Goal: Information Seeking & Learning: Check status

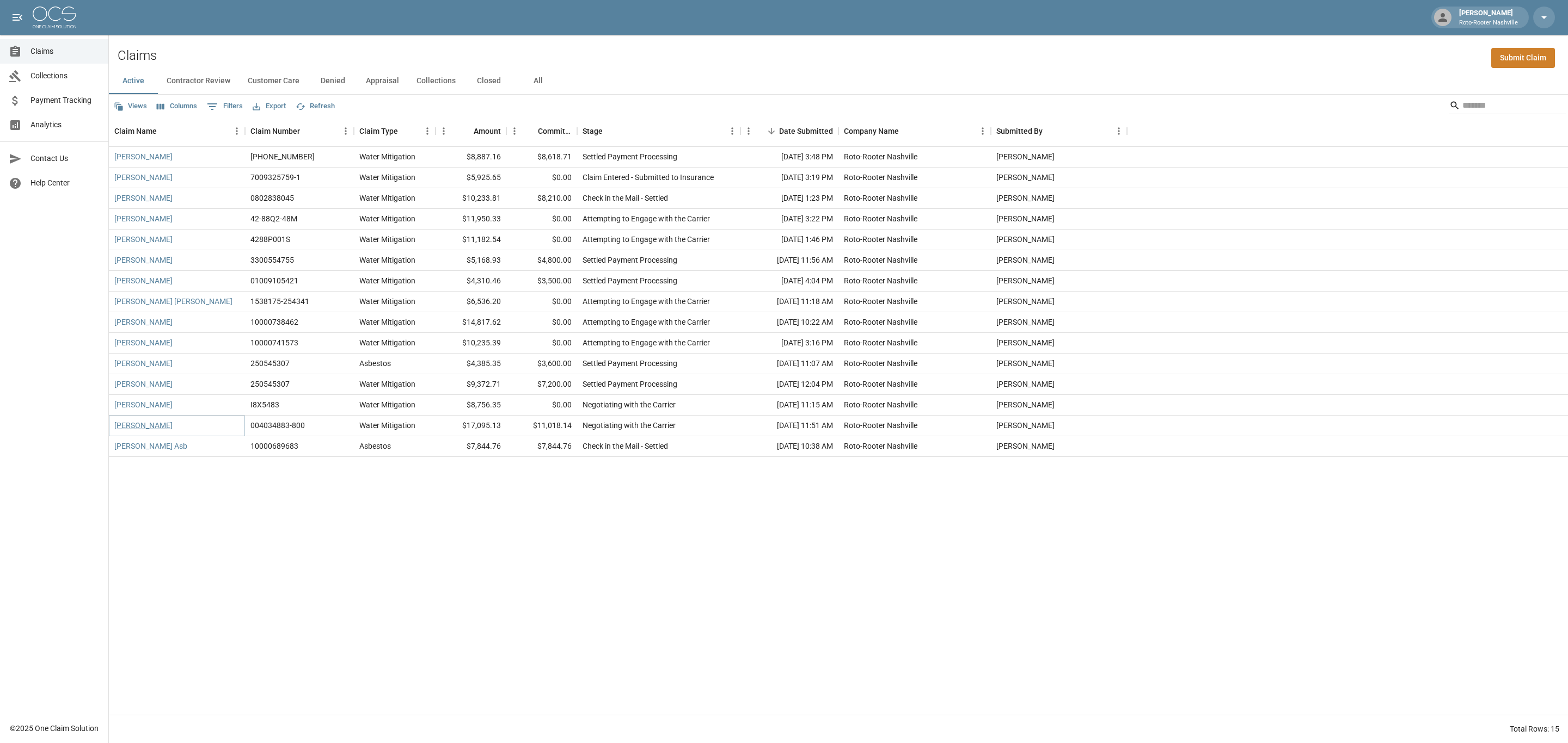
click at [146, 429] on link "[PERSON_NAME]" at bounding box center [143, 426] width 59 height 11
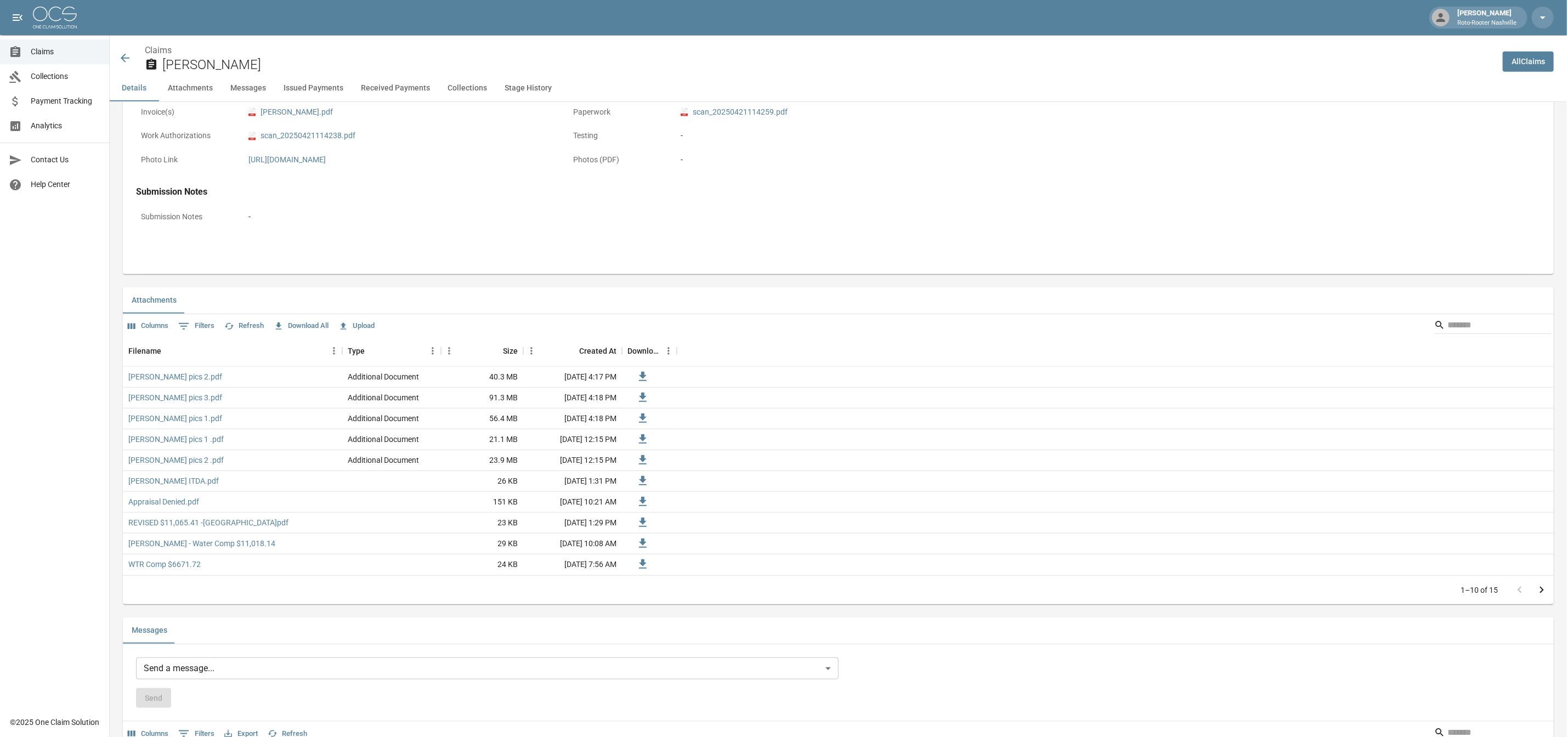
scroll to position [494, 0]
click at [641, 565] on icon at bounding box center [642, 558] width 13 height 13
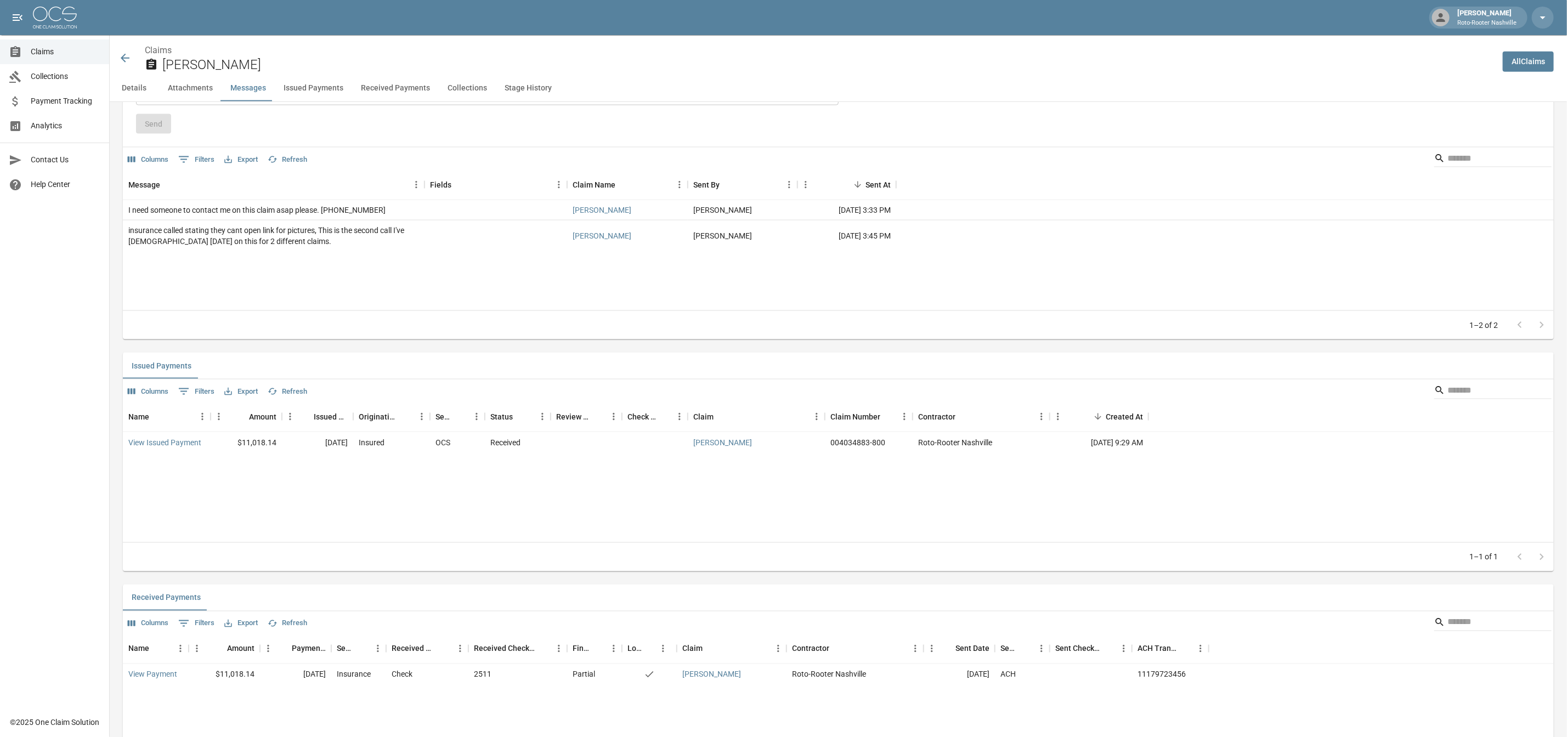
scroll to position [1070, 0]
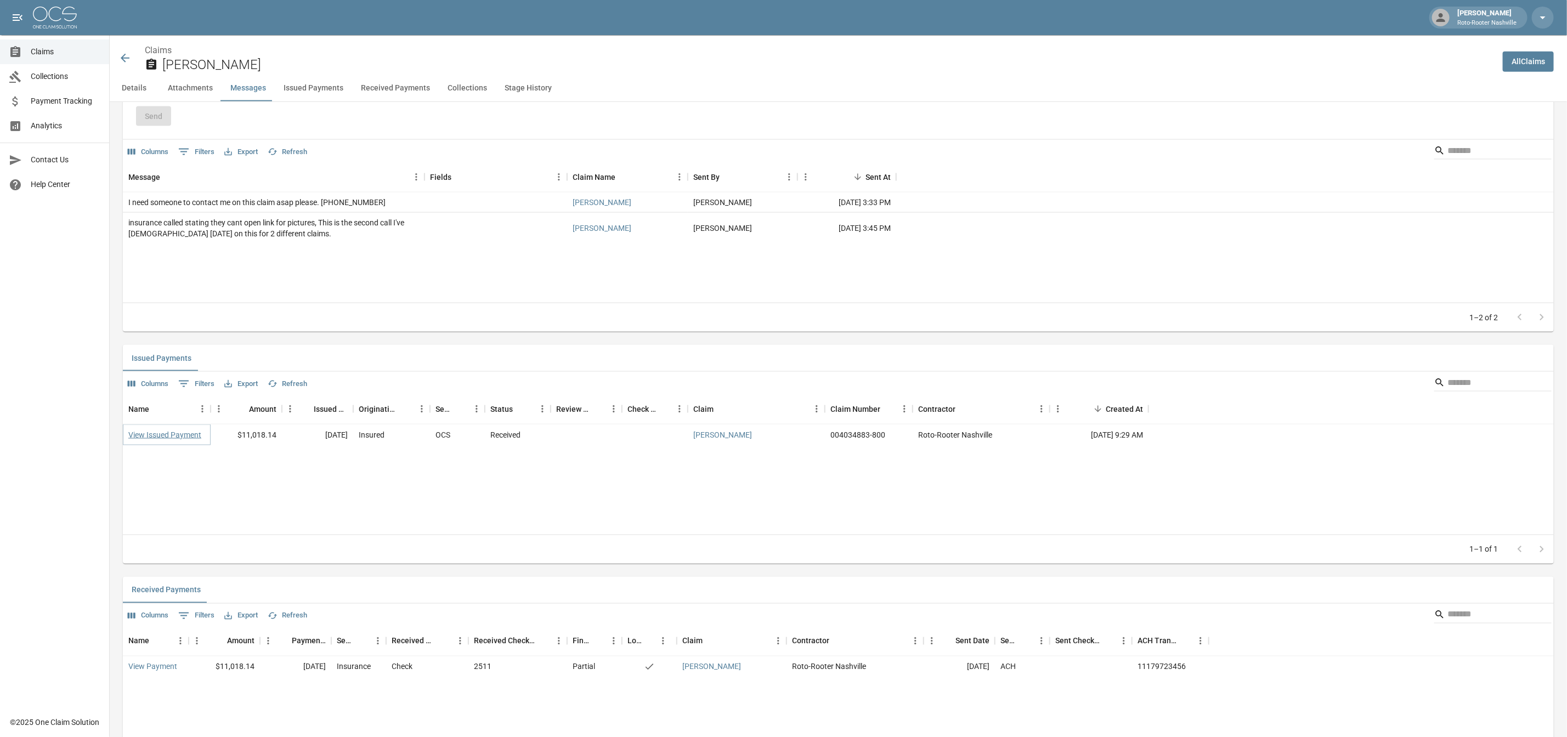
click at [172, 441] on link "View Issued Payment" at bounding box center [164, 435] width 73 height 11
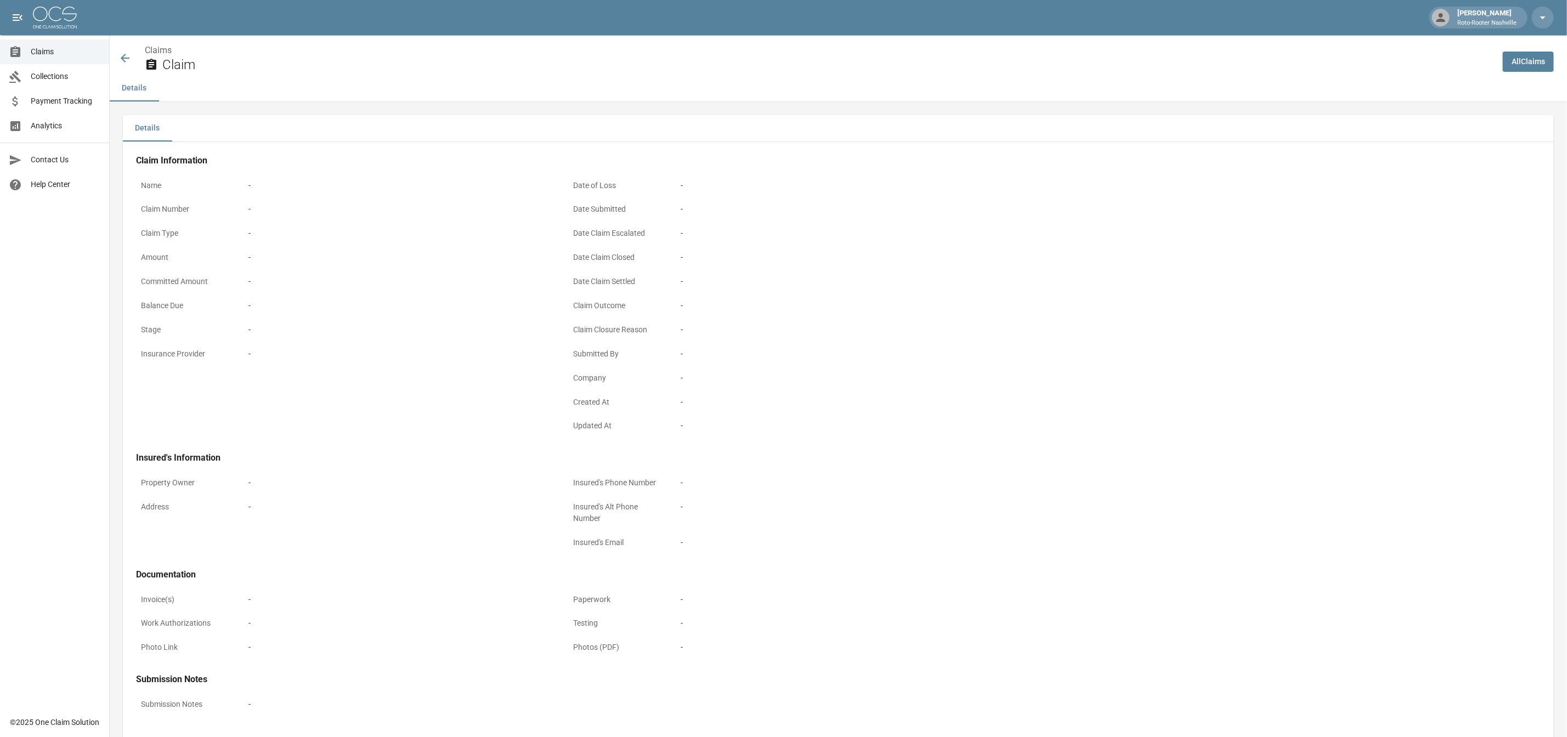
scroll to position [51, 0]
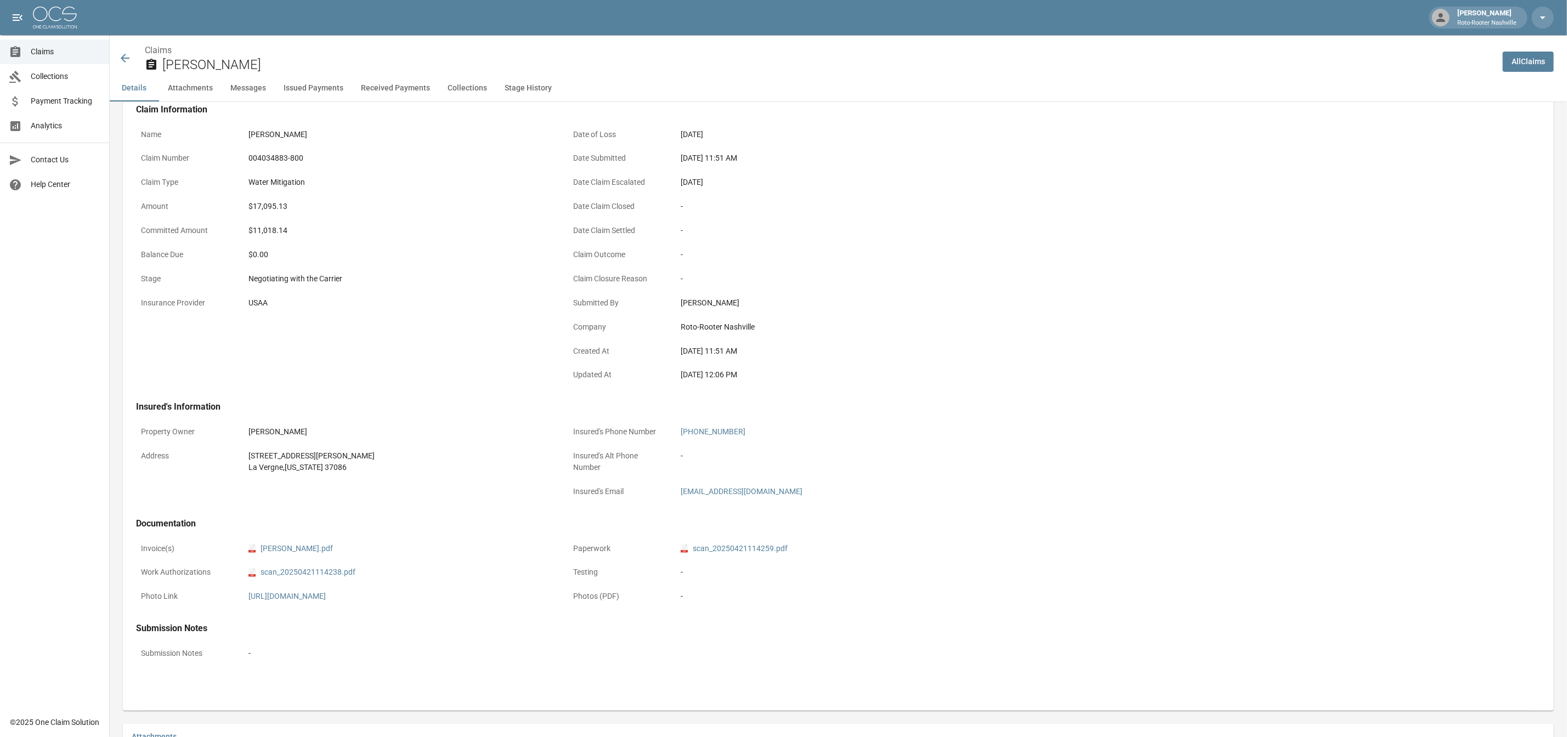
click at [128, 59] on icon at bounding box center [124, 58] width 13 height 13
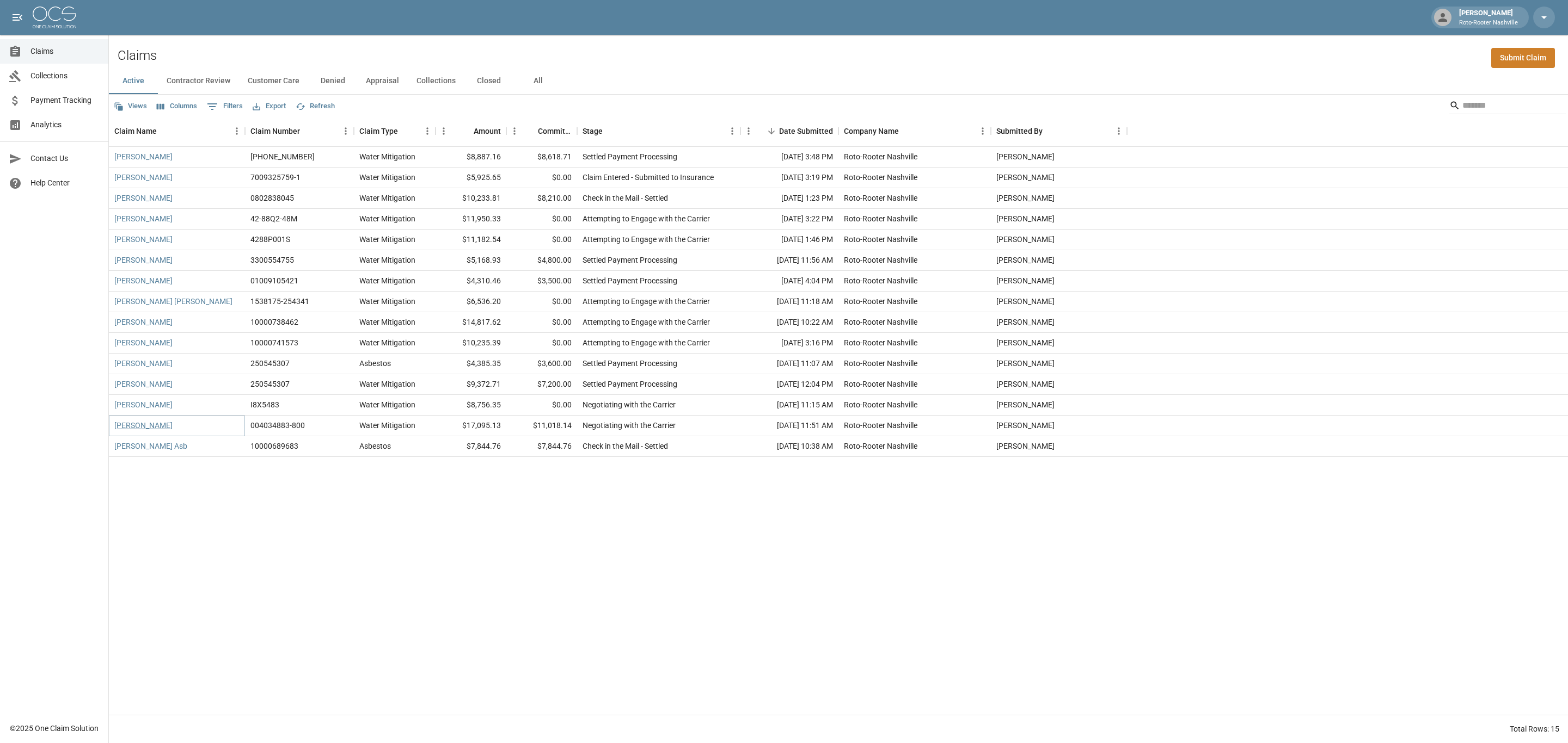
click at [131, 427] on link "[PERSON_NAME]" at bounding box center [143, 426] width 59 height 11
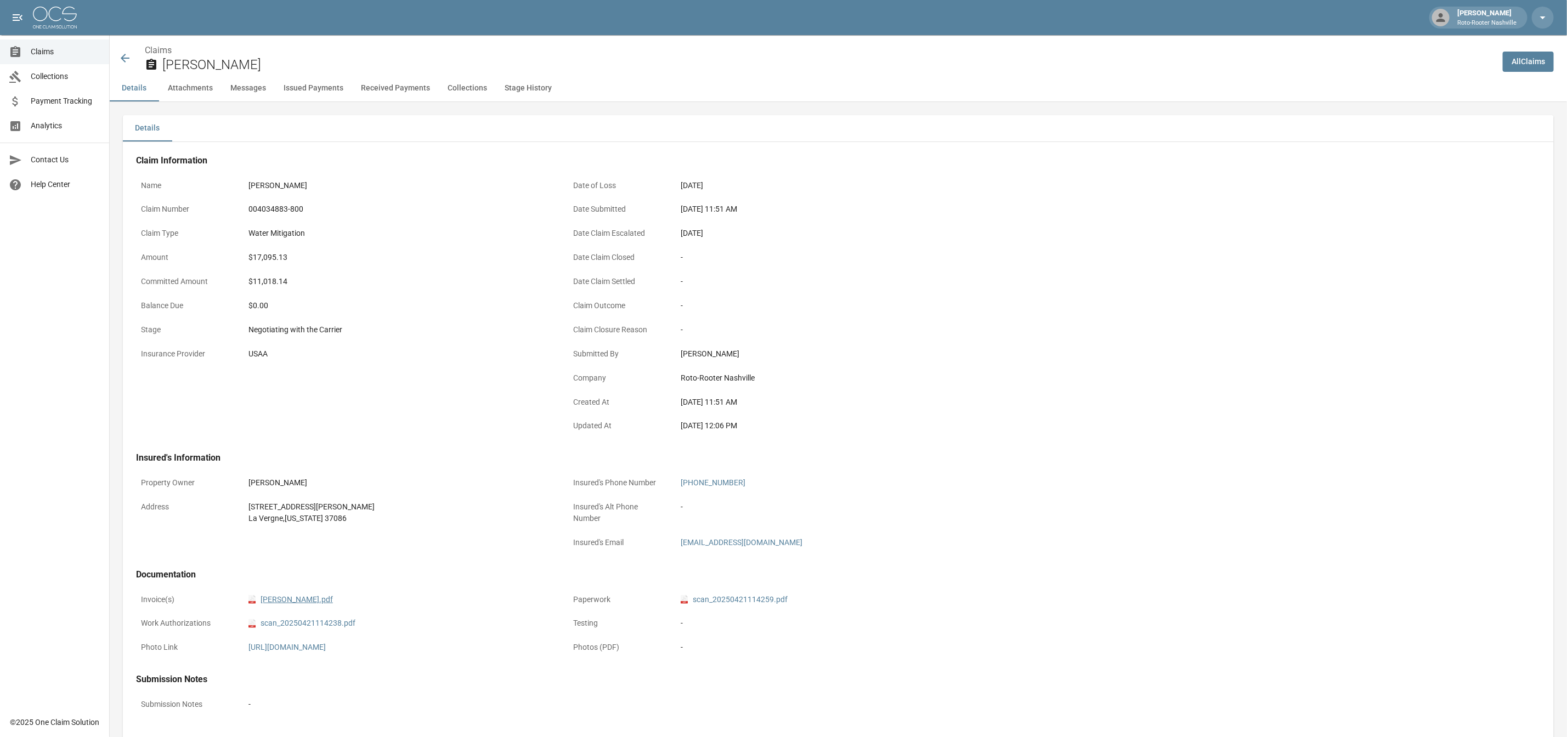
click at [308, 600] on link "pdf [PERSON_NAME].pdf" at bounding box center [291, 600] width 84 height 12
click at [303, 626] on link "pdf scan_20250421114238.pdf" at bounding box center [302, 624] width 107 height 12
click at [733, 601] on link "pdf scan_20250421114259.pdf" at bounding box center [734, 600] width 107 height 12
click at [121, 58] on icon at bounding box center [124, 58] width 13 height 13
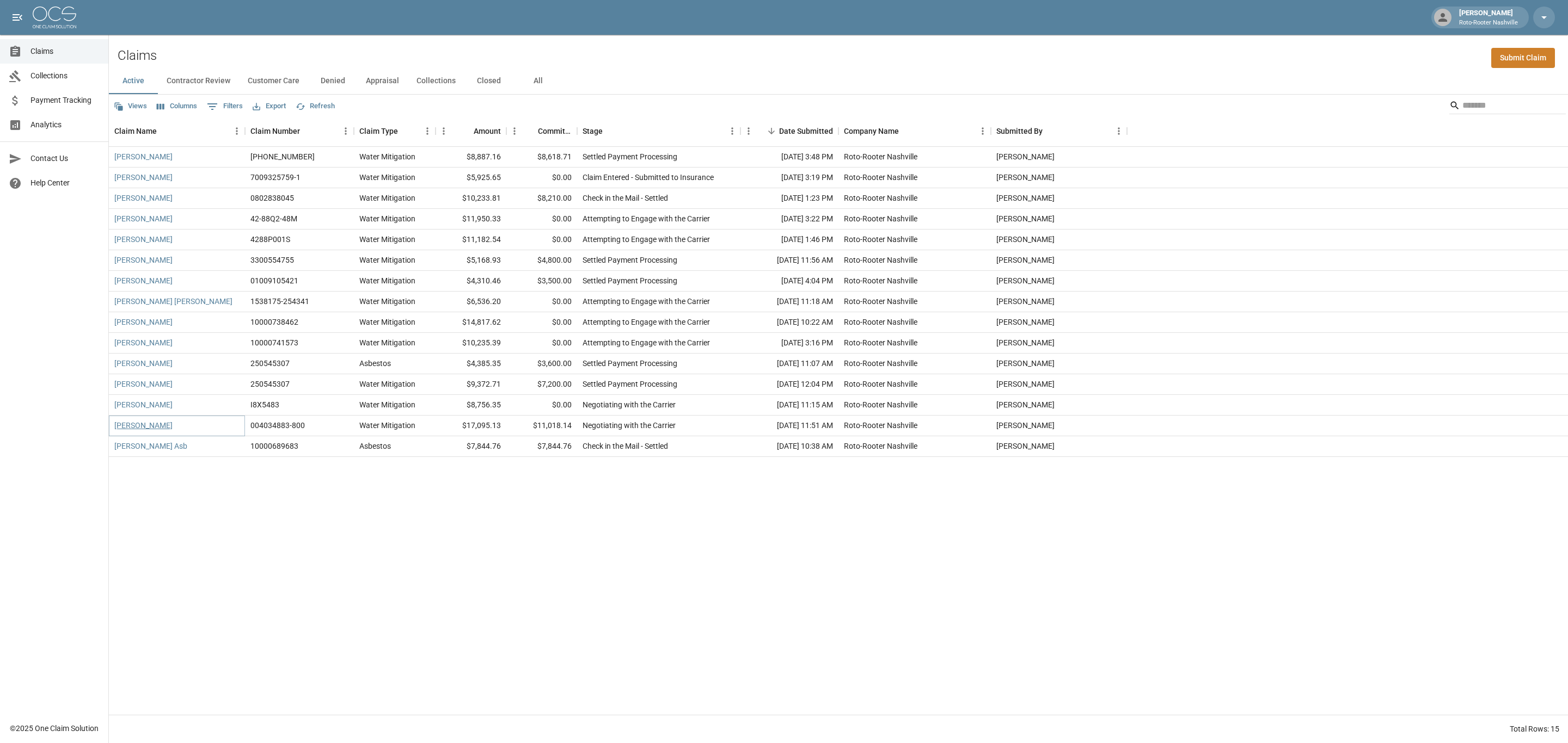
click at [144, 428] on link "[PERSON_NAME]" at bounding box center [143, 426] width 59 height 11
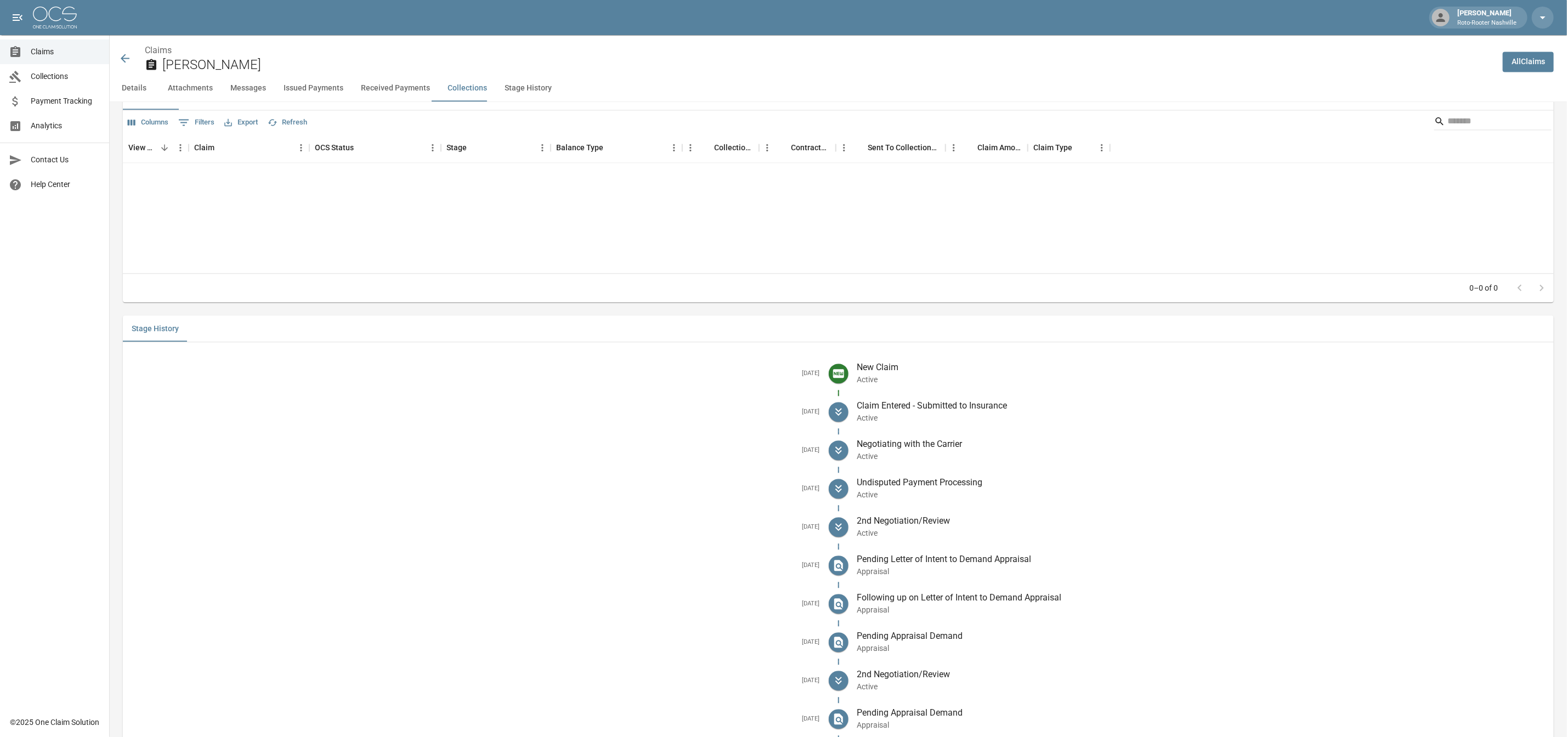
scroll to position [1924, 0]
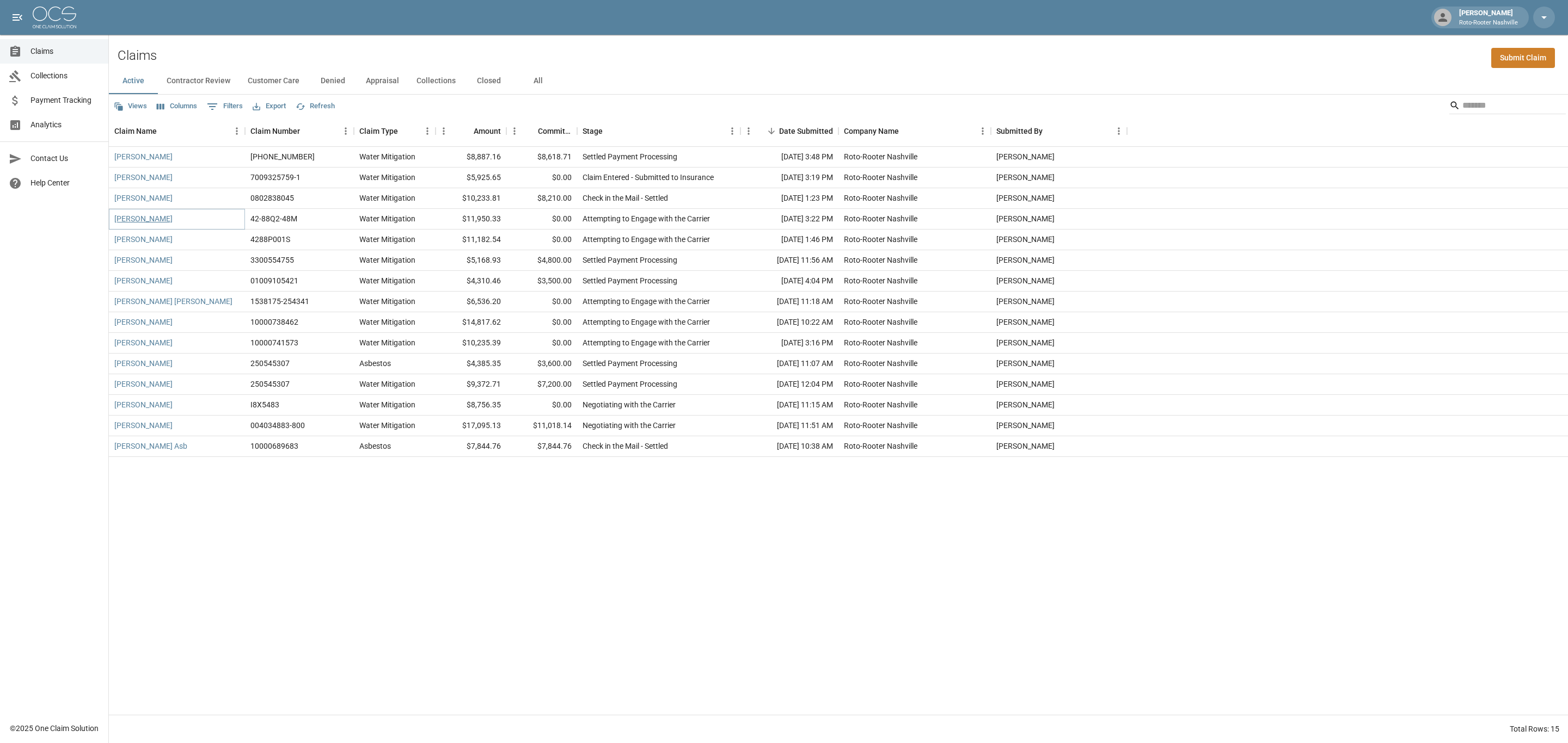
click at [152, 219] on link "[PERSON_NAME]" at bounding box center [143, 218] width 59 height 11
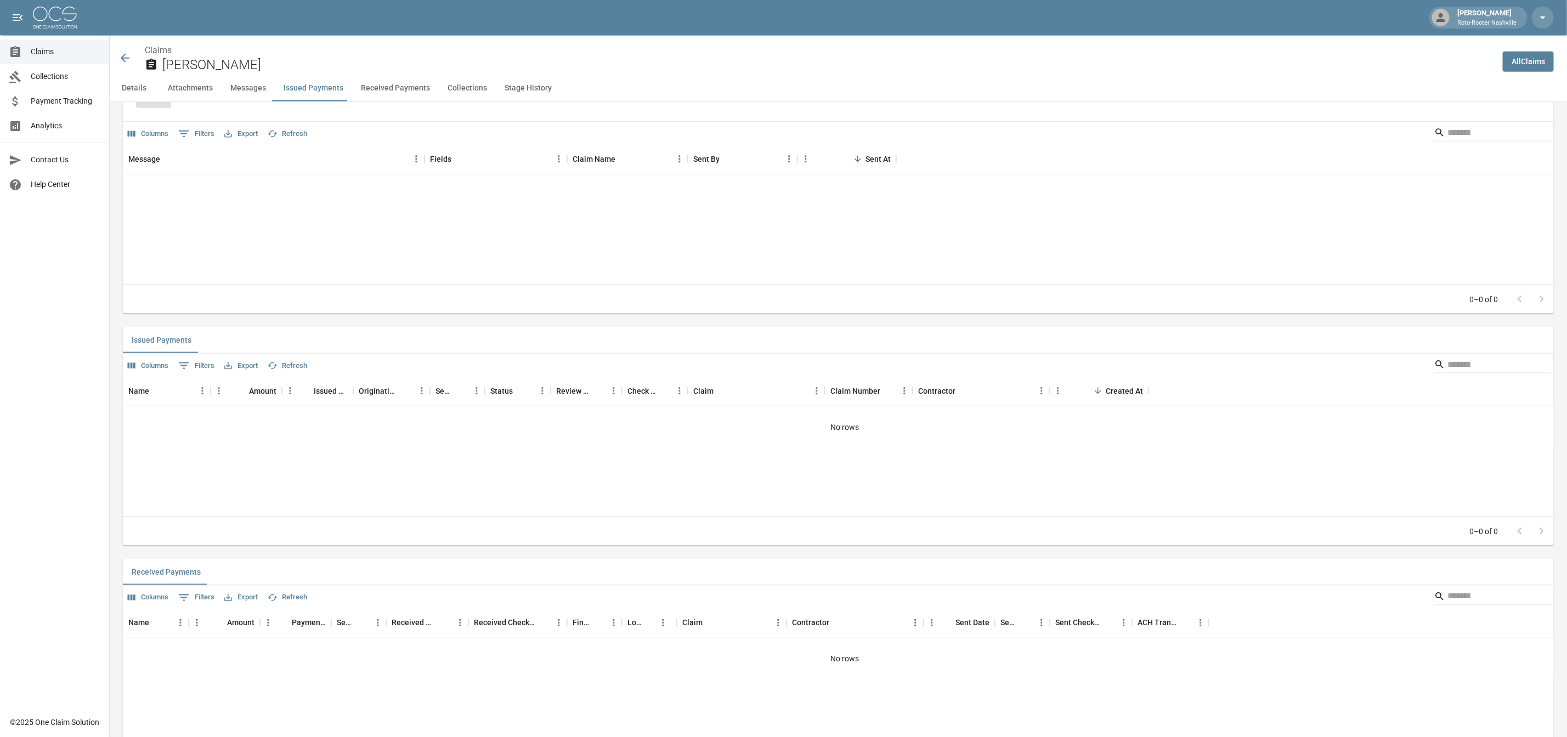
scroll to position [986, 0]
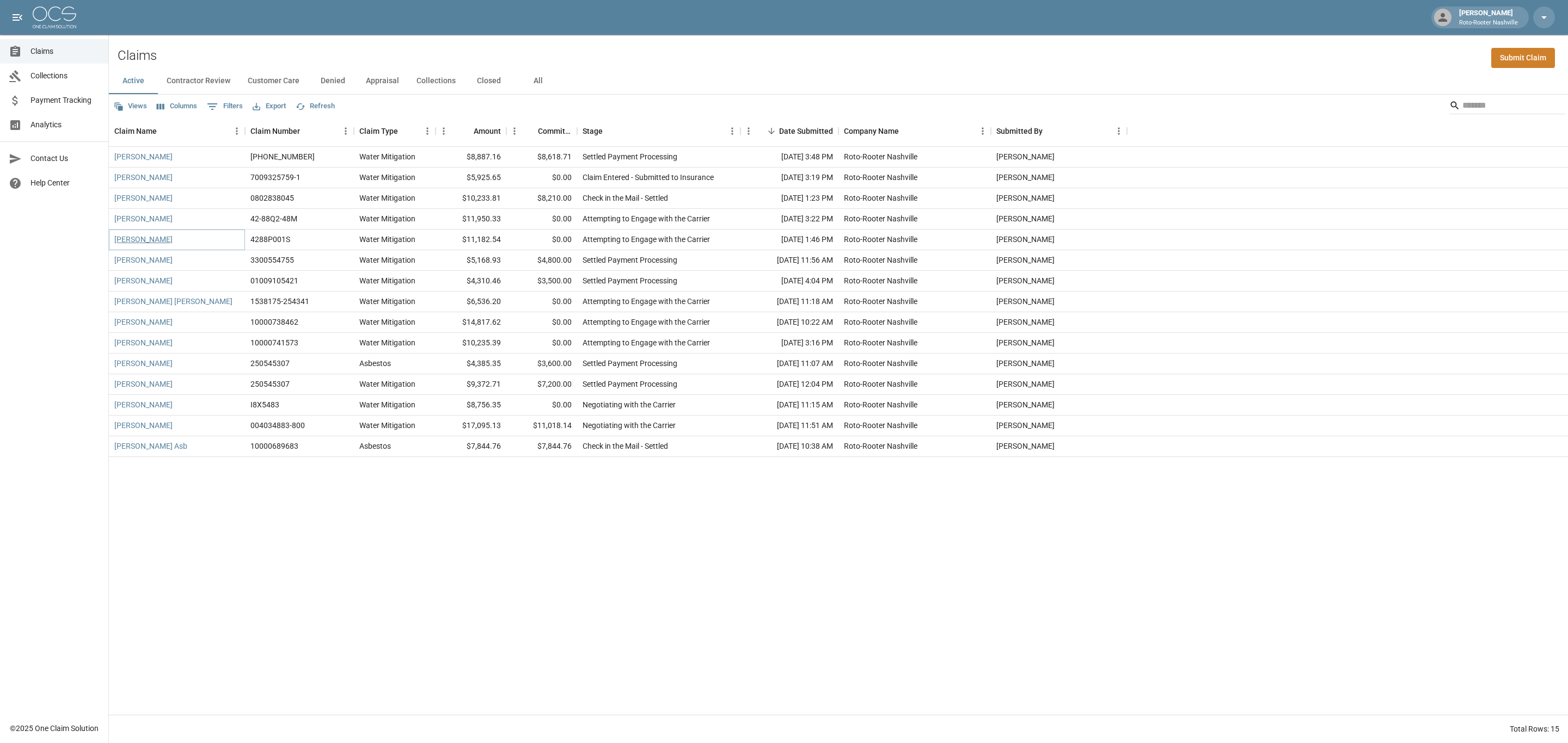
click at [144, 240] on link "[PERSON_NAME]" at bounding box center [143, 239] width 59 height 11
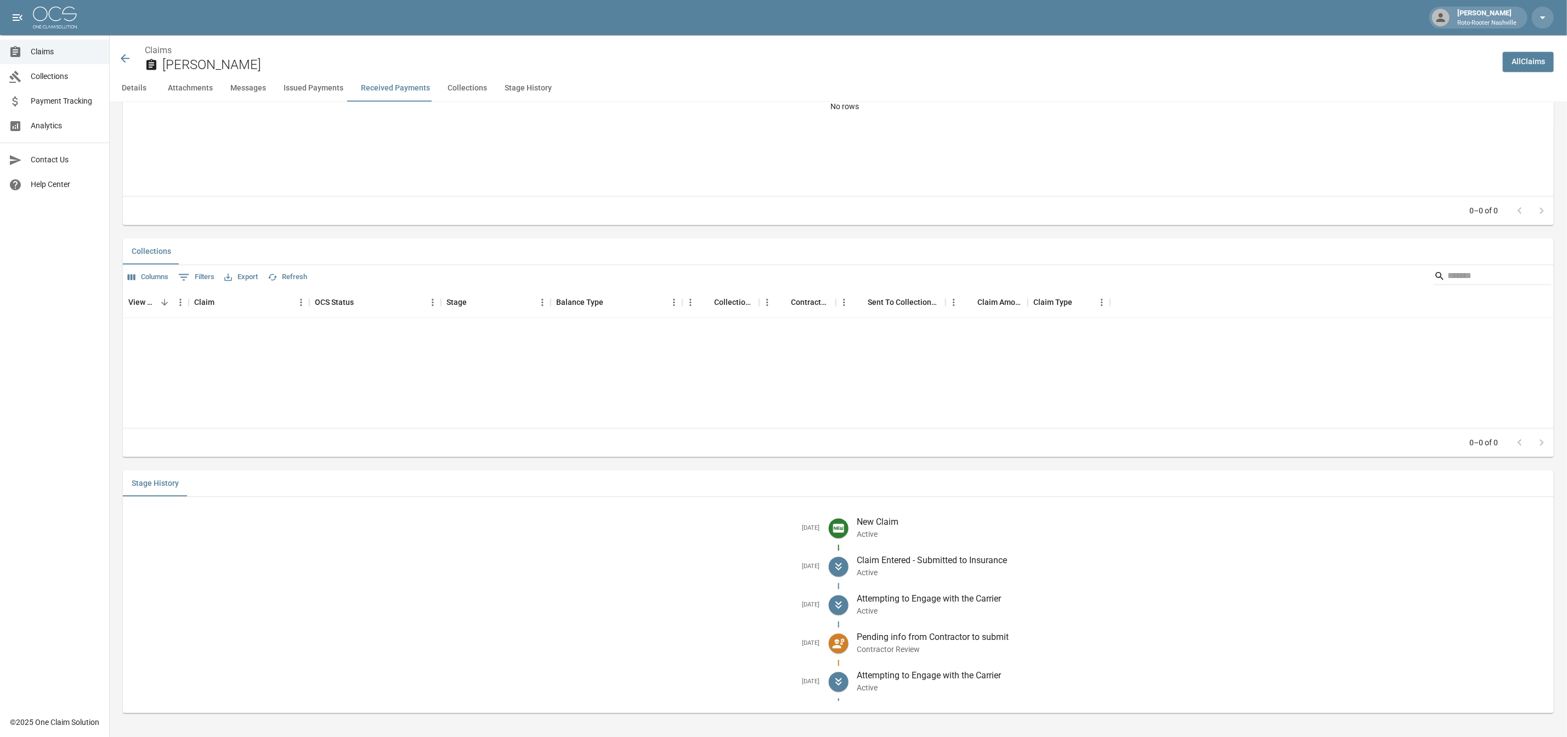
scroll to position [1624, 0]
click at [896, 644] on p "Contractor Review" at bounding box center [1201, 647] width 688 height 11
click at [841, 642] on icon at bounding box center [838, 641] width 13 height 13
click at [880, 637] on p "Pending info from Contractor to submit" at bounding box center [1201, 635] width 688 height 13
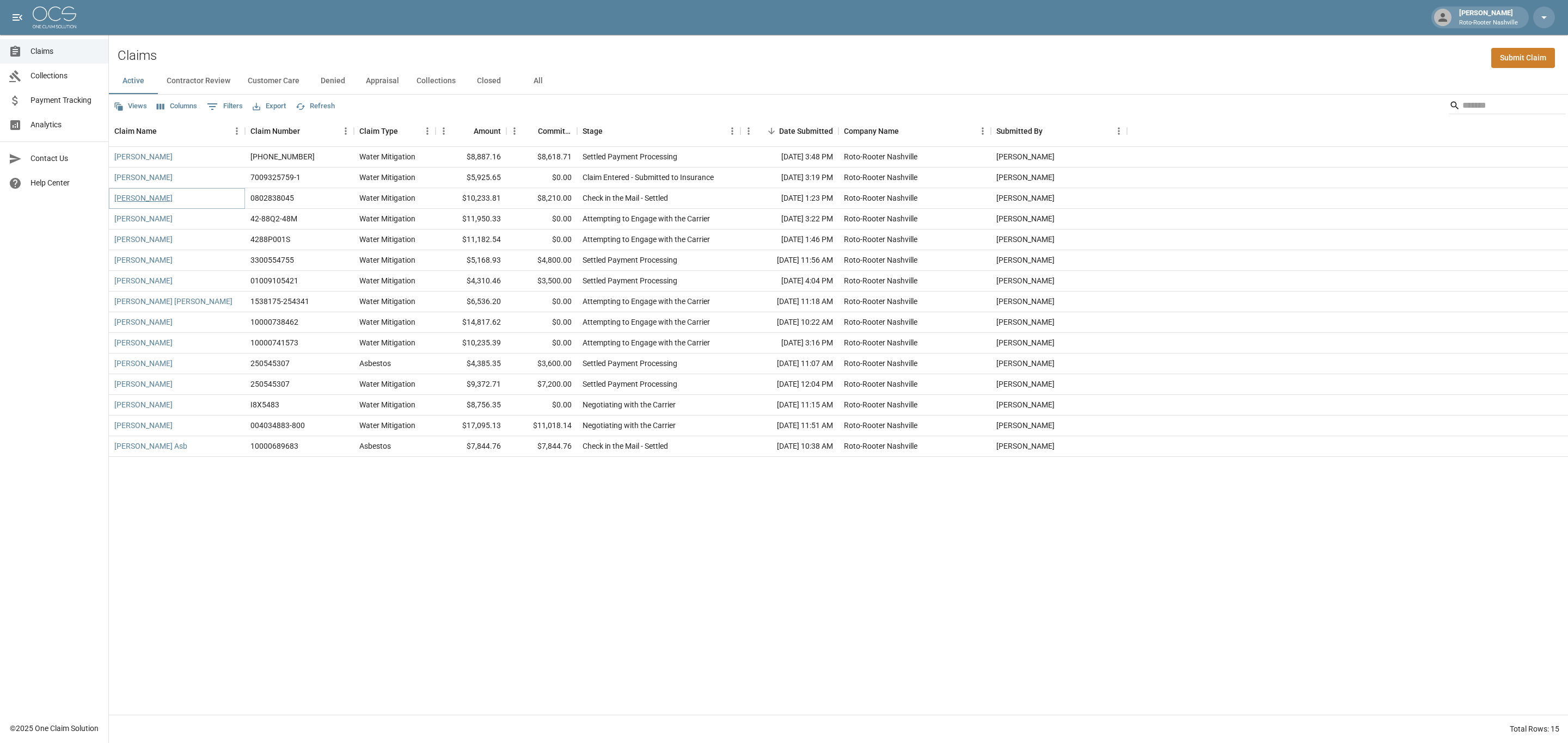
click at [136, 199] on link "[PERSON_NAME]" at bounding box center [143, 197] width 59 height 11
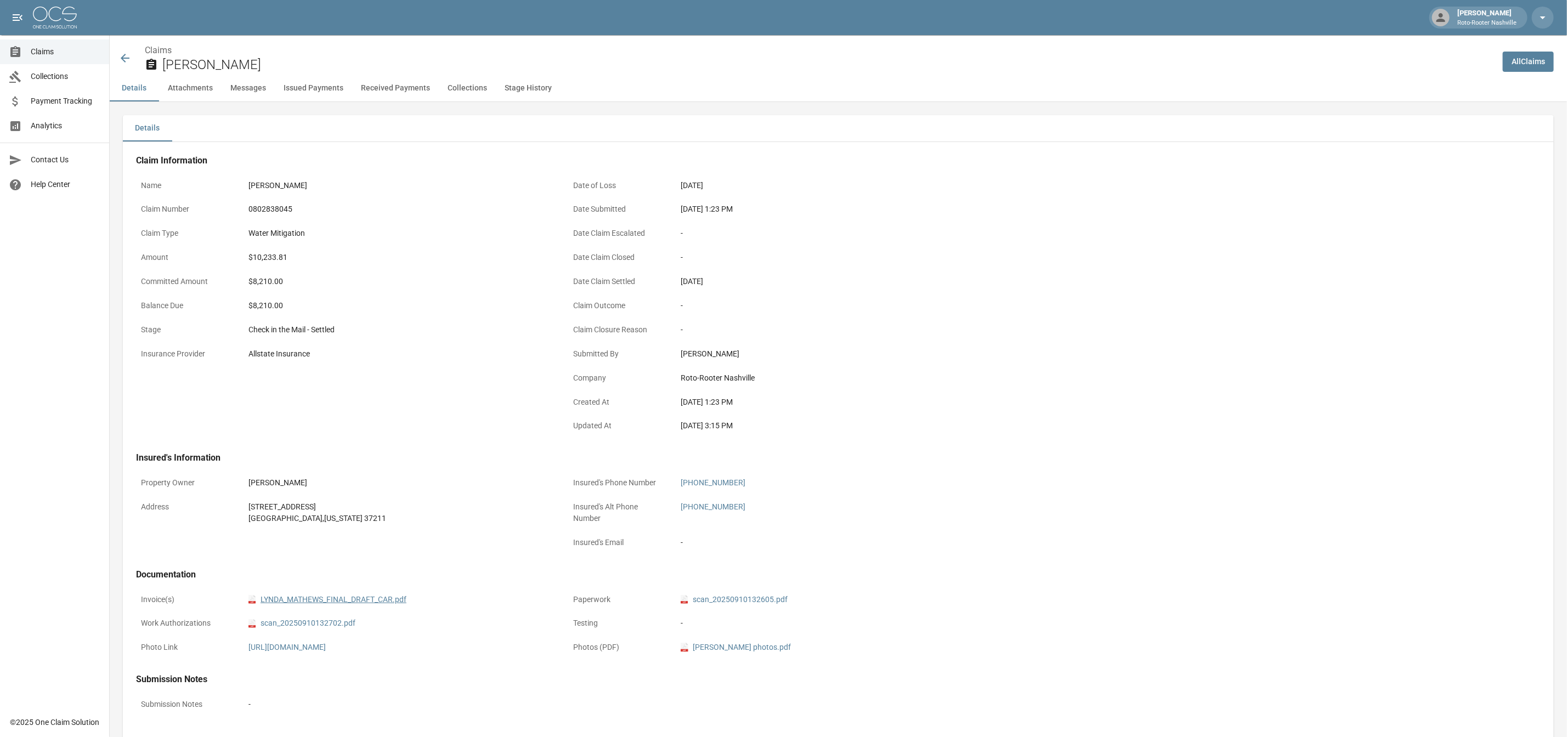
click at [342, 601] on link "pdf LYNDA_MATHEWS_FINAL_DRAFT_CAR.pdf" at bounding box center [328, 600] width 158 height 12
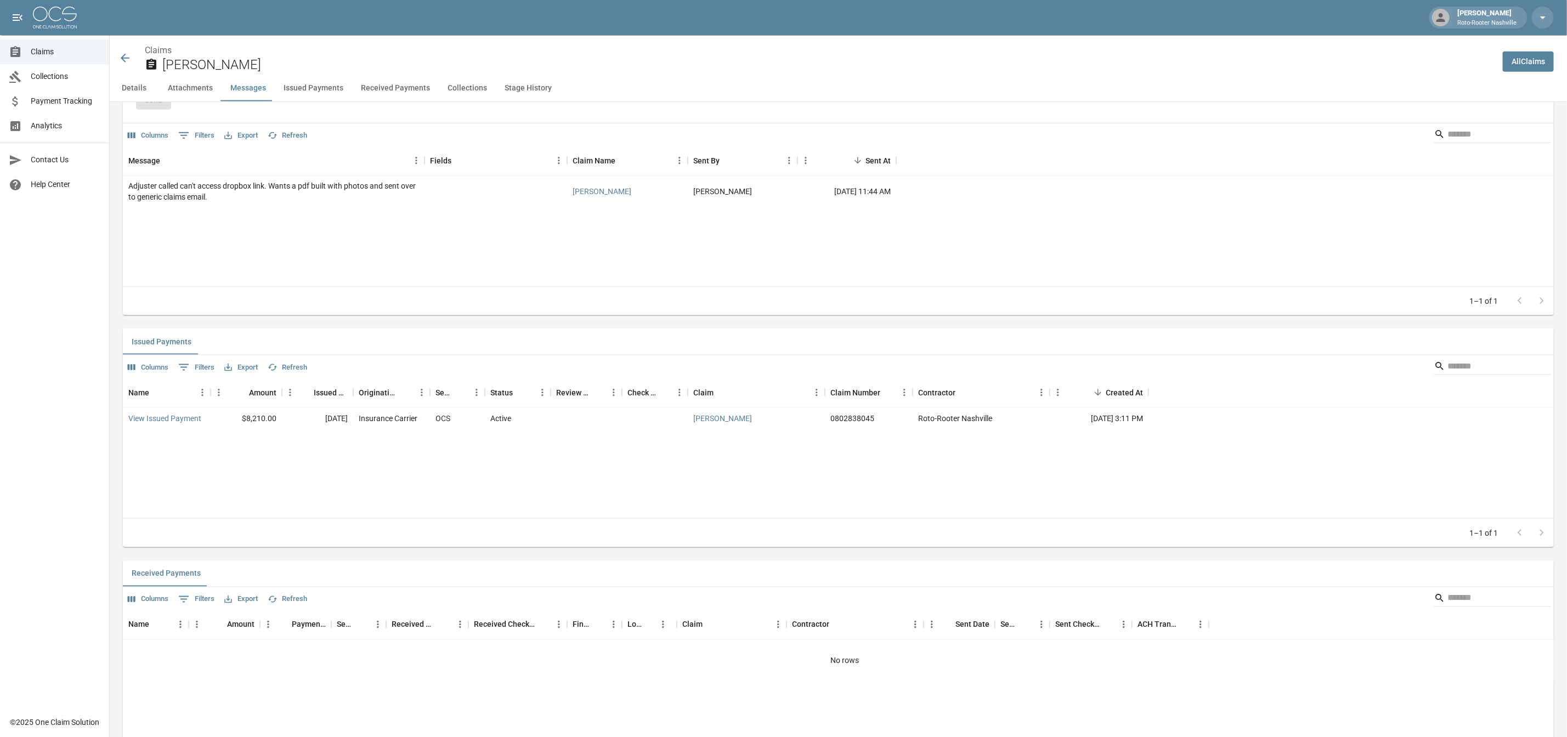
scroll to position [1070, 0]
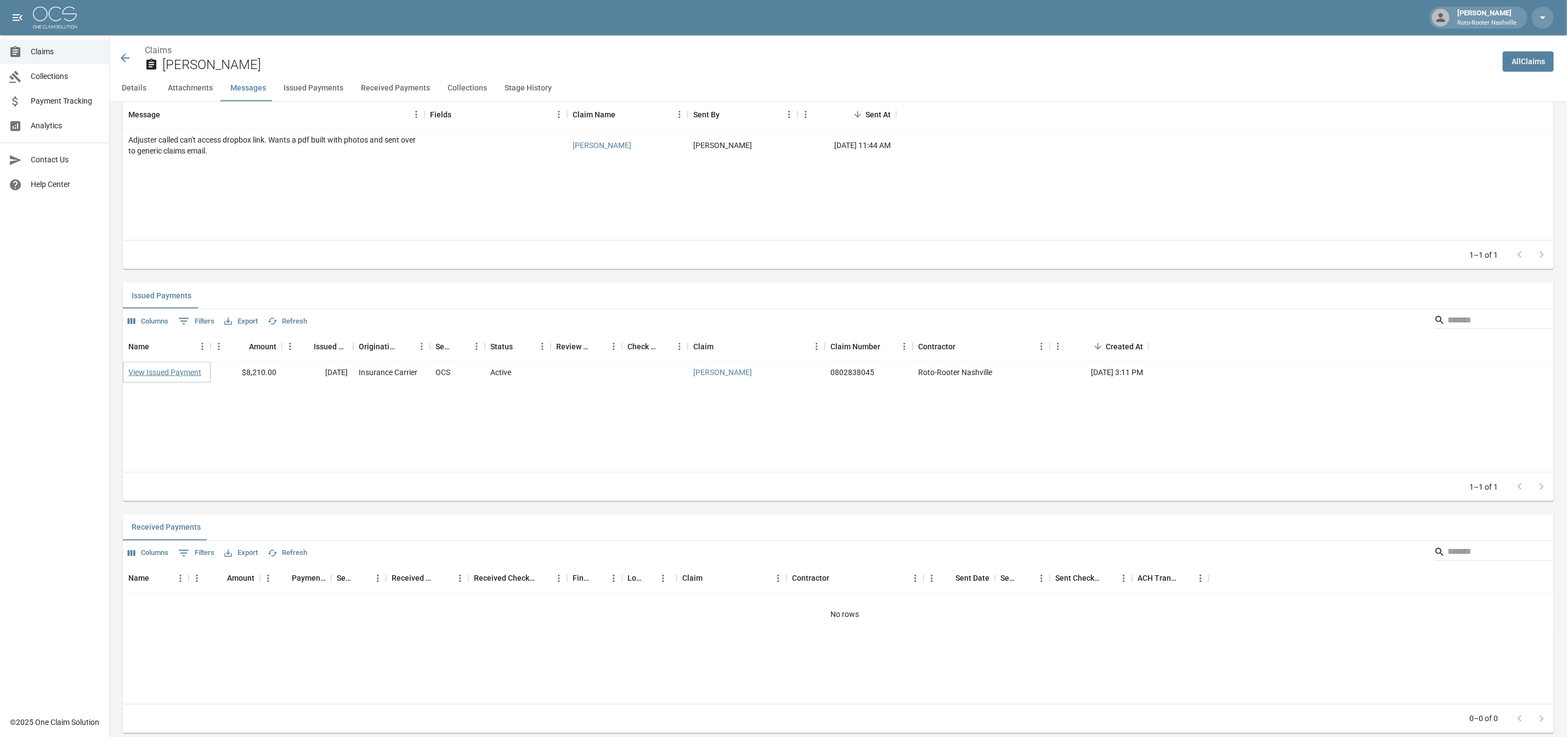
click at [165, 378] on link "View Issued Payment" at bounding box center [164, 372] width 73 height 11
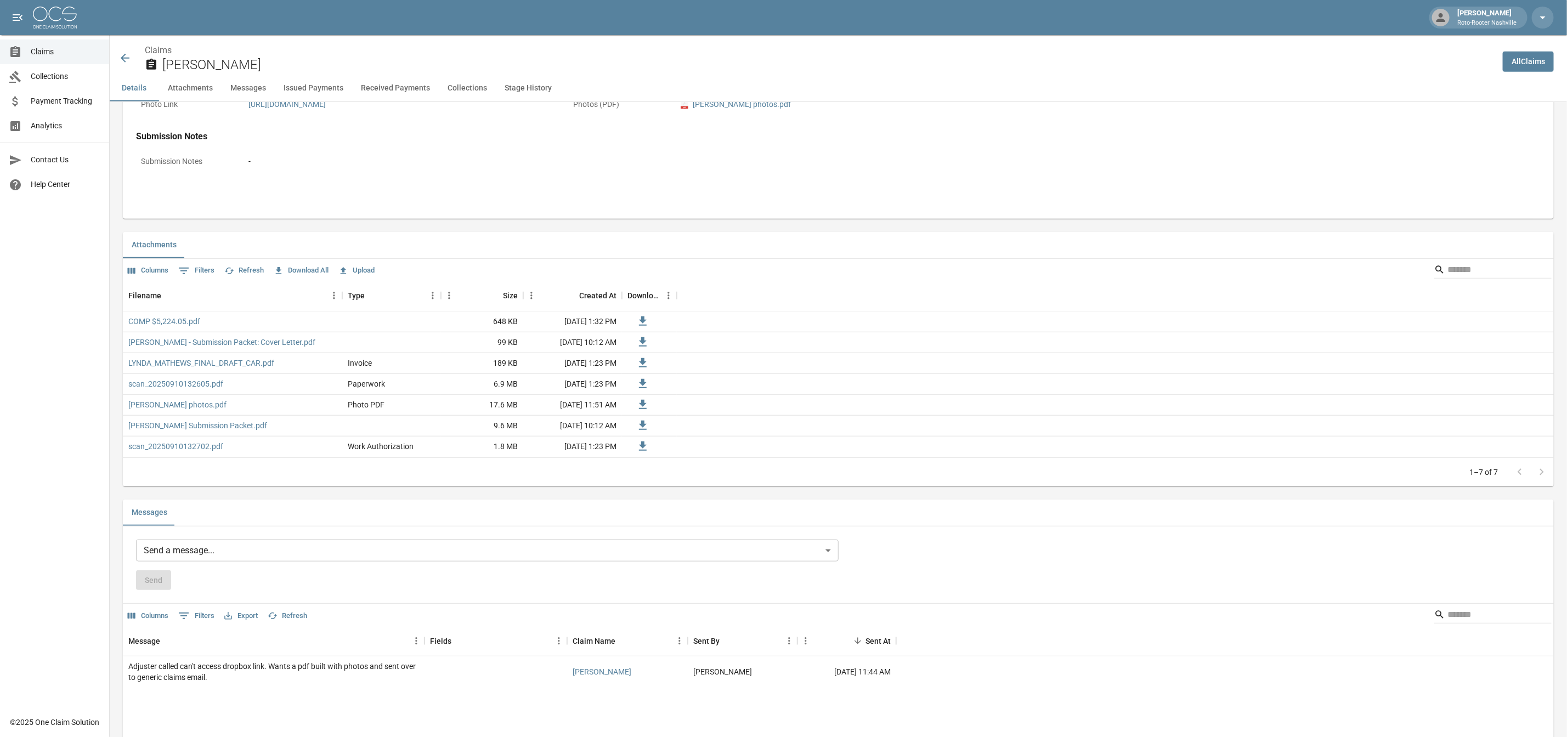
scroll to position [545, 0]
click at [178, 409] on link "[PERSON_NAME] photos.pdf" at bounding box center [177, 403] width 98 height 11
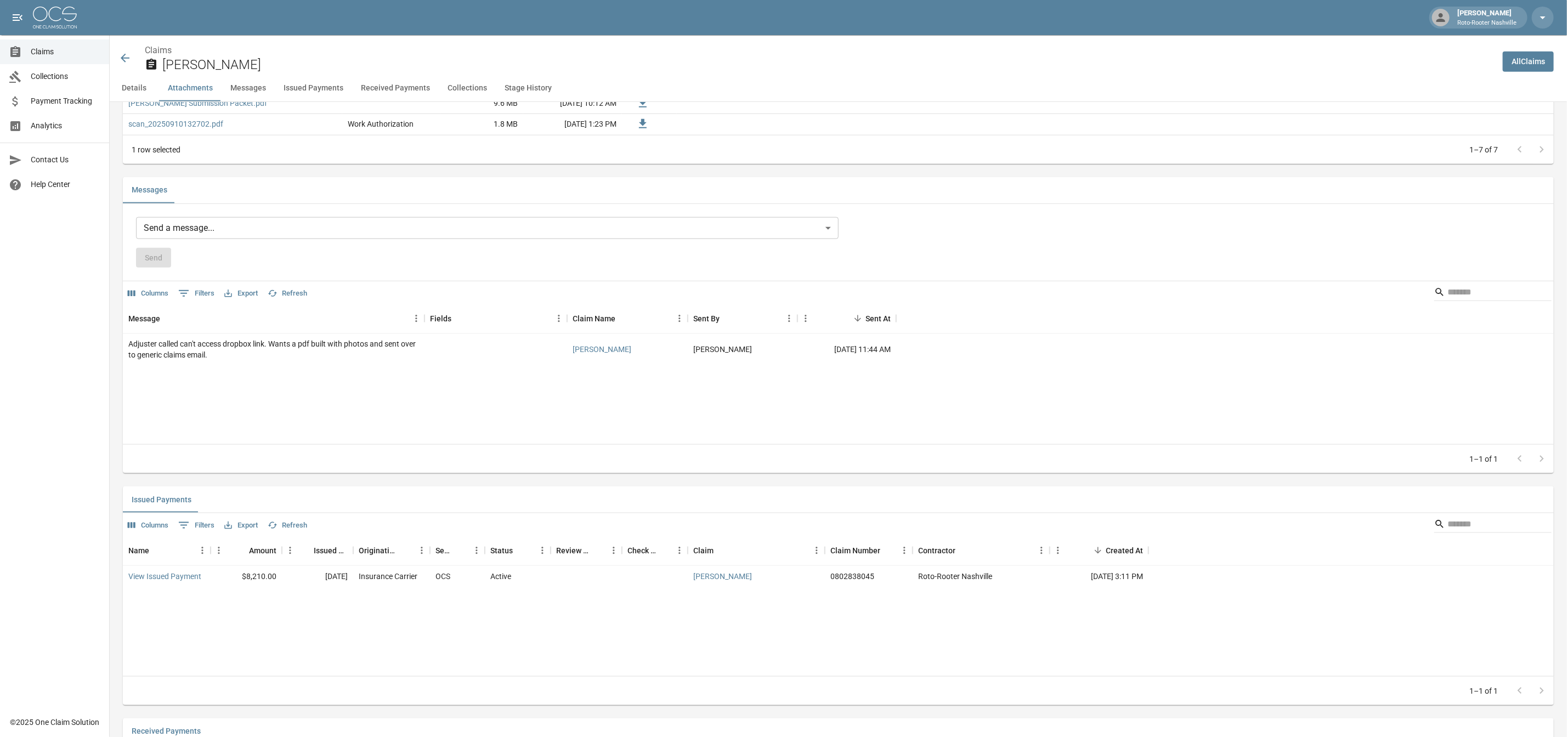
scroll to position [874, 0]
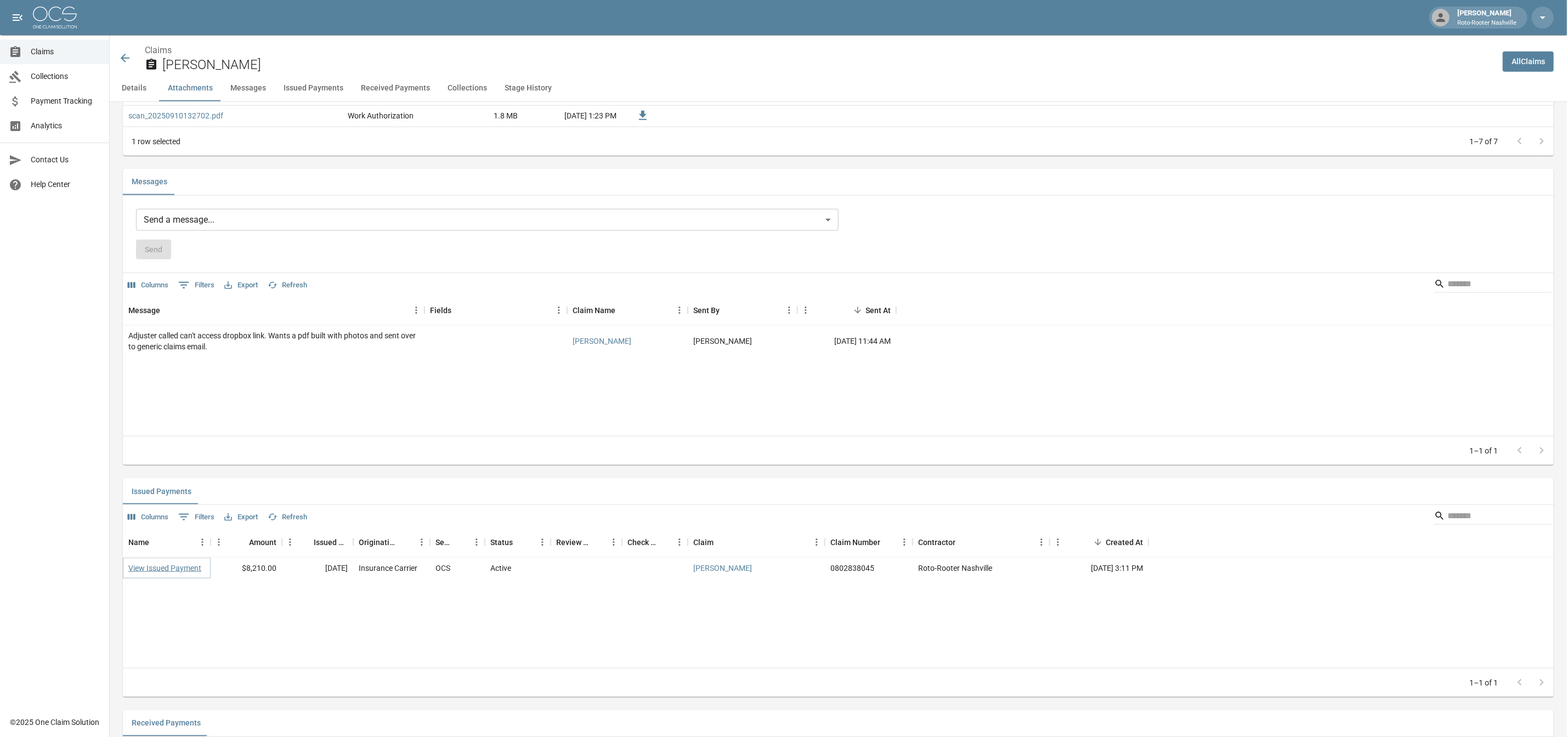
click at [185, 574] on link "View Issued Payment" at bounding box center [164, 568] width 73 height 11
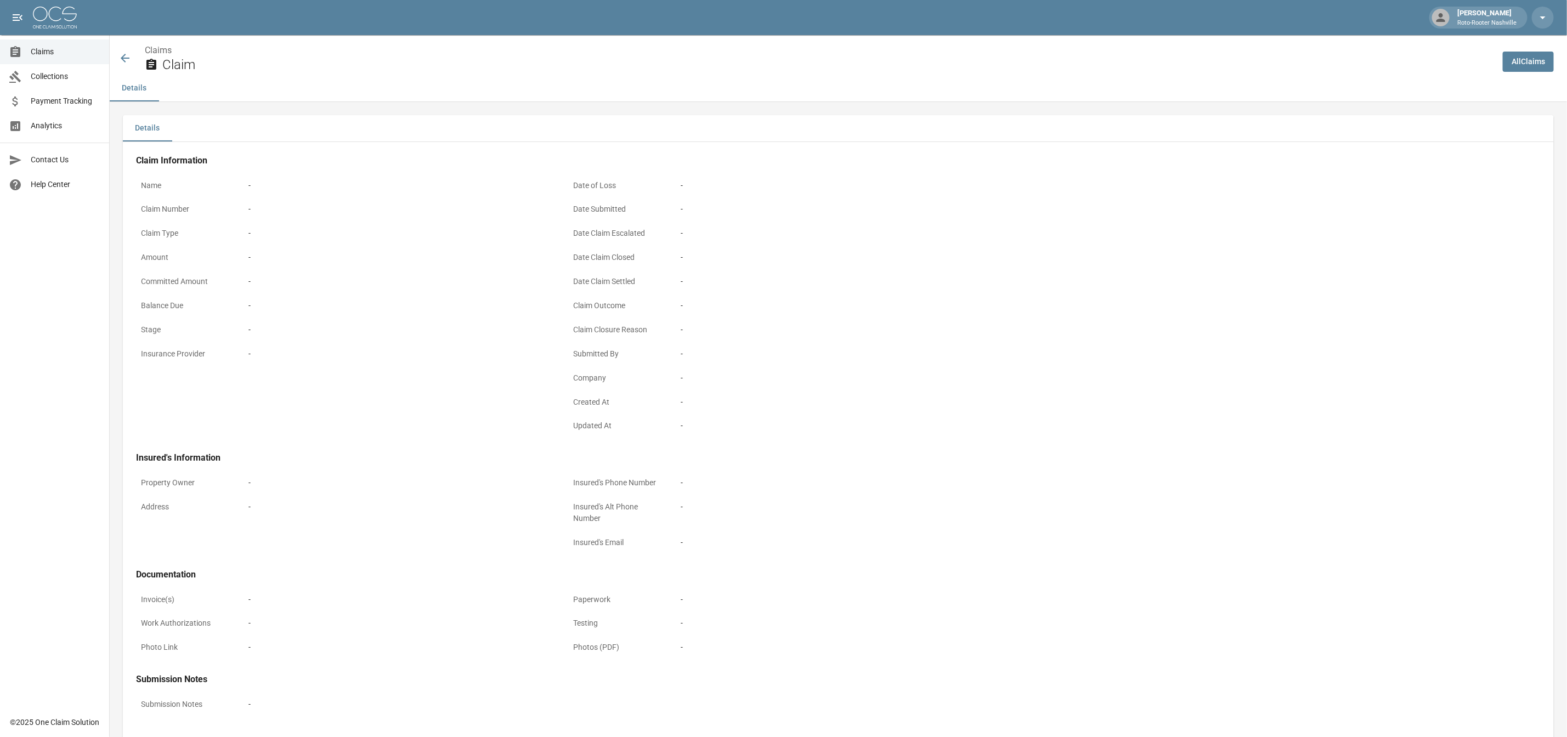
scroll to position [51, 0]
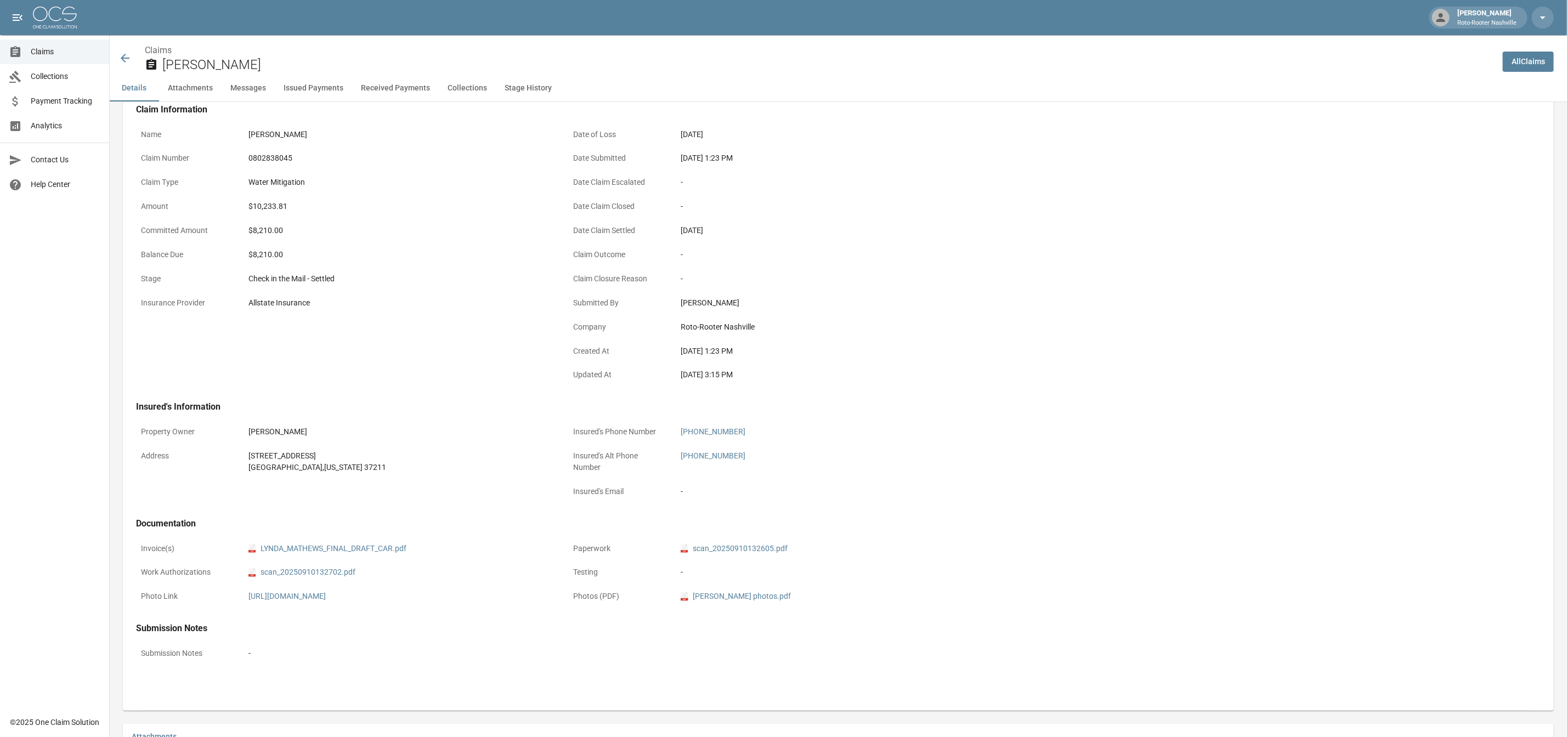
click at [122, 58] on icon at bounding box center [125, 58] width 9 height 9
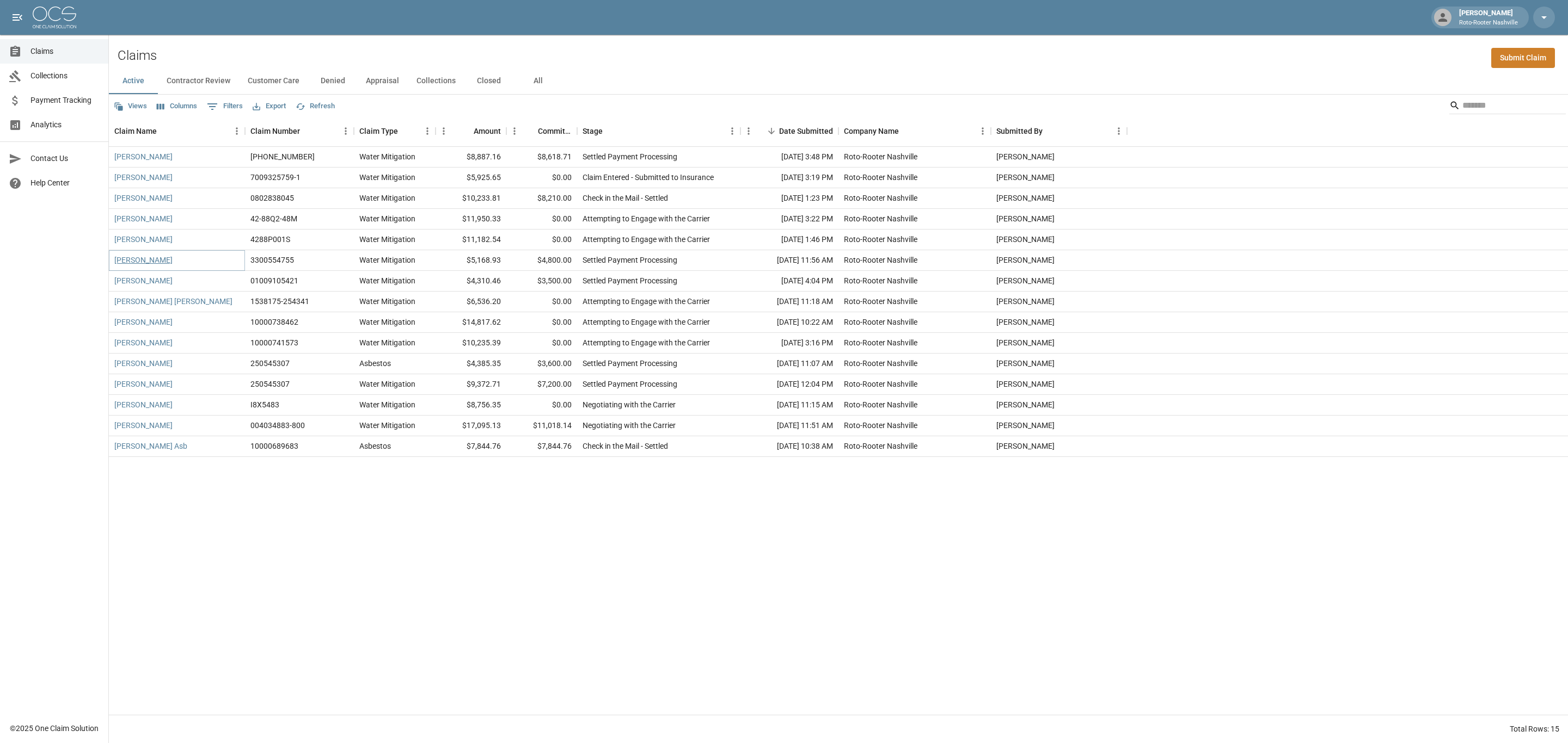
click at [157, 261] on link "[PERSON_NAME]" at bounding box center [143, 260] width 59 height 11
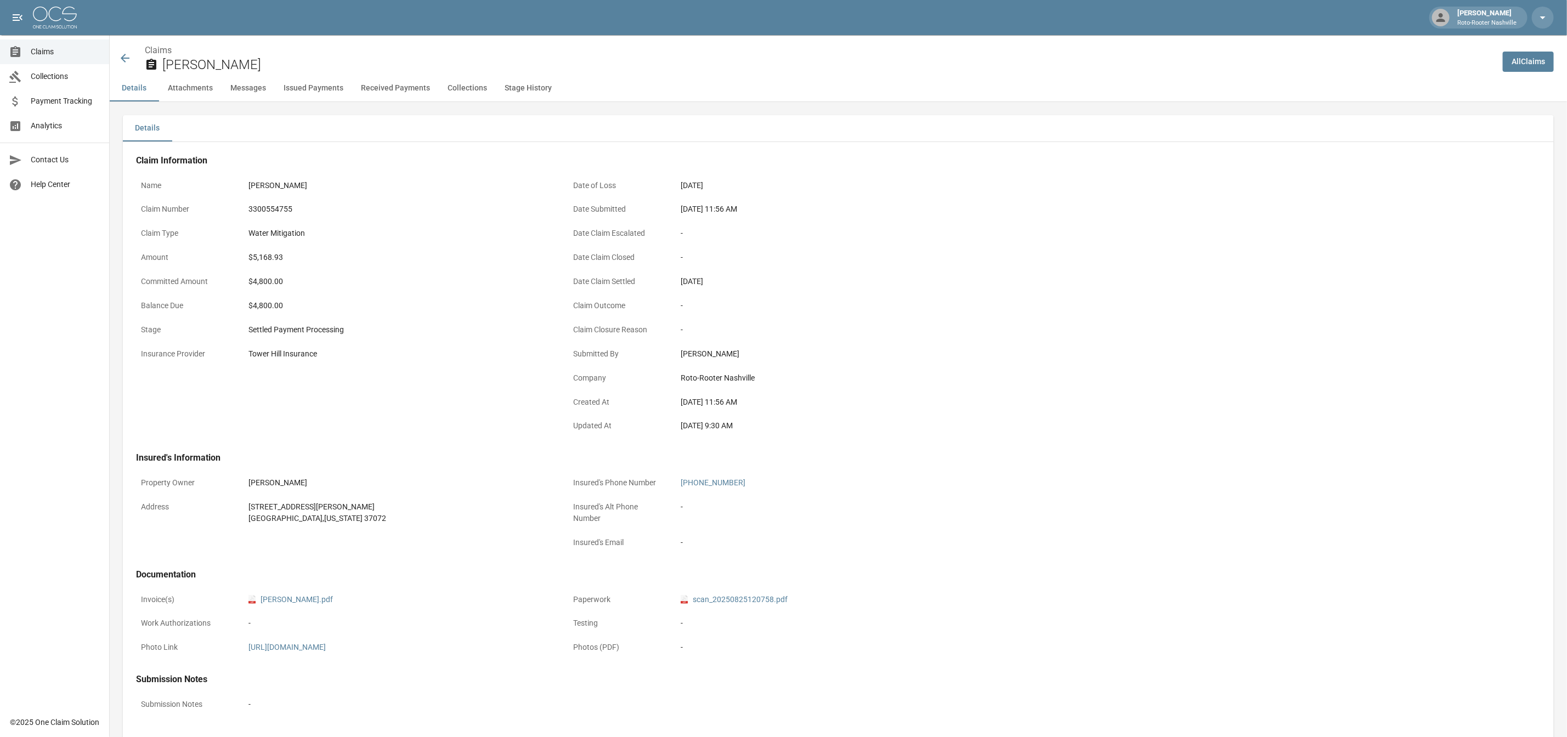
click at [126, 60] on icon at bounding box center [124, 58] width 13 height 13
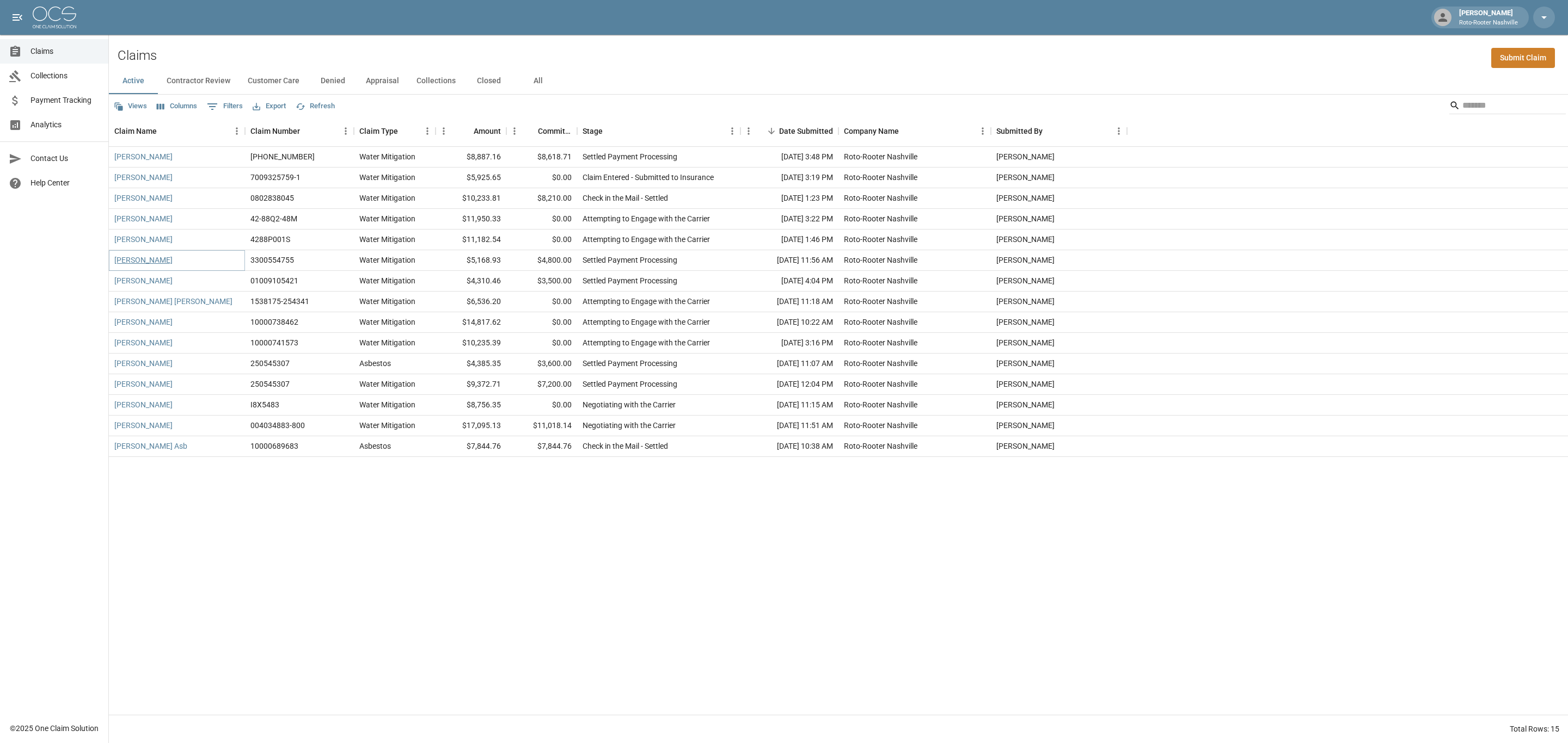
click at [159, 263] on link "[PERSON_NAME]" at bounding box center [143, 260] width 59 height 11
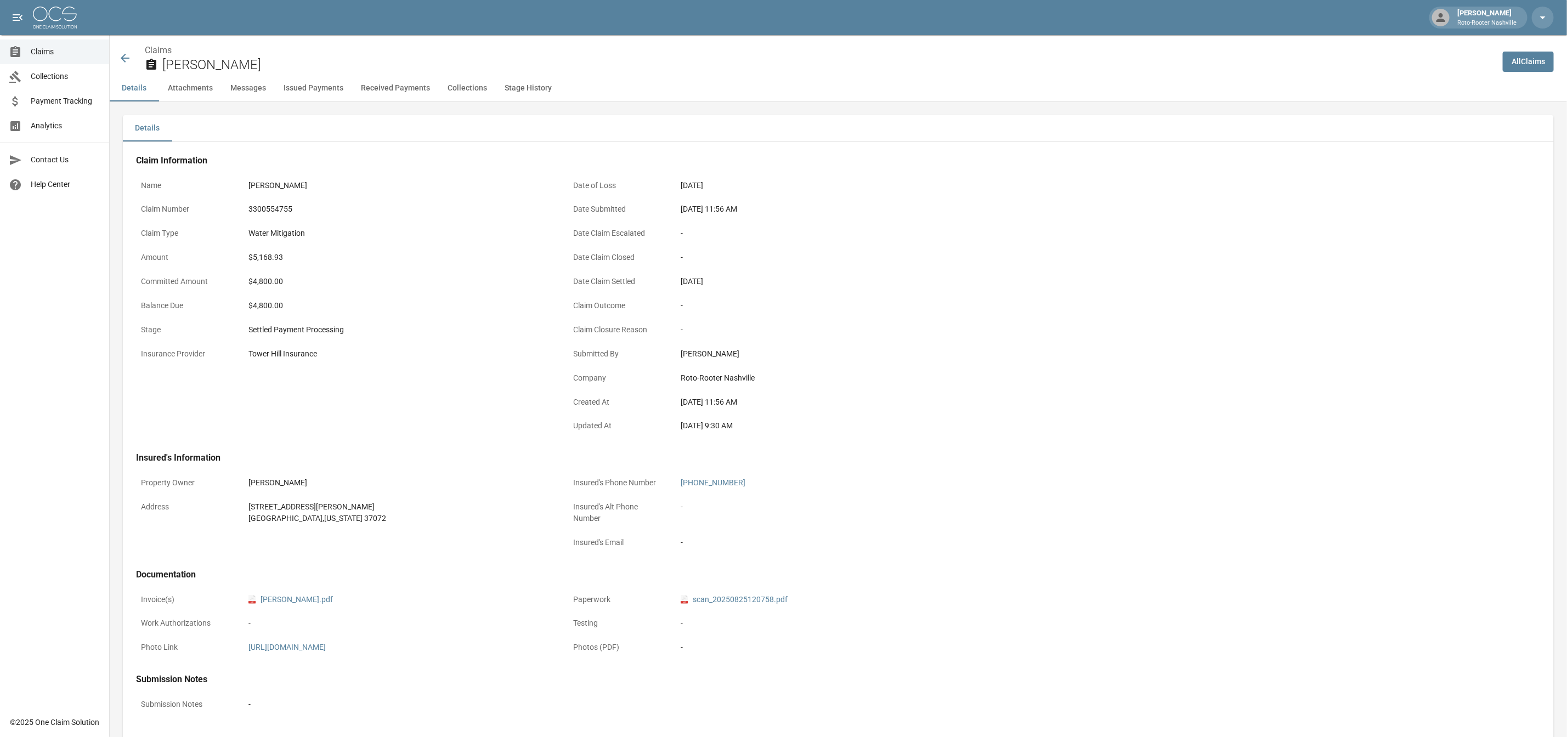
click at [123, 61] on icon at bounding box center [125, 58] width 9 height 9
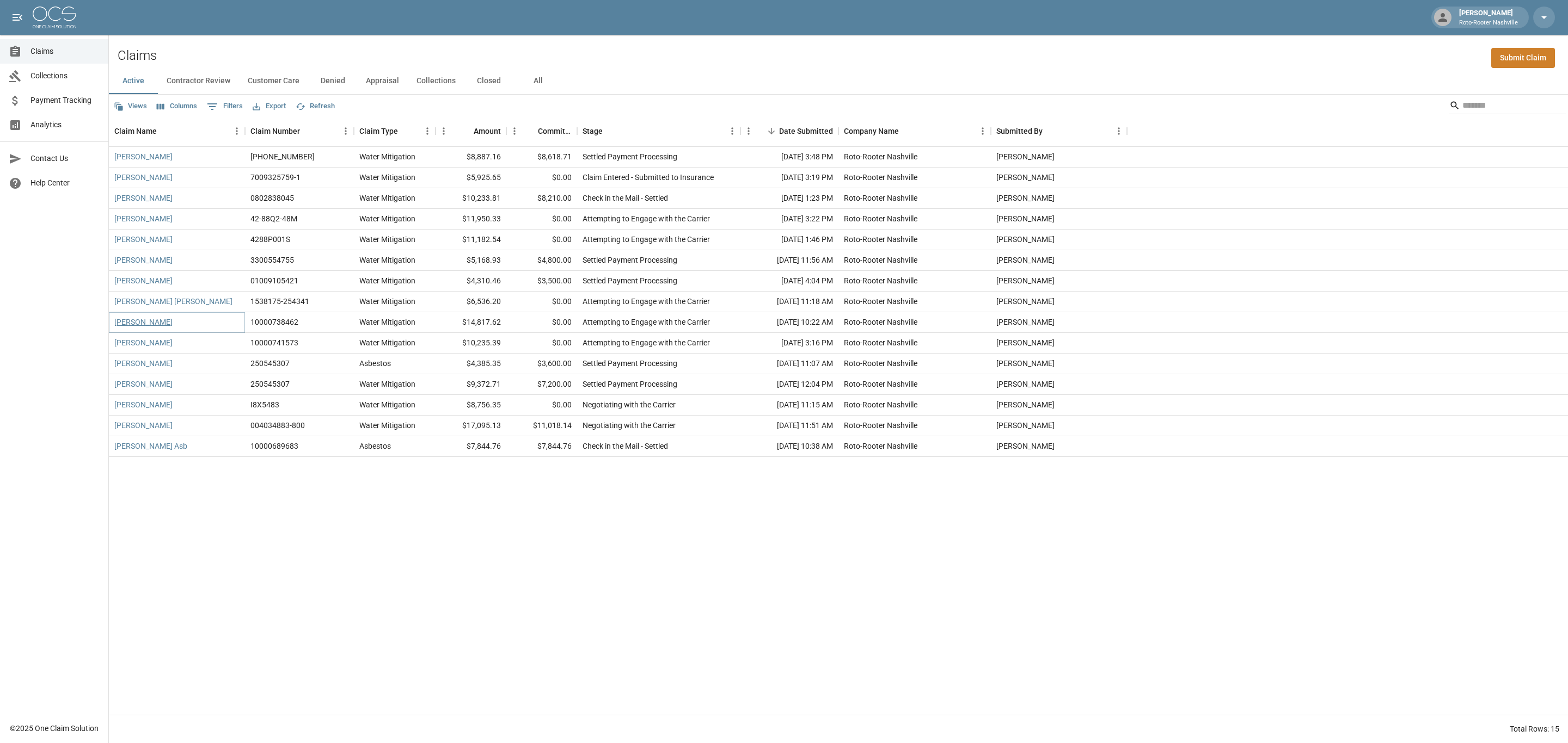
click at [147, 323] on link "[PERSON_NAME]" at bounding box center [143, 321] width 59 height 11
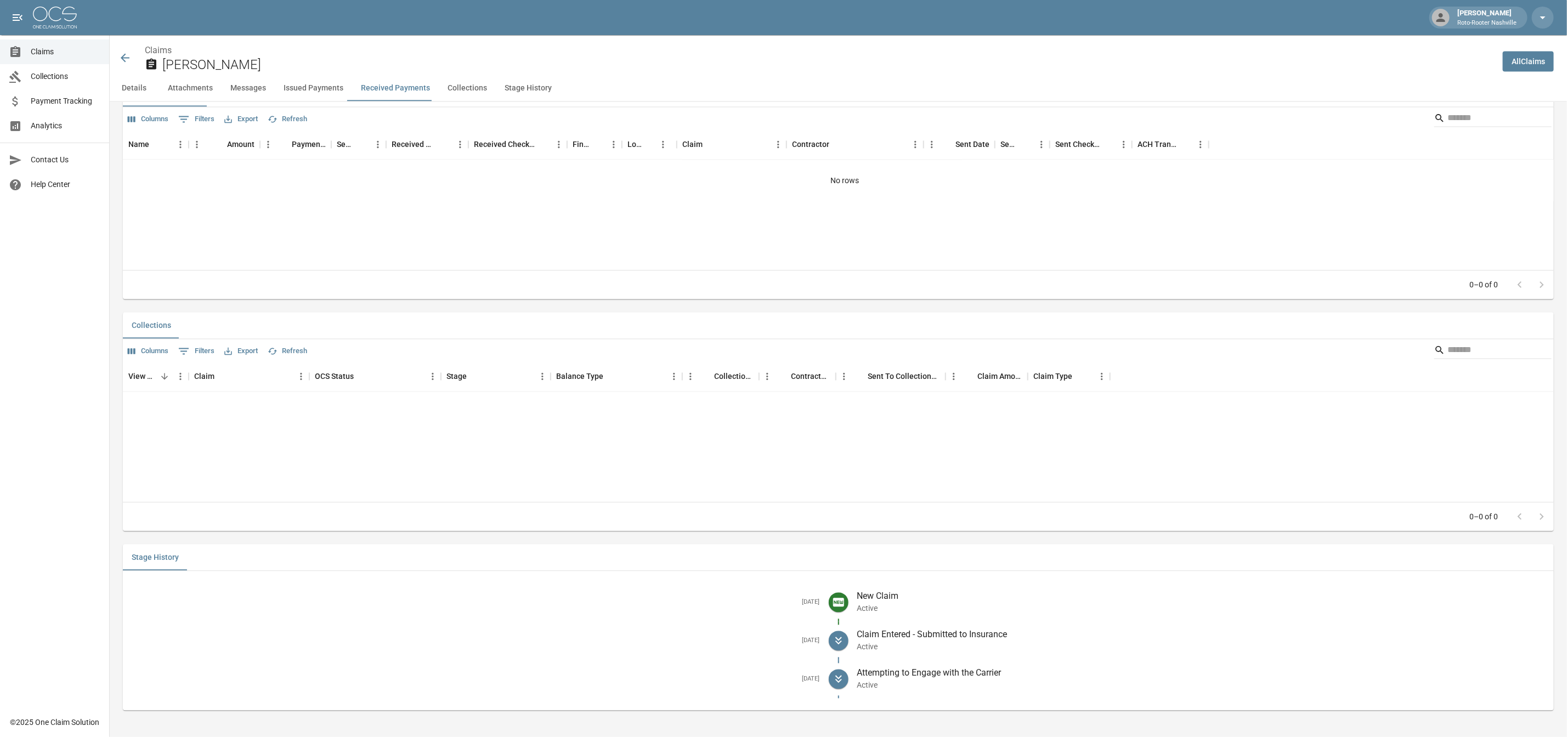
scroll to position [1480, 0]
click at [127, 61] on icon at bounding box center [124, 58] width 13 height 13
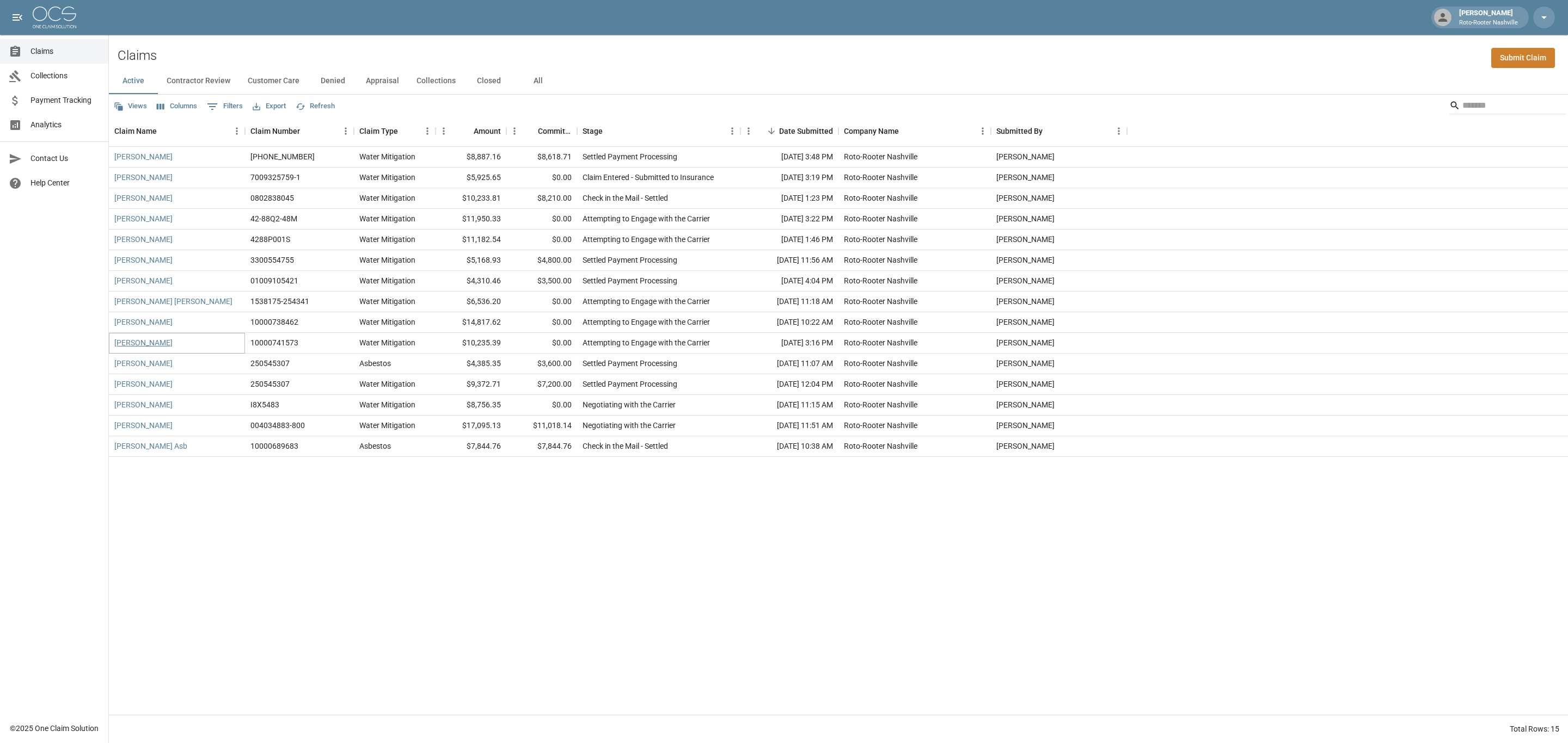
click at [143, 345] on link "[PERSON_NAME]" at bounding box center [143, 342] width 59 height 11
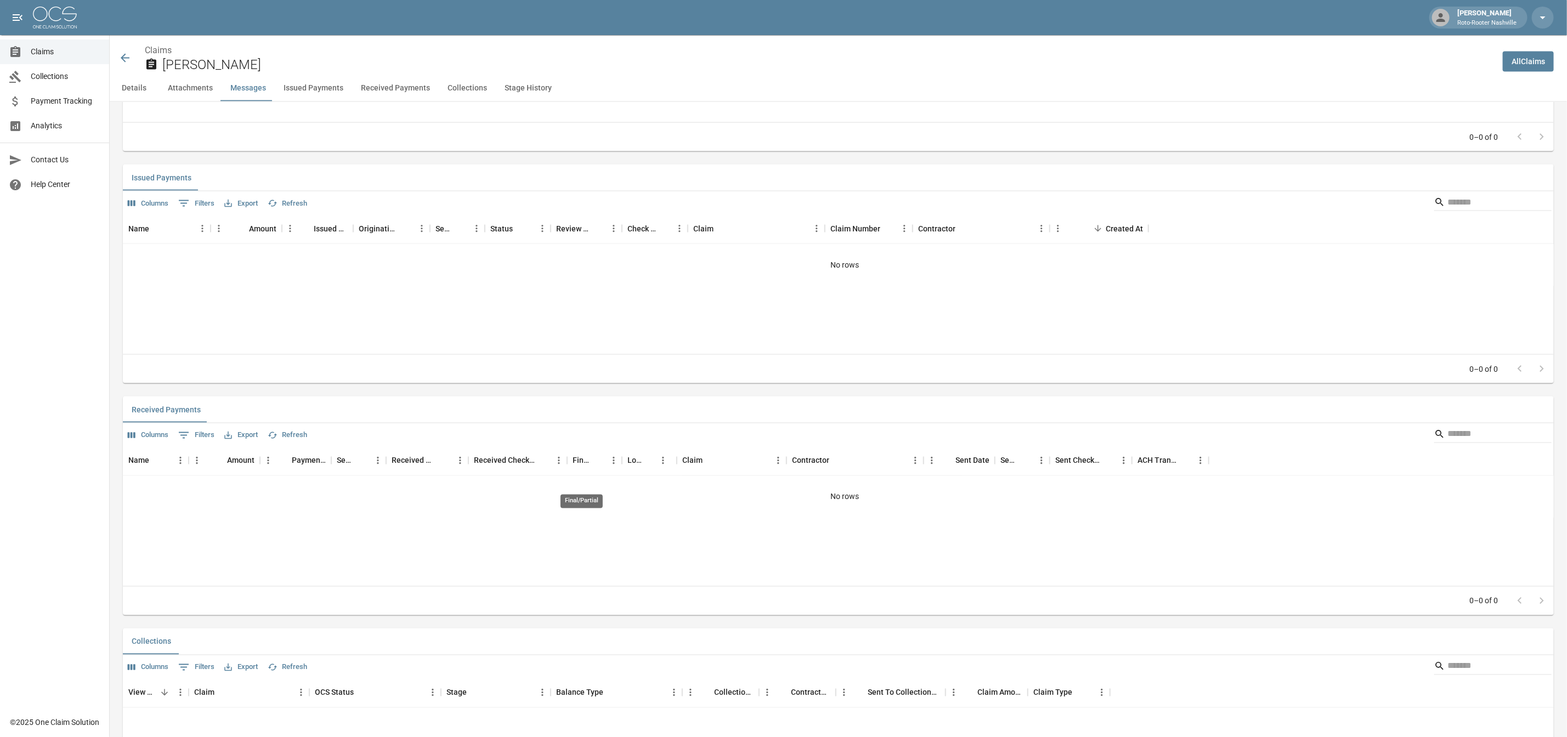
scroll to position [1557, 0]
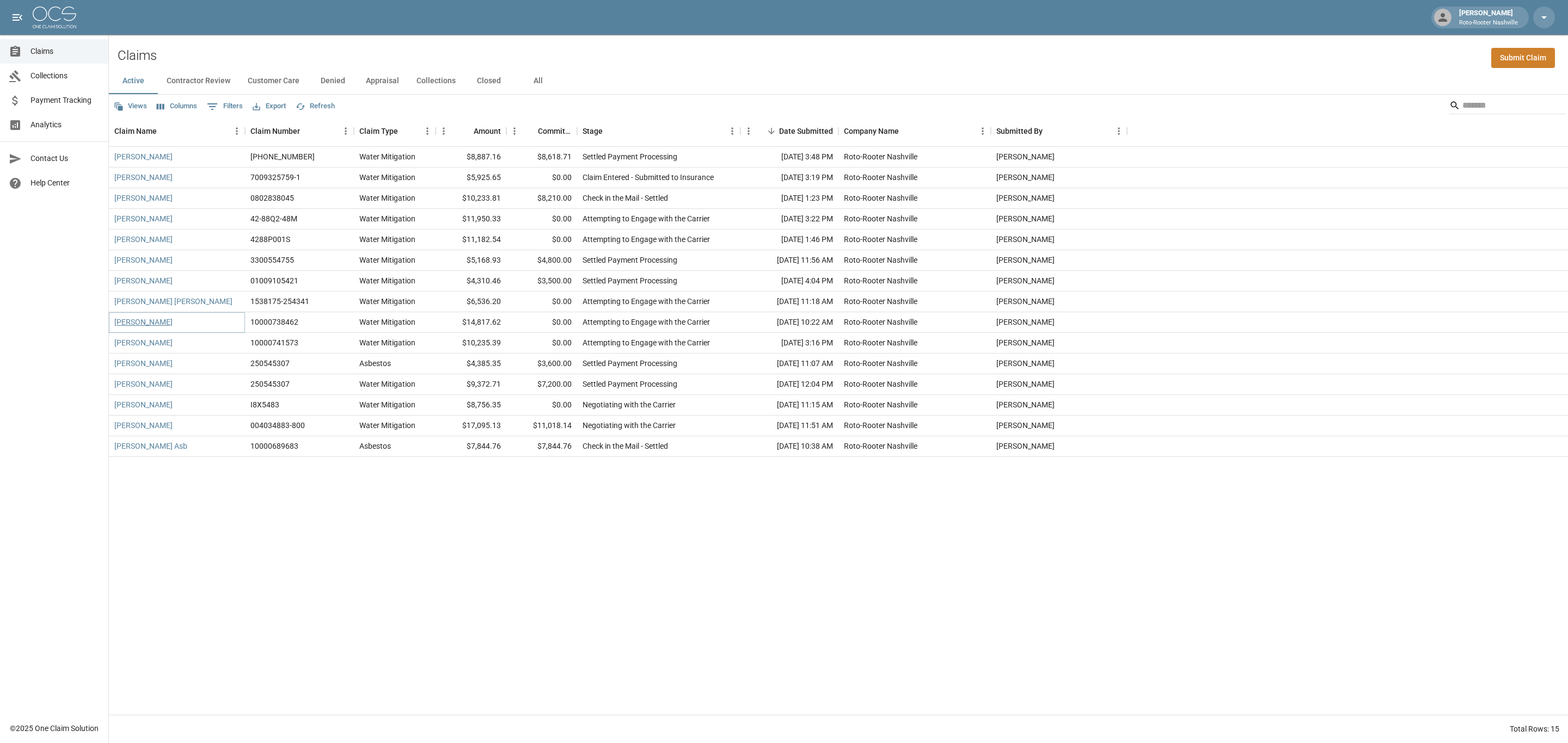
click at [135, 321] on link "[PERSON_NAME]" at bounding box center [143, 321] width 59 height 11
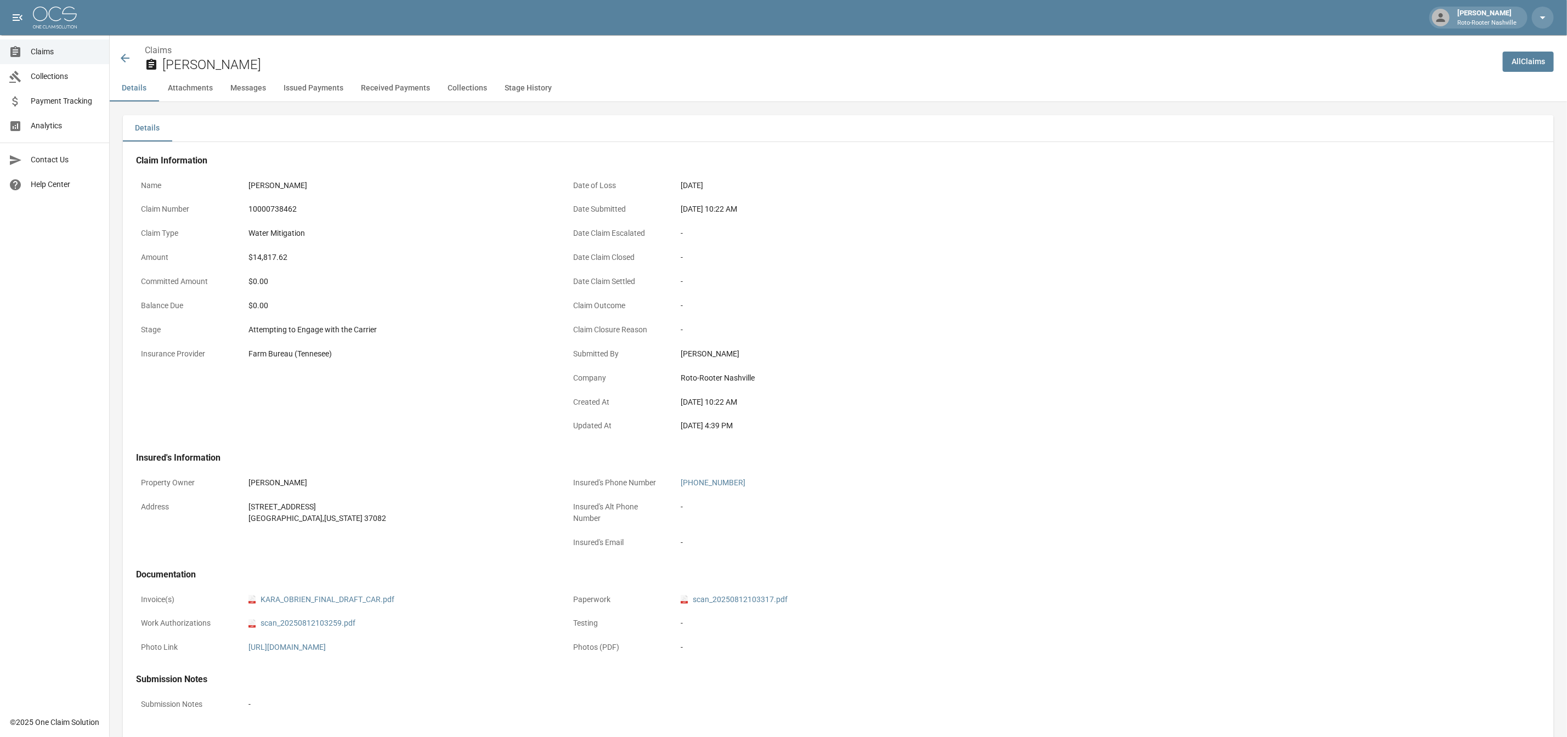
click at [125, 55] on icon at bounding box center [125, 58] width 9 height 9
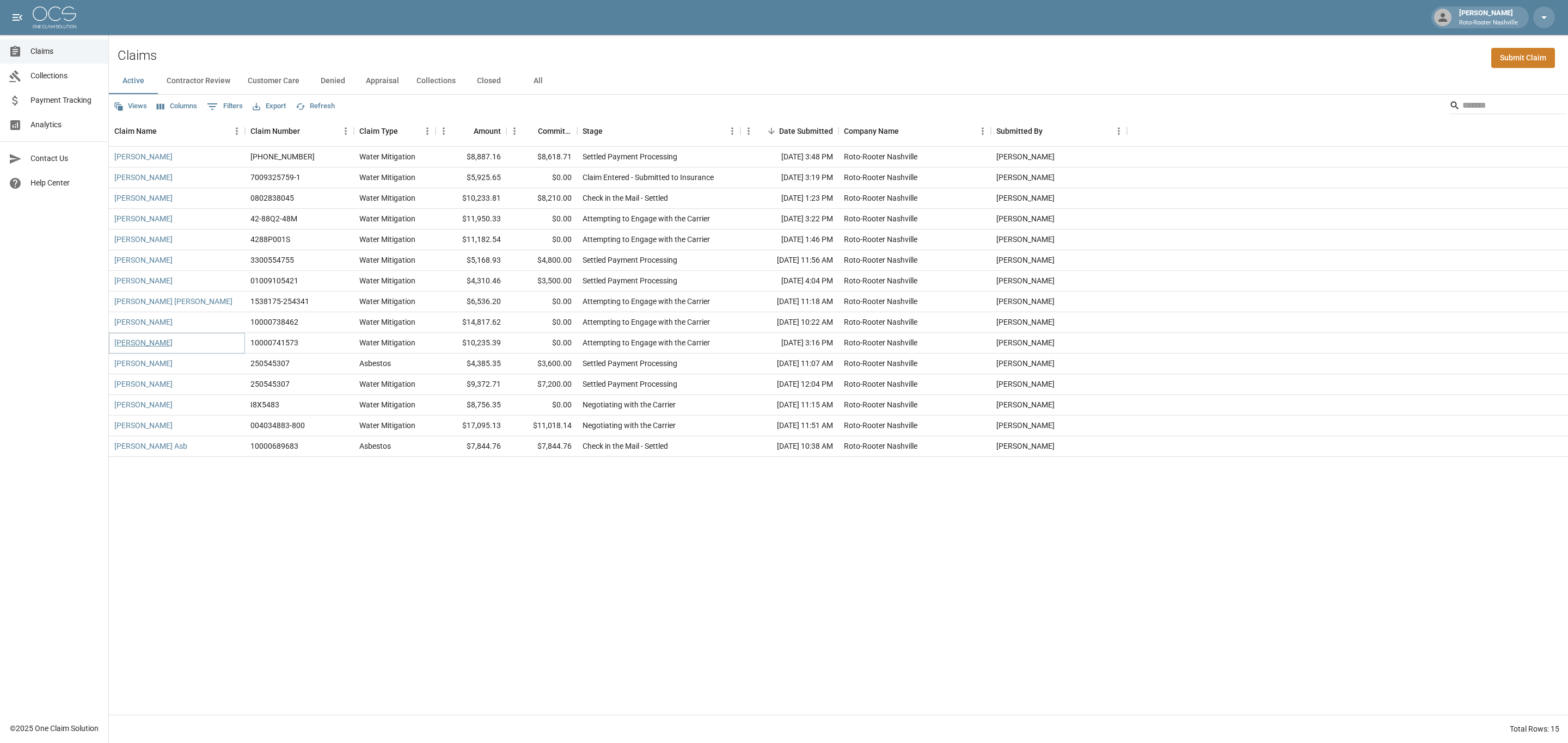
click at [144, 342] on link "[PERSON_NAME]" at bounding box center [143, 342] width 59 height 11
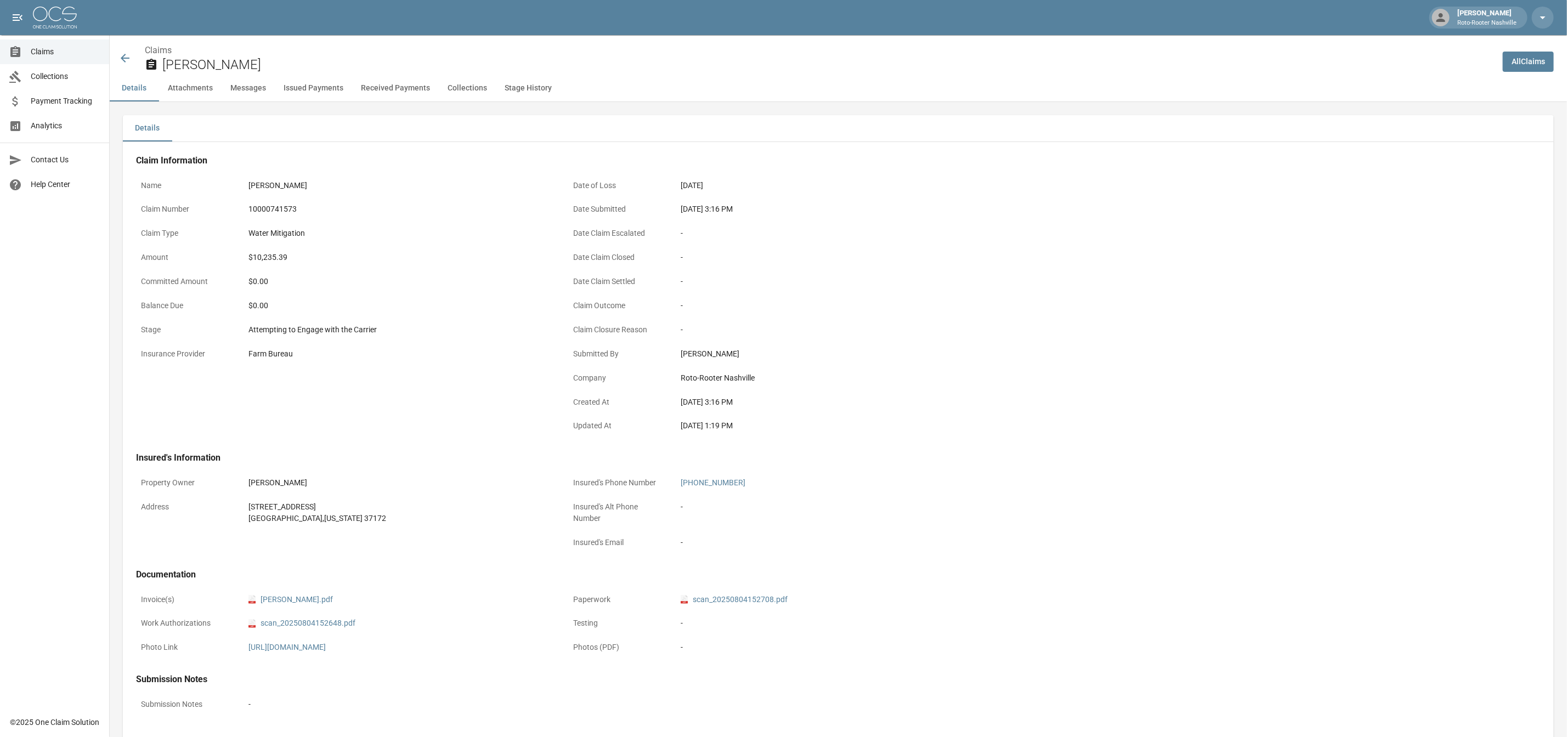
click at [126, 58] on icon at bounding box center [125, 58] width 9 height 9
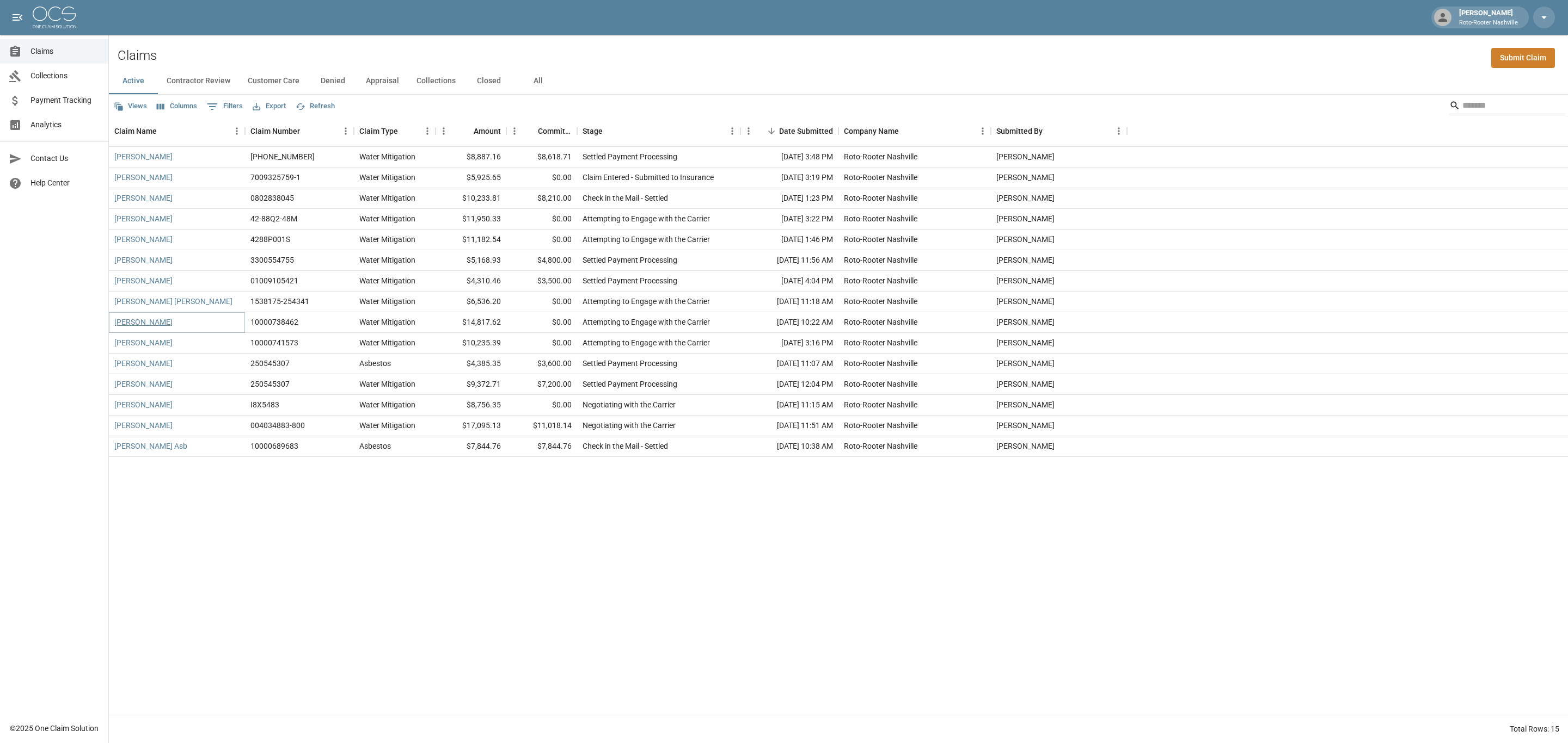
click at [146, 323] on link "[PERSON_NAME]" at bounding box center [143, 321] width 59 height 11
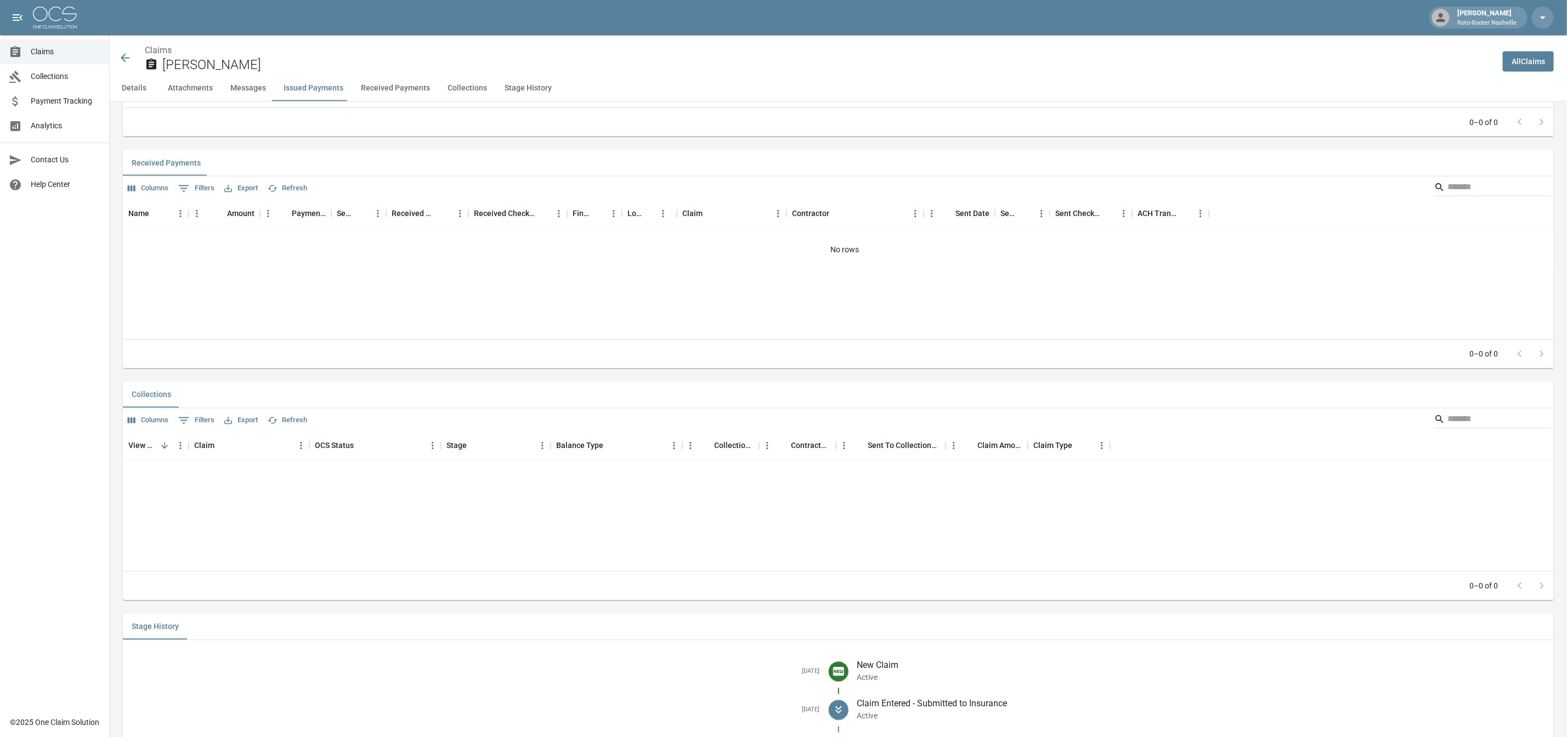
scroll to position [1480, 0]
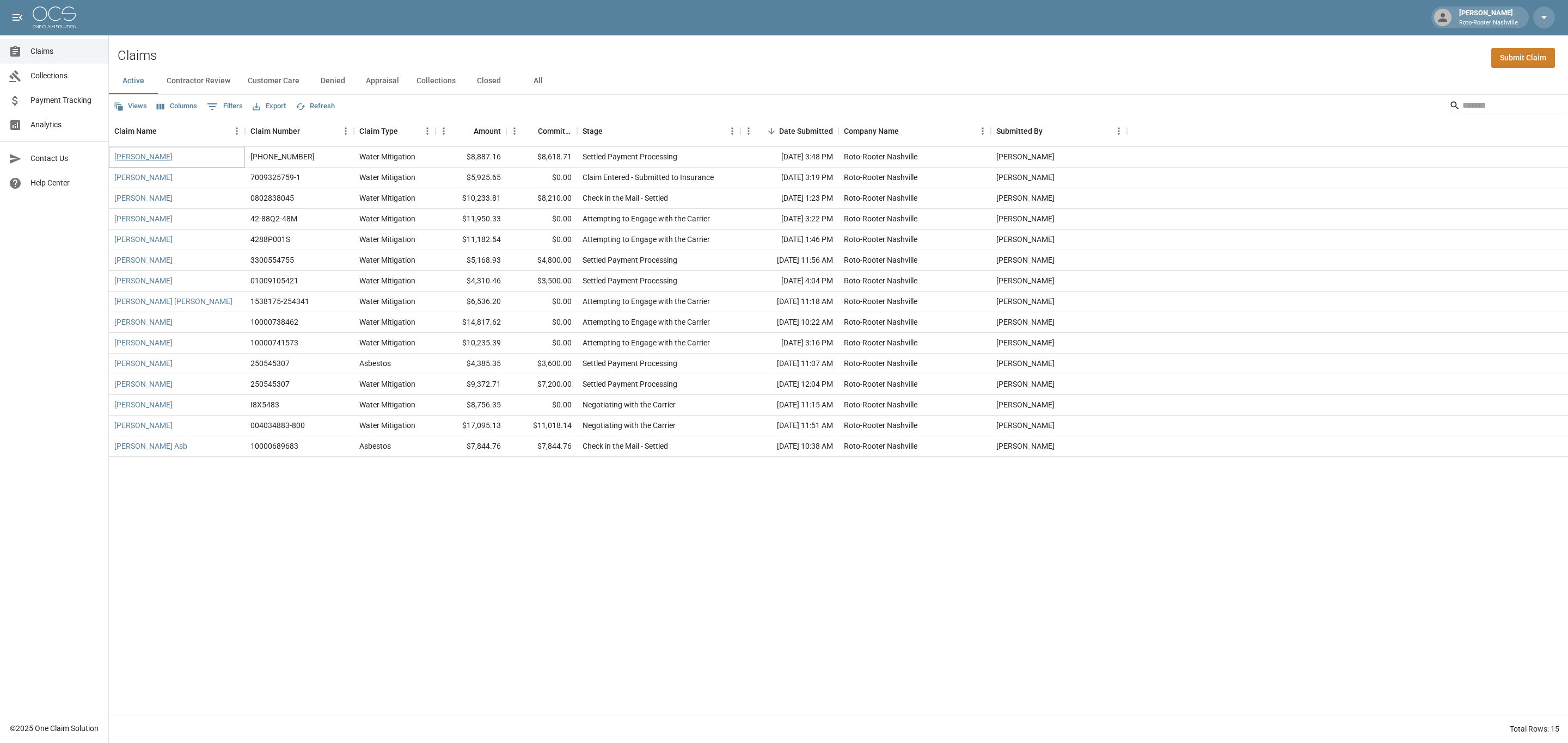
click at [144, 158] on link "[PERSON_NAME]" at bounding box center [143, 157] width 59 height 11
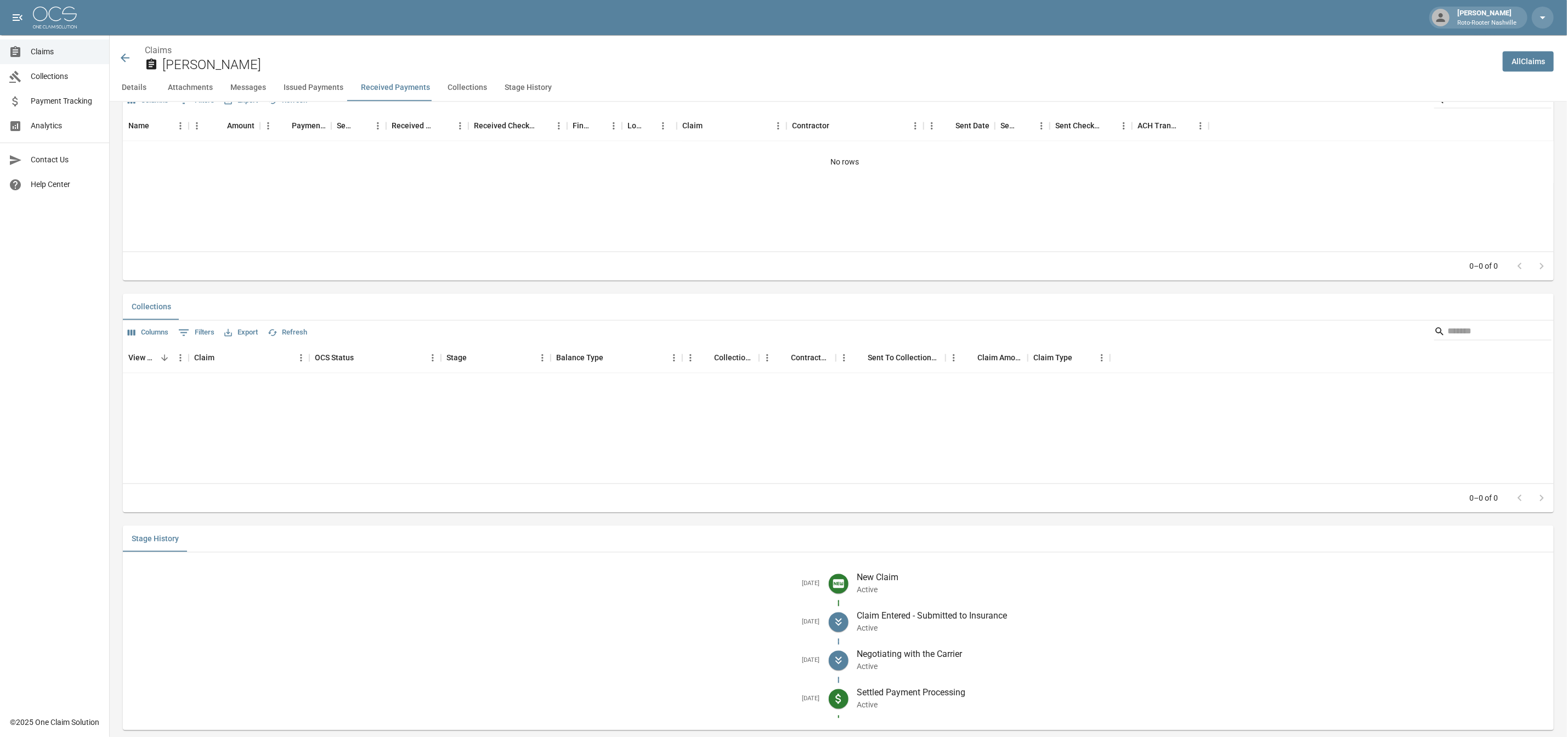
scroll to position [1508, 0]
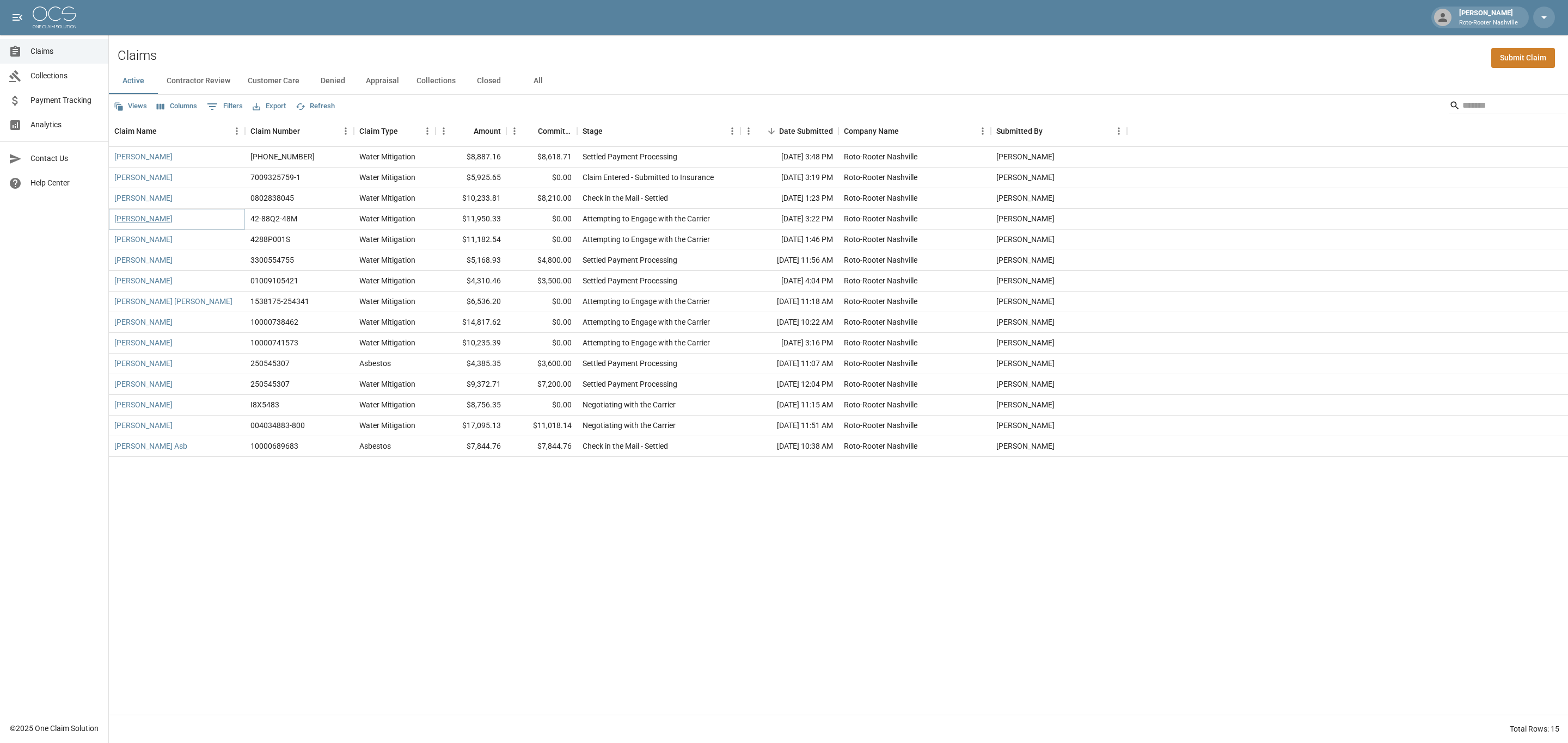
click at [153, 220] on link "[PERSON_NAME]" at bounding box center [143, 218] width 59 height 11
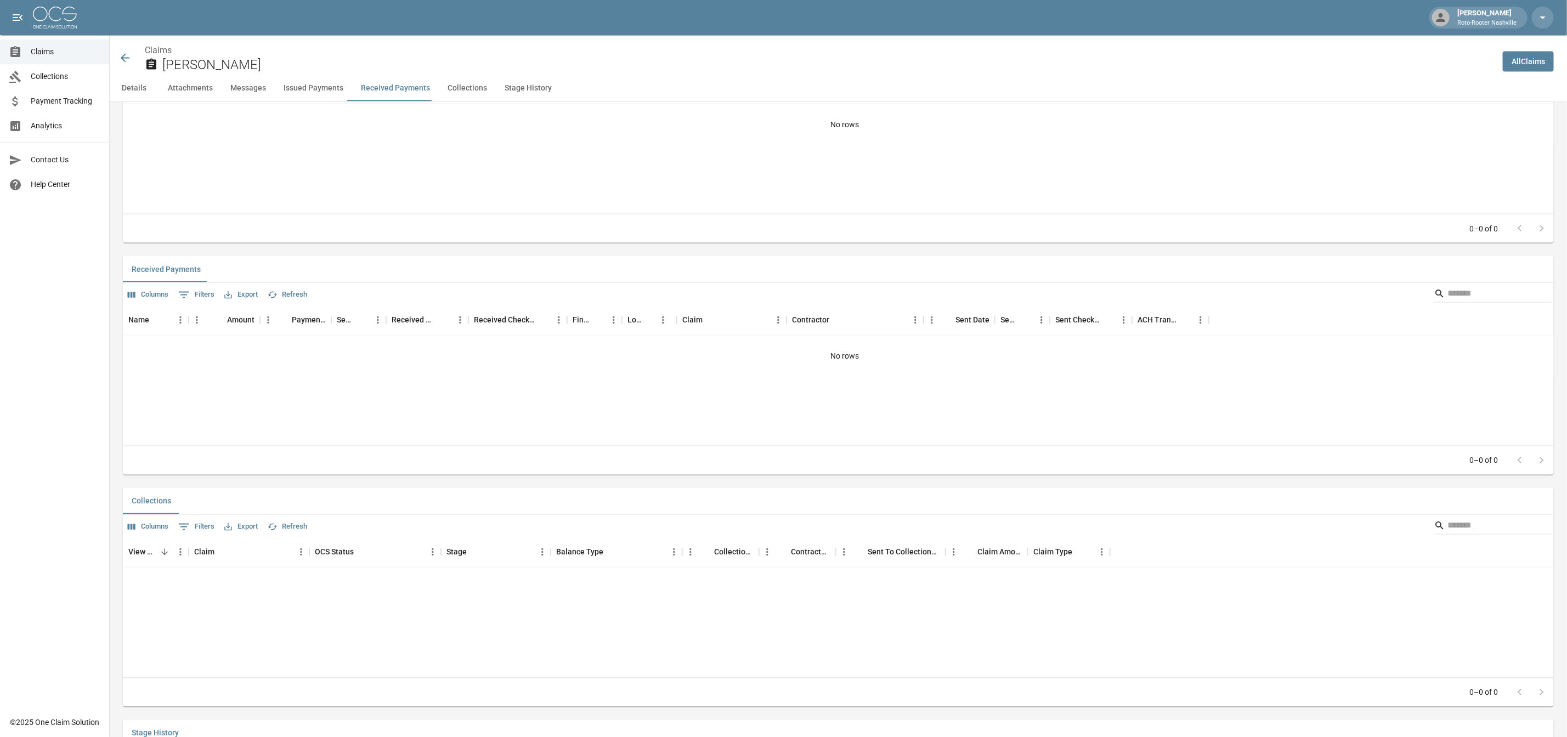
scroll to position [1480, 0]
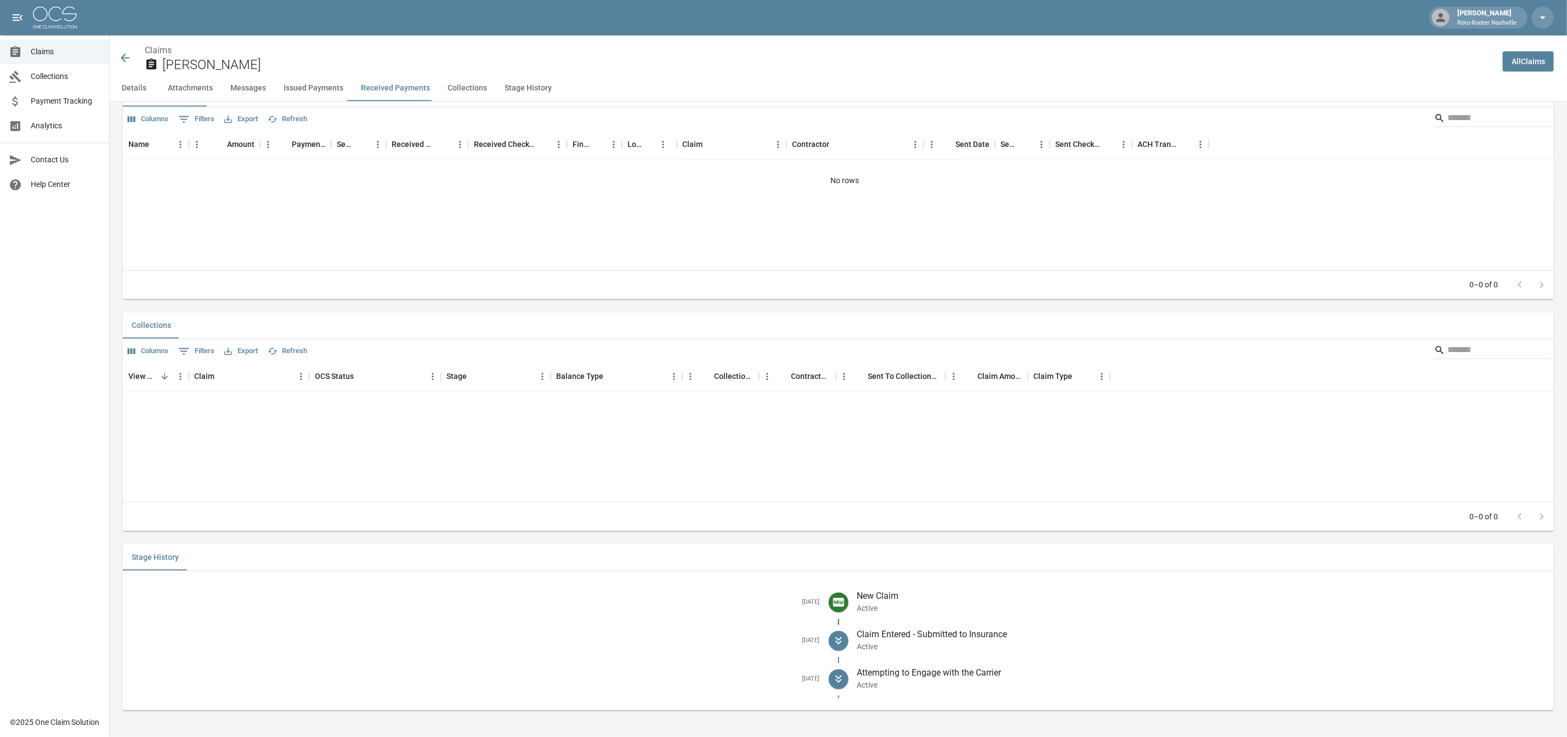
click at [123, 61] on icon at bounding box center [124, 58] width 13 height 13
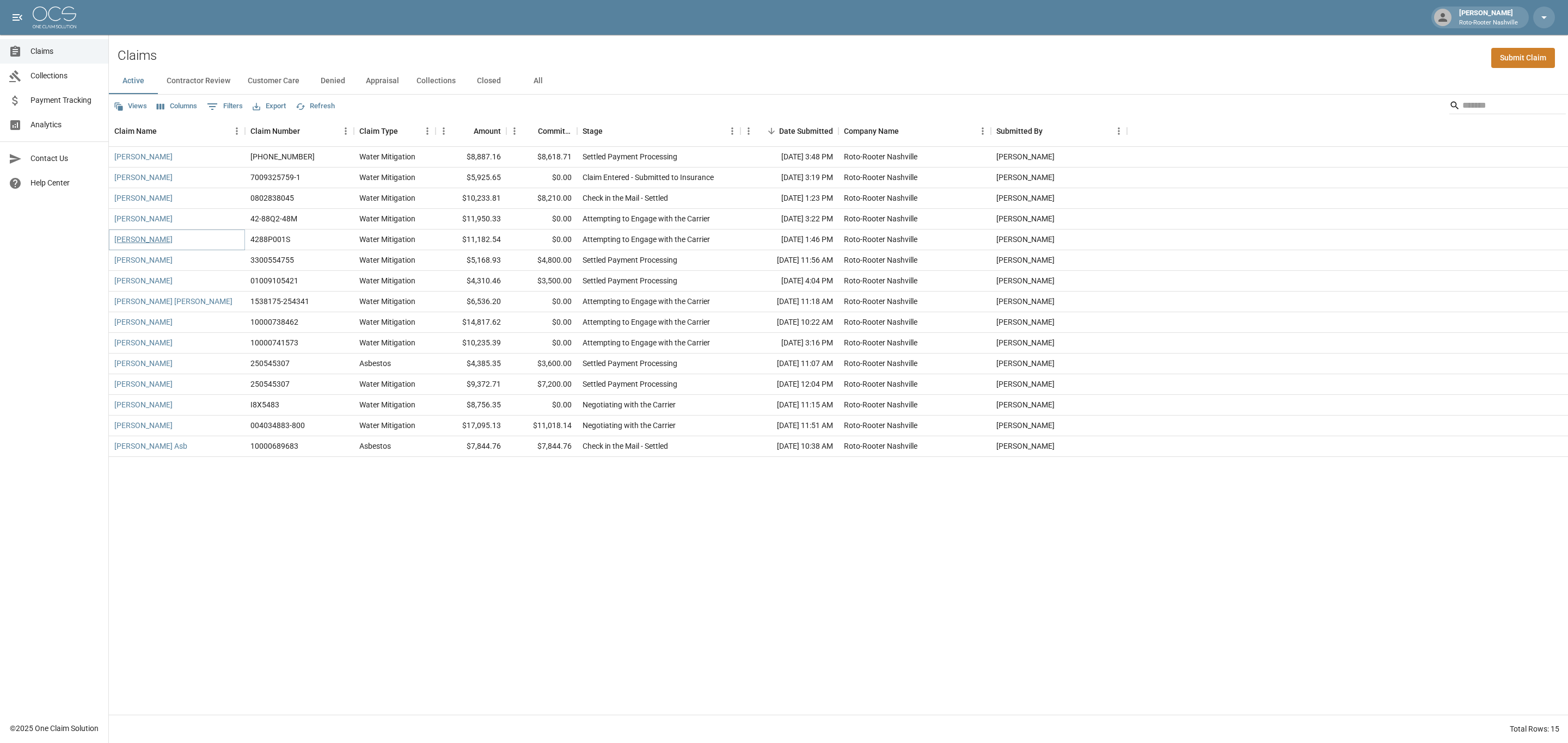
click at [129, 238] on link "[PERSON_NAME]" at bounding box center [143, 239] width 59 height 11
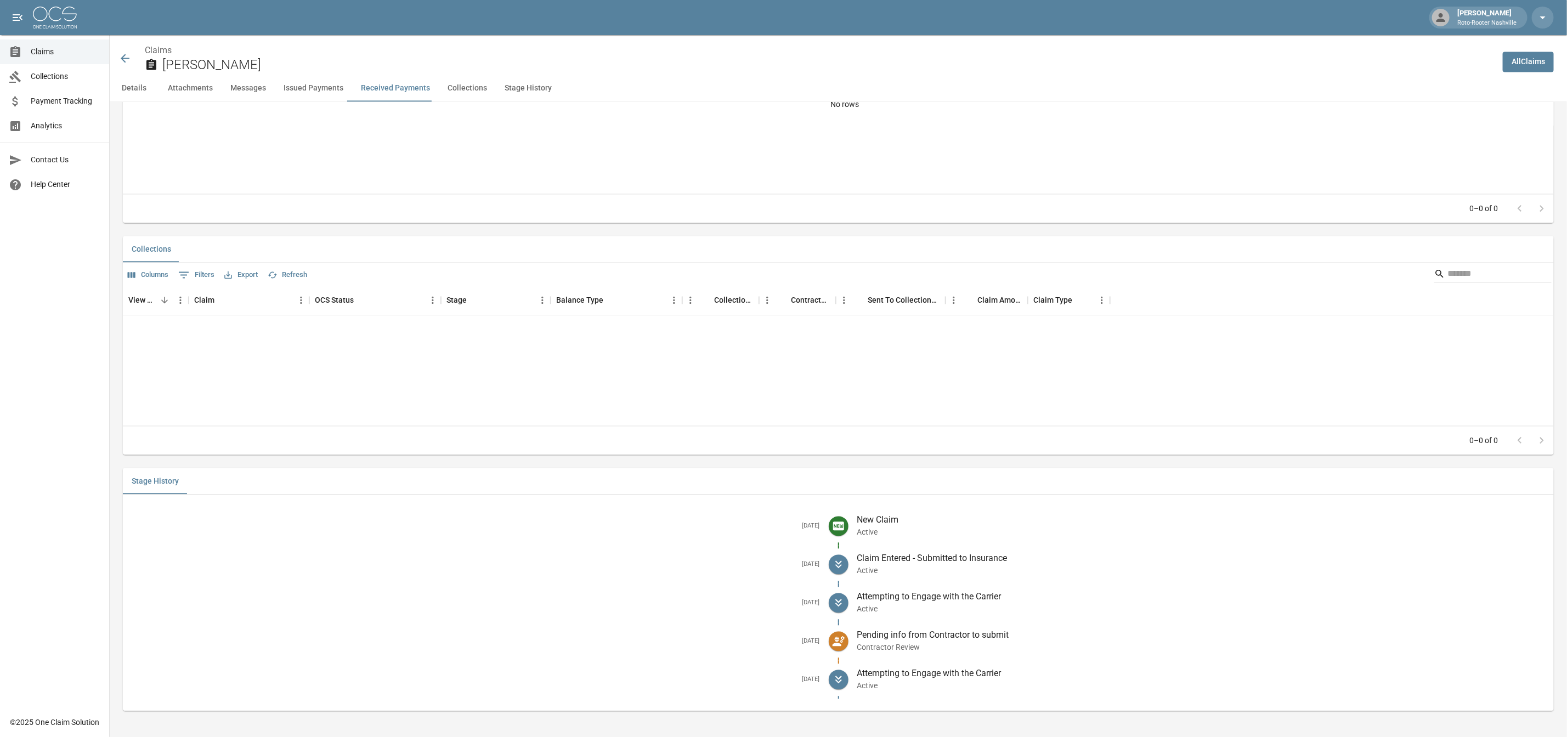
scroll to position [1624, 0]
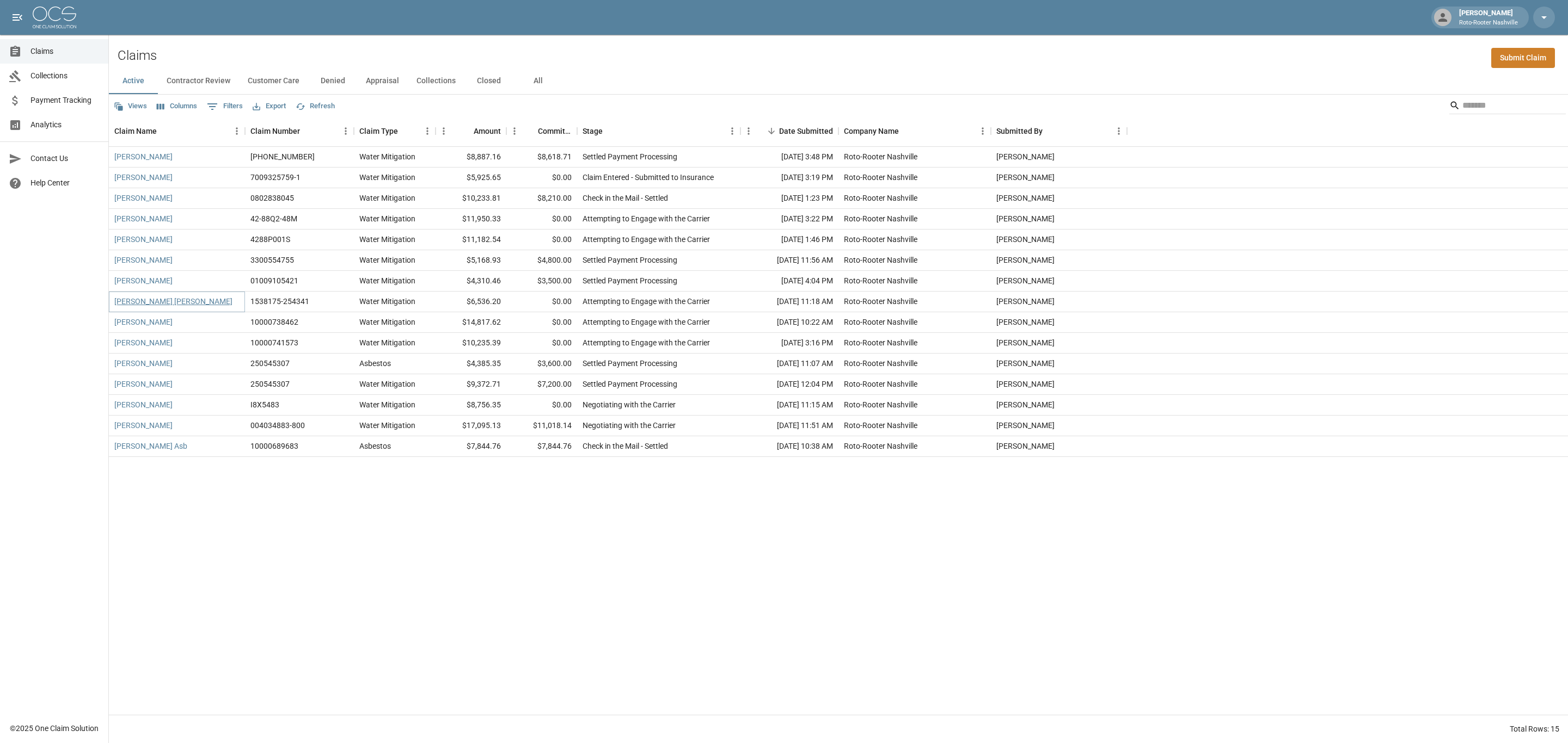
click at [181, 304] on link "[PERSON_NAME] [PERSON_NAME]" at bounding box center [173, 301] width 118 height 11
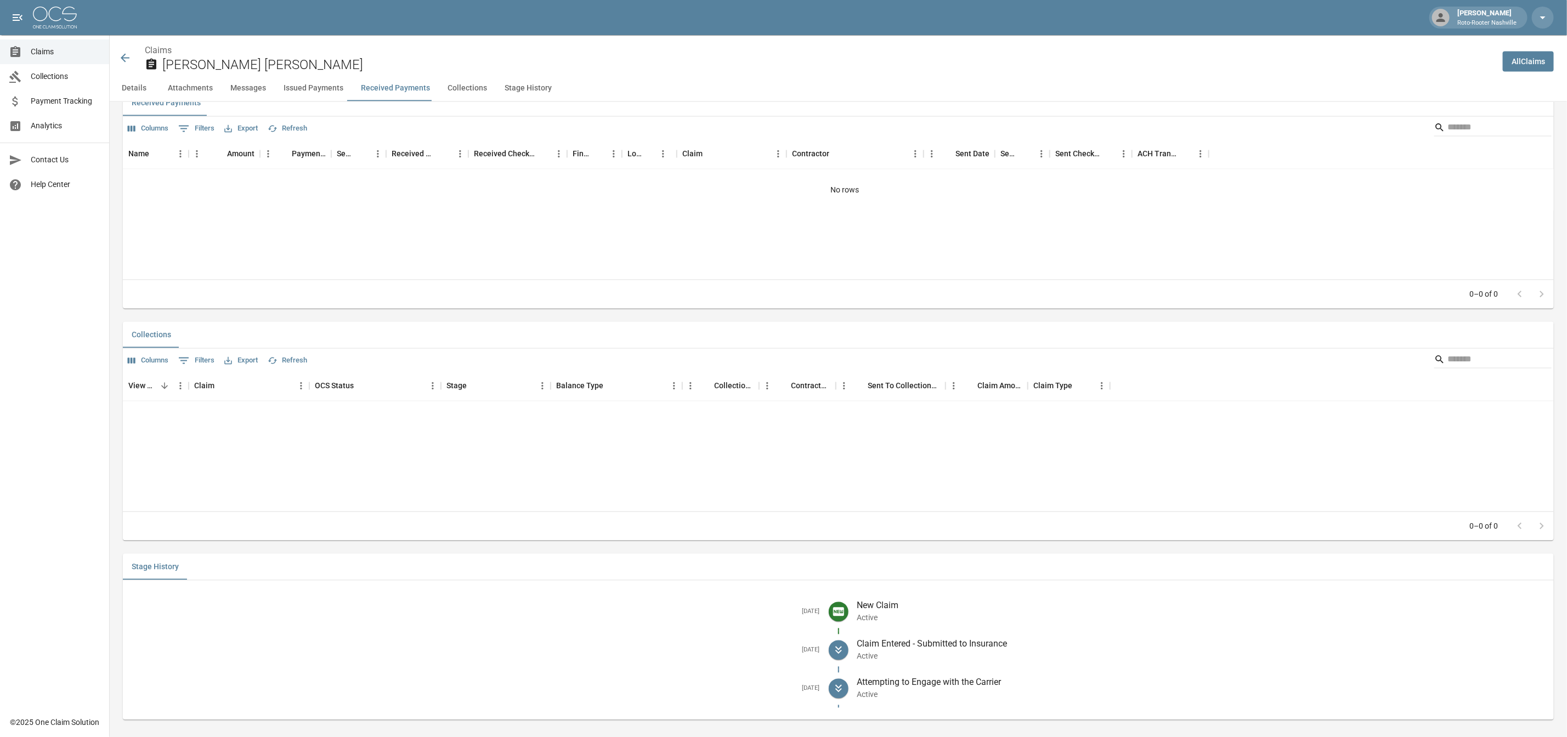
scroll to position [1494, 0]
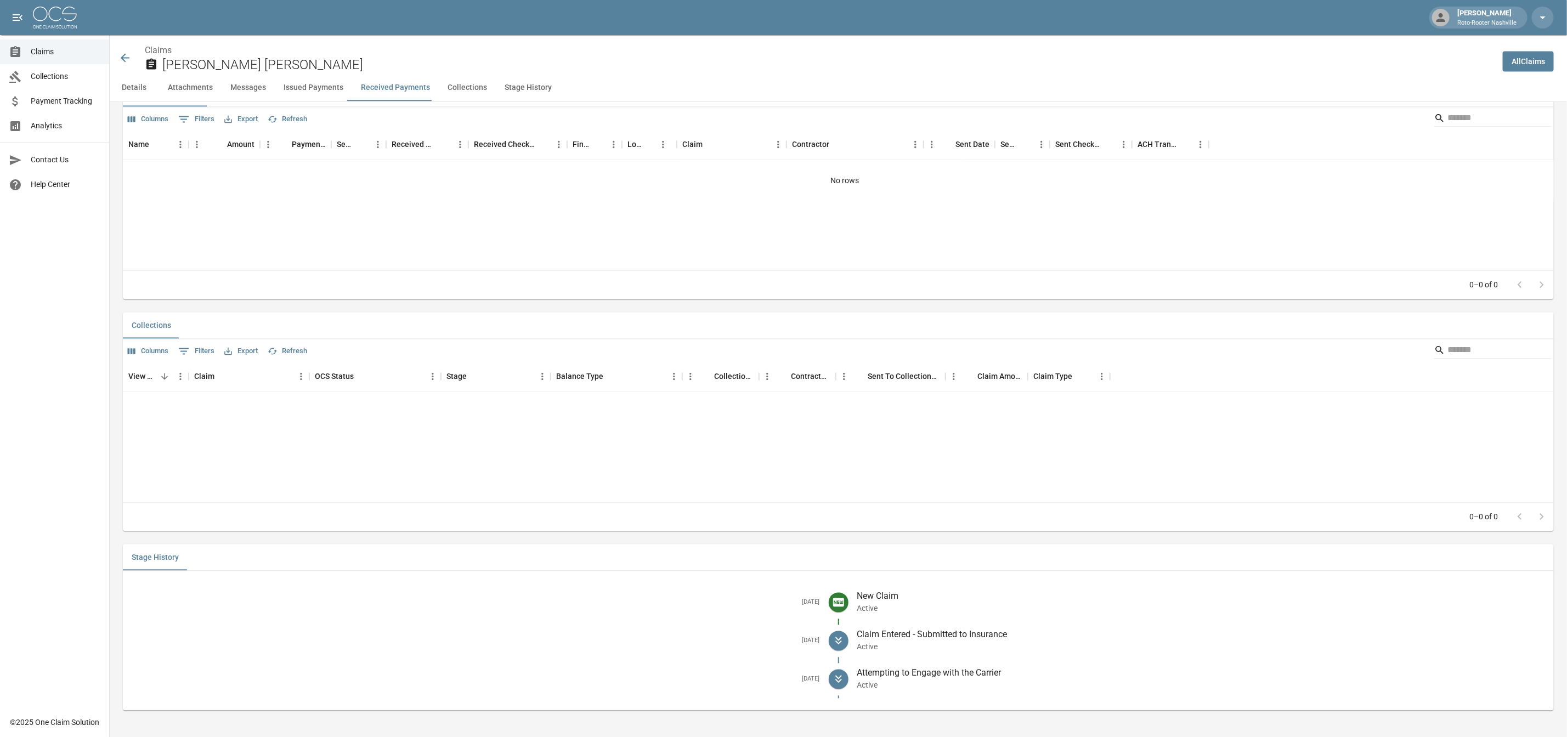
click at [128, 60] on icon at bounding box center [124, 58] width 13 height 13
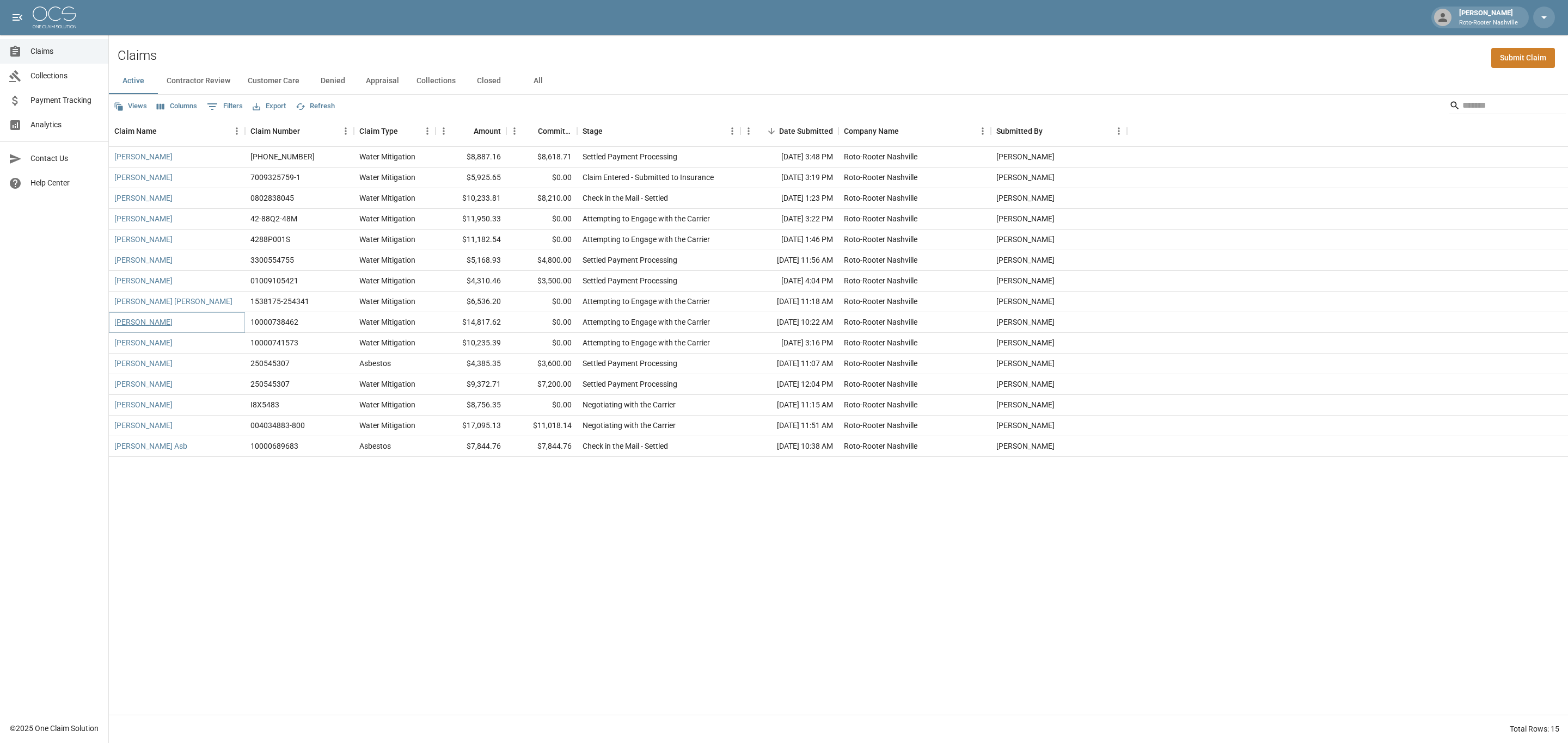
click at [142, 323] on link "[PERSON_NAME]" at bounding box center [143, 321] width 59 height 11
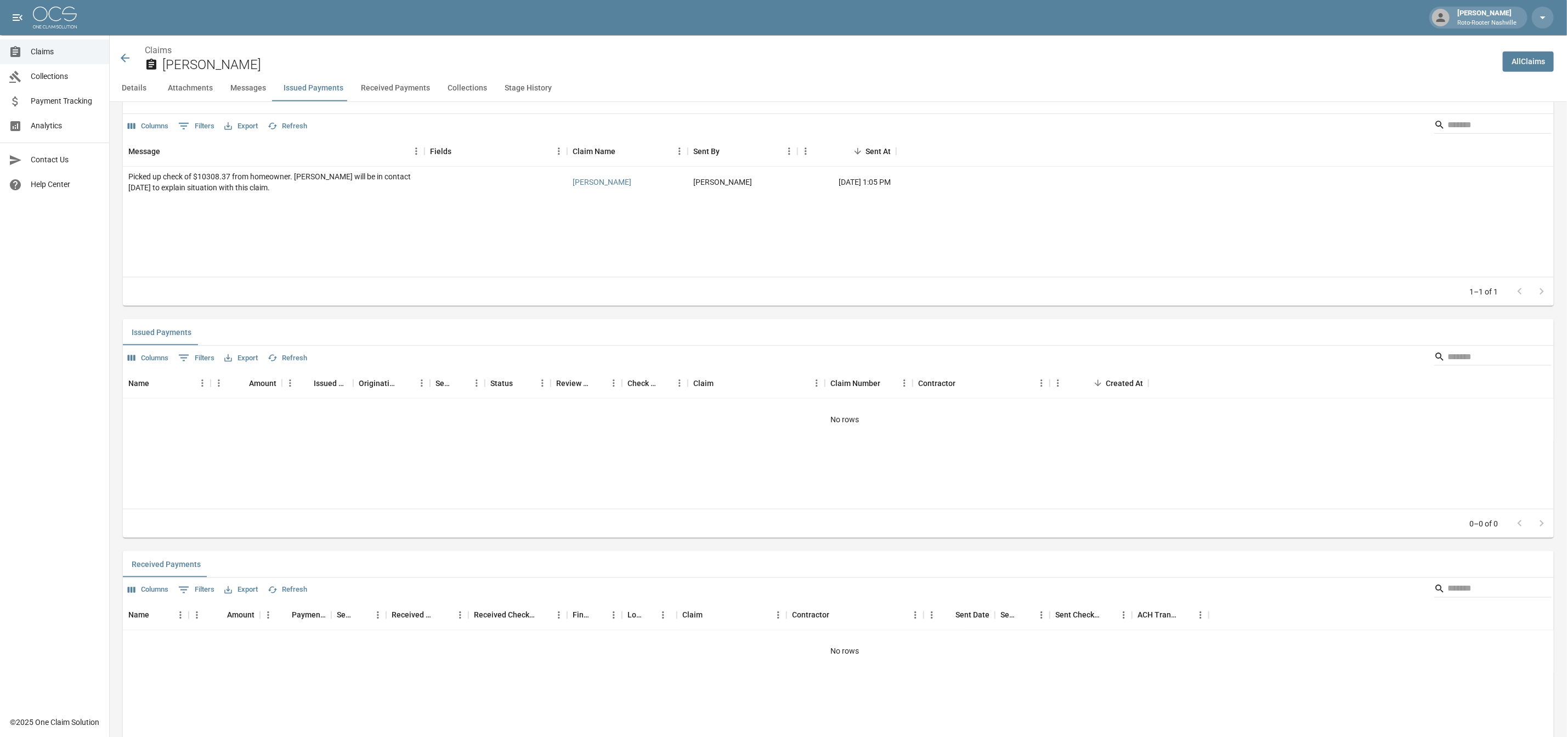
scroll to position [986, 0]
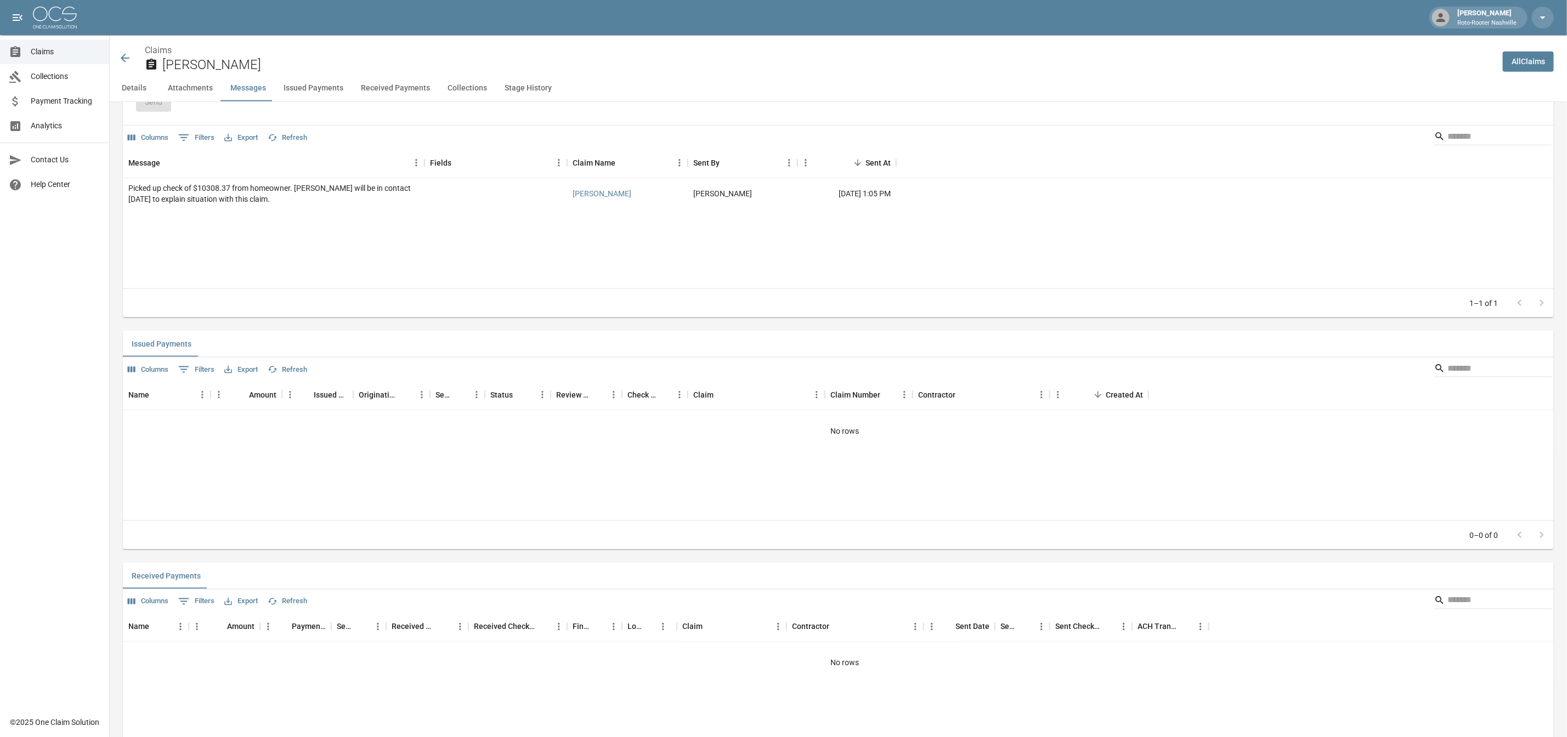
click at [122, 61] on icon at bounding box center [124, 58] width 13 height 13
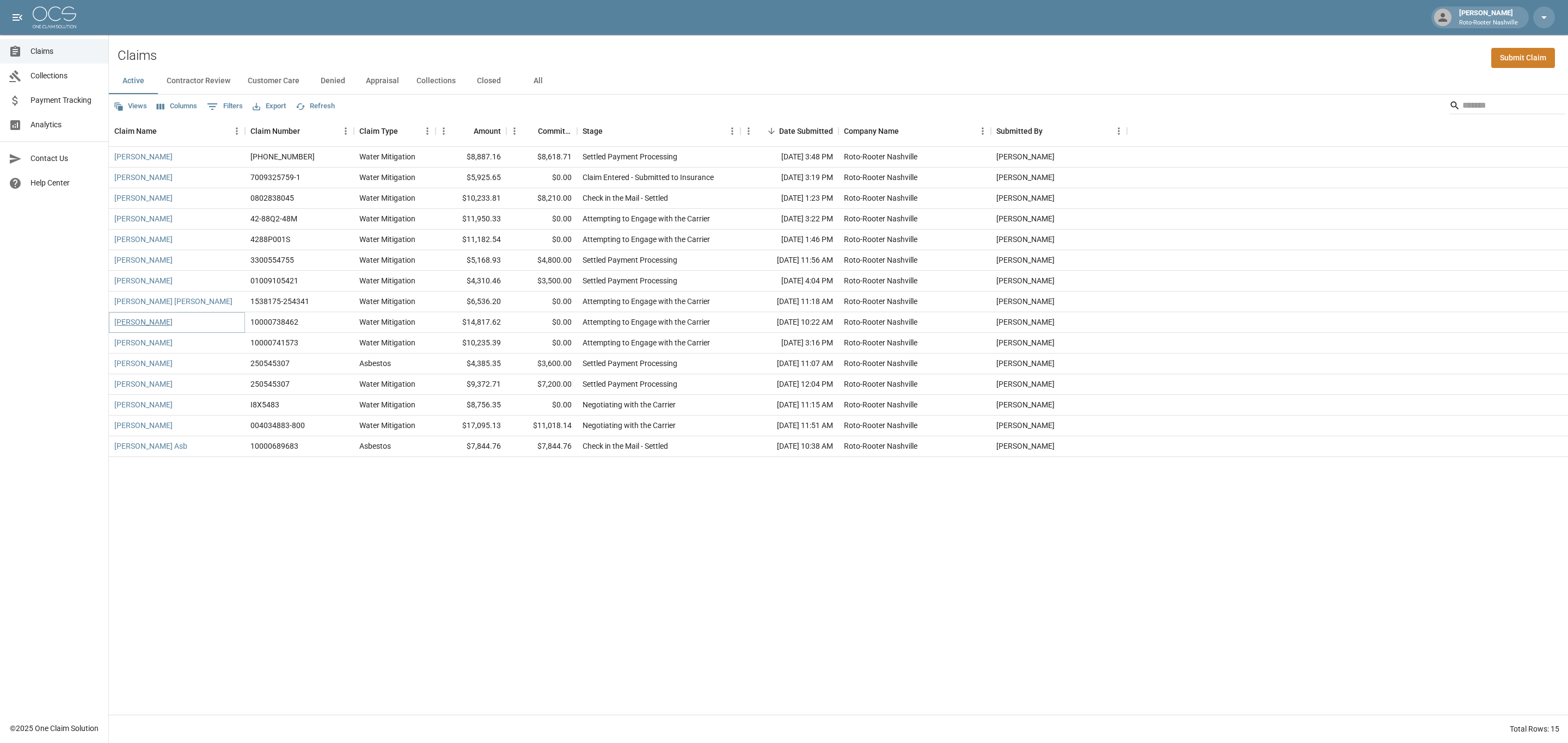
click at [126, 323] on link "[PERSON_NAME]" at bounding box center [143, 321] width 59 height 11
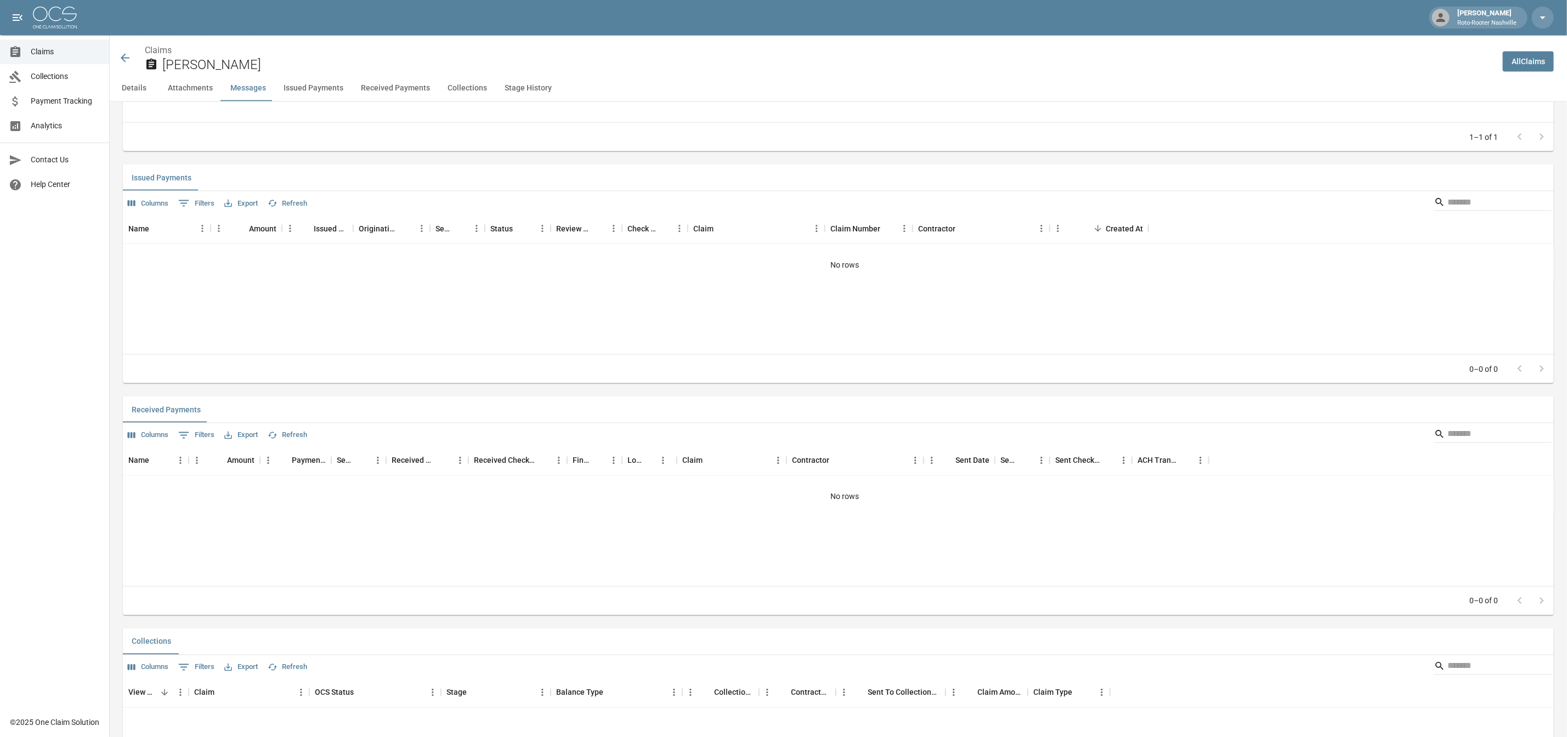
scroll to position [1480, 0]
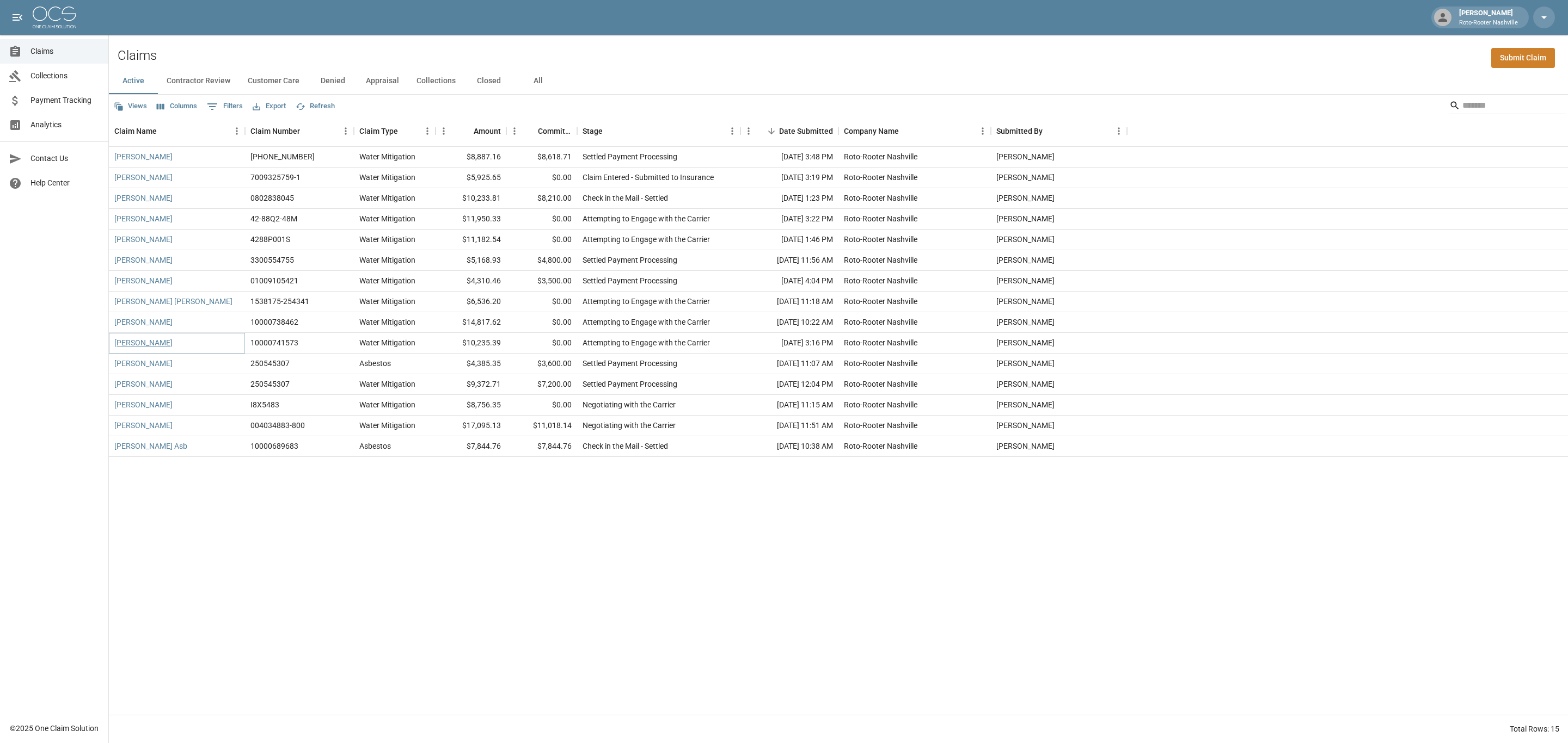
click at [143, 348] on link "[PERSON_NAME]" at bounding box center [143, 342] width 59 height 11
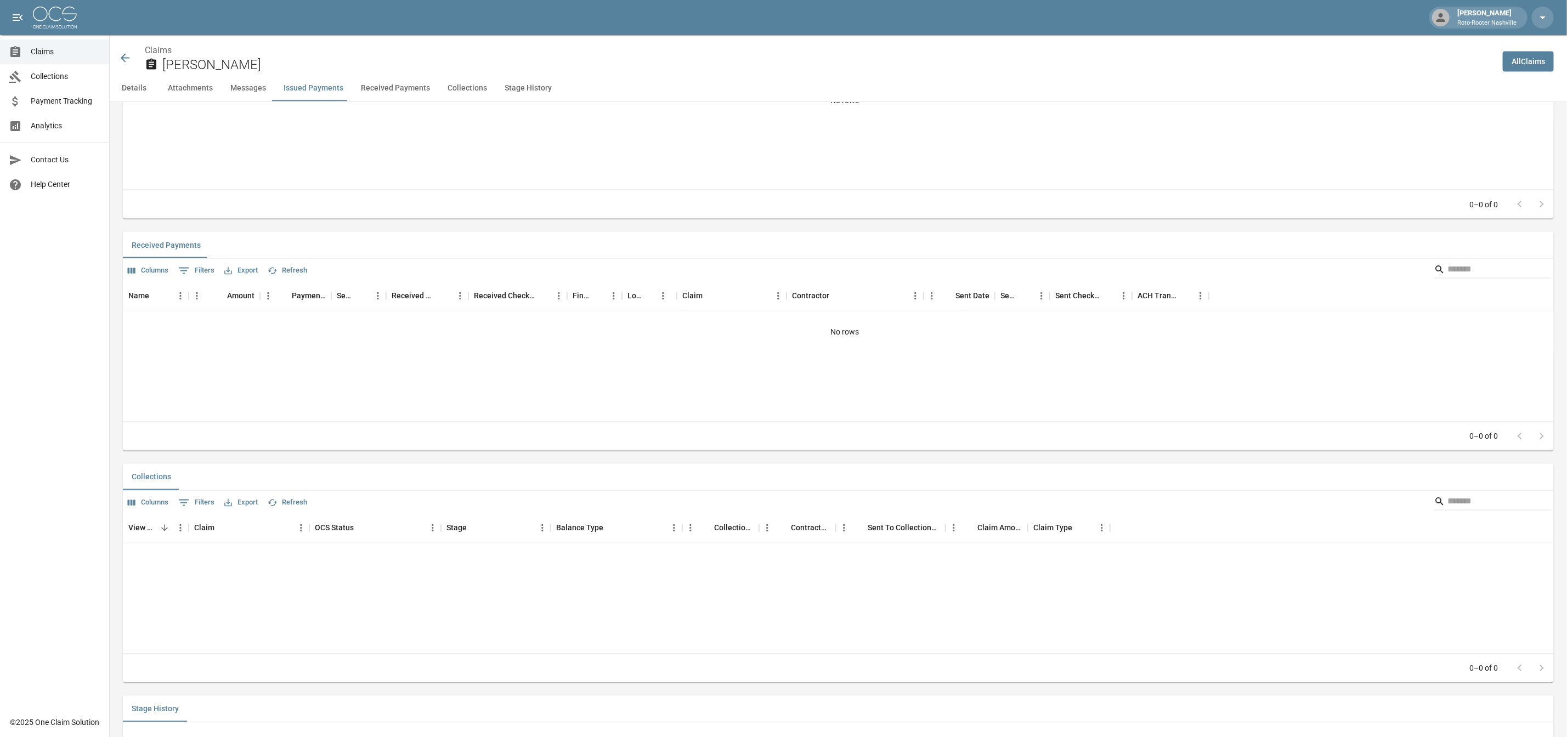
scroll to position [1557, 0]
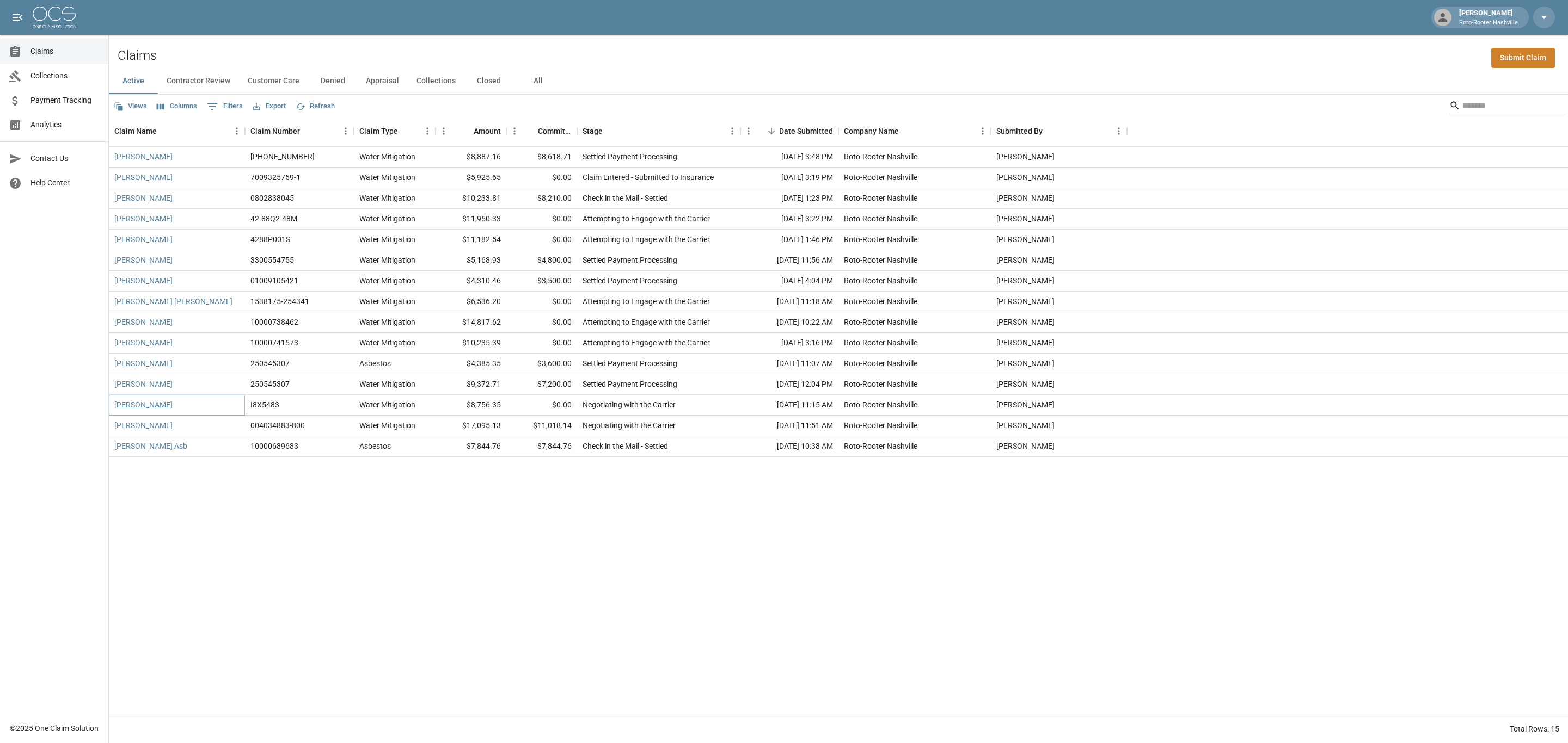
click at [169, 404] on link "[PERSON_NAME]" at bounding box center [143, 405] width 59 height 11
click at [150, 405] on link "[PERSON_NAME]" at bounding box center [143, 405] width 59 height 11
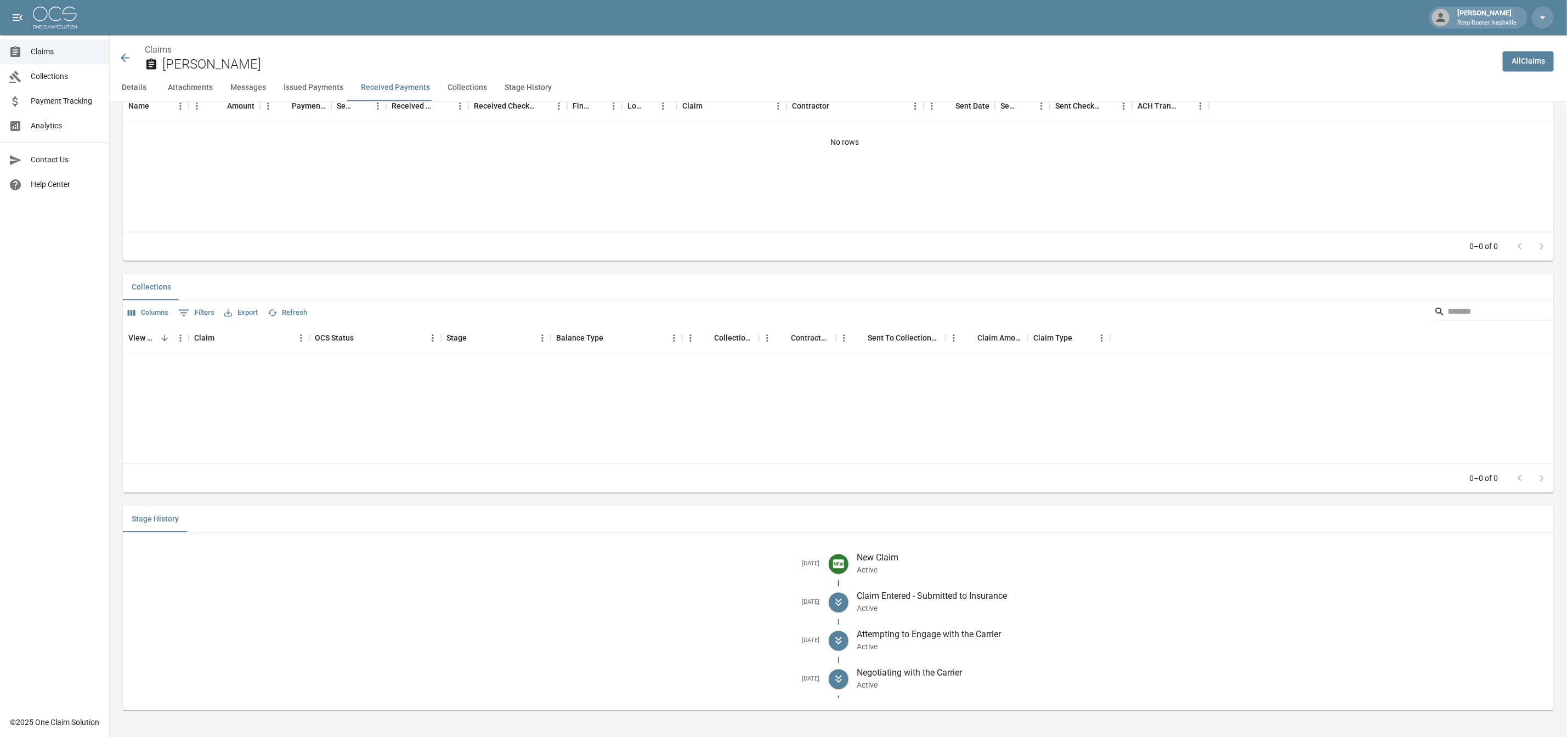
scroll to position [1533, 0]
click at [129, 58] on icon at bounding box center [125, 58] width 9 height 9
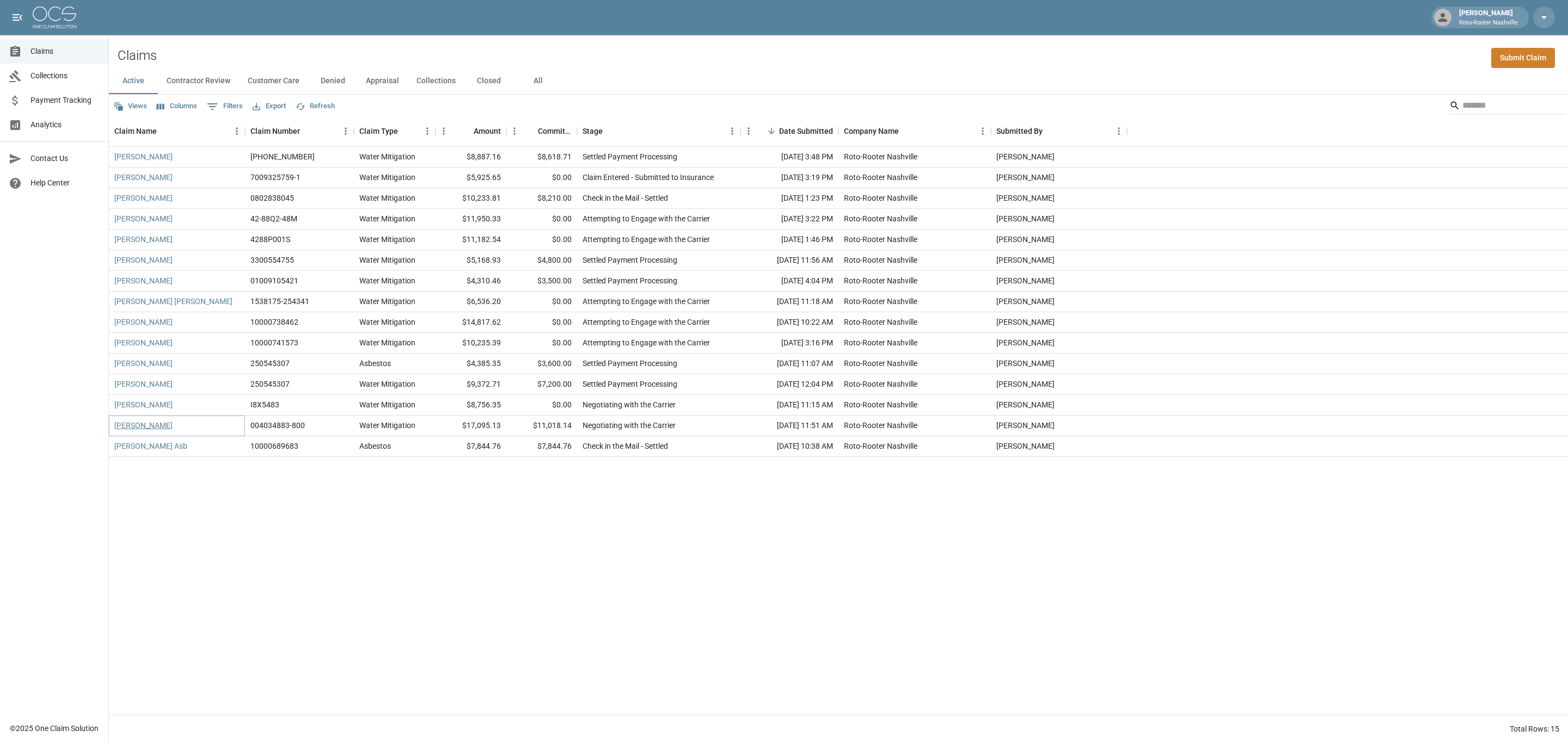
click at [139, 429] on link "[PERSON_NAME]" at bounding box center [143, 426] width 59 height 11
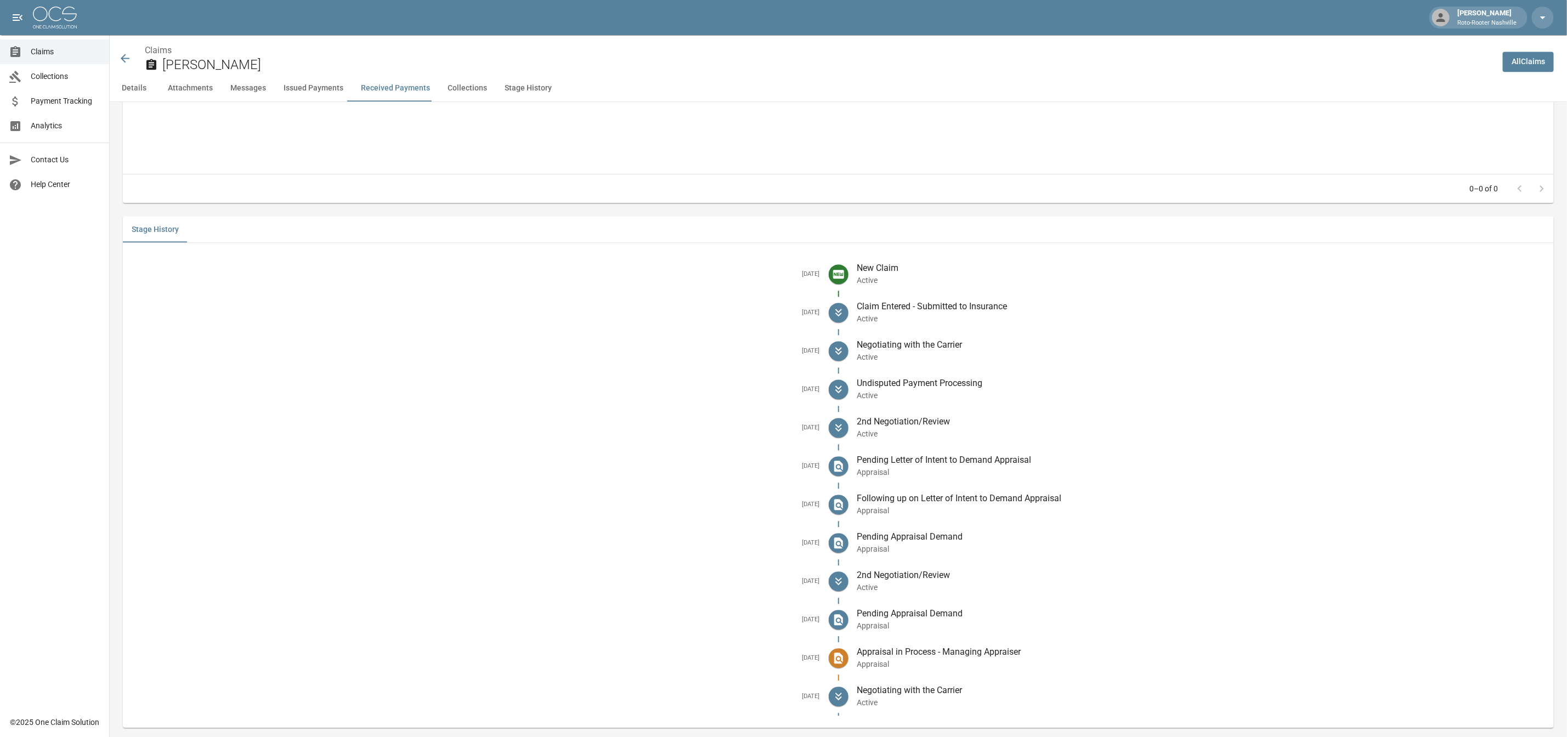
scroll to position [1924, 0]
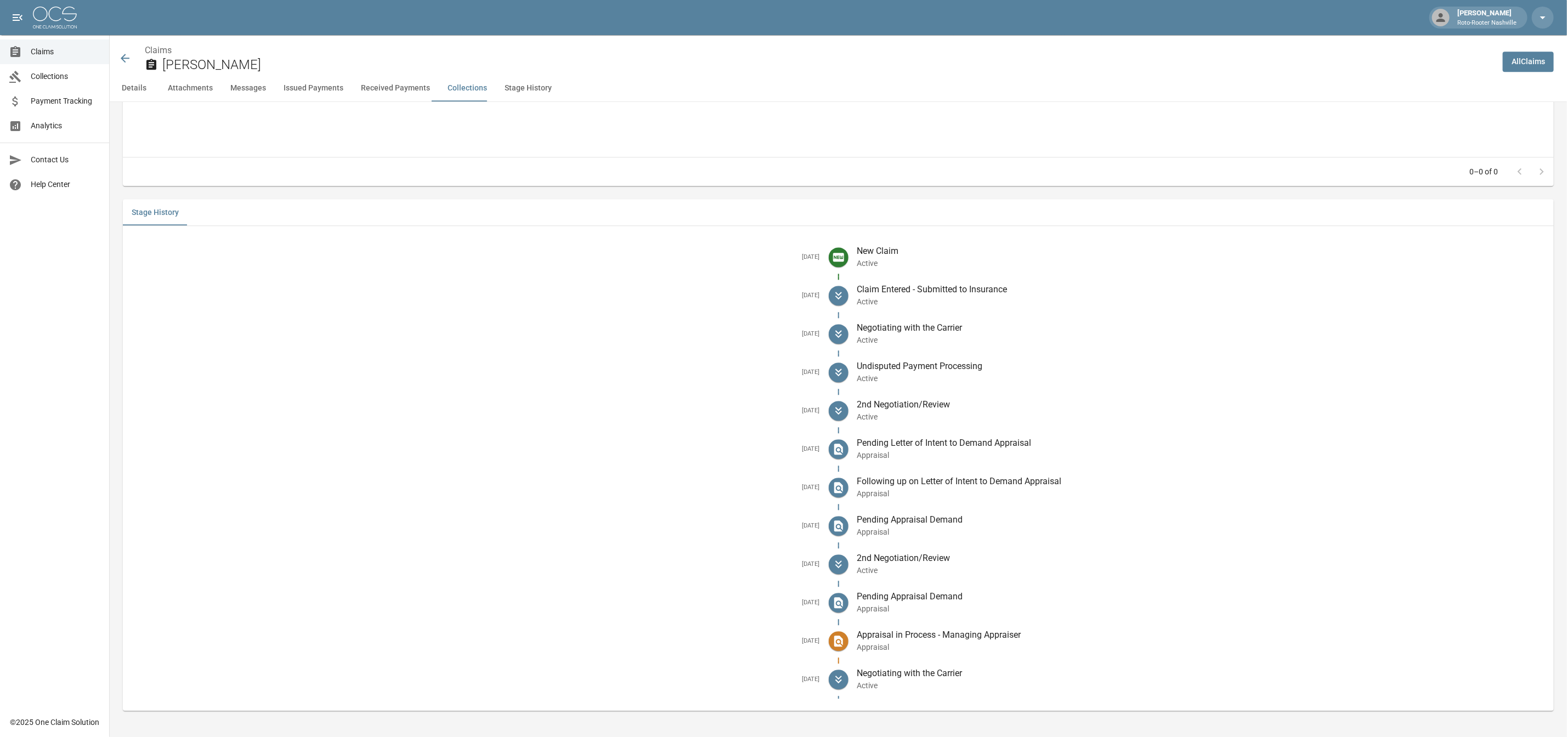
click at [129, 61] on icon at bounding box center [124, 58] width 13 height 13
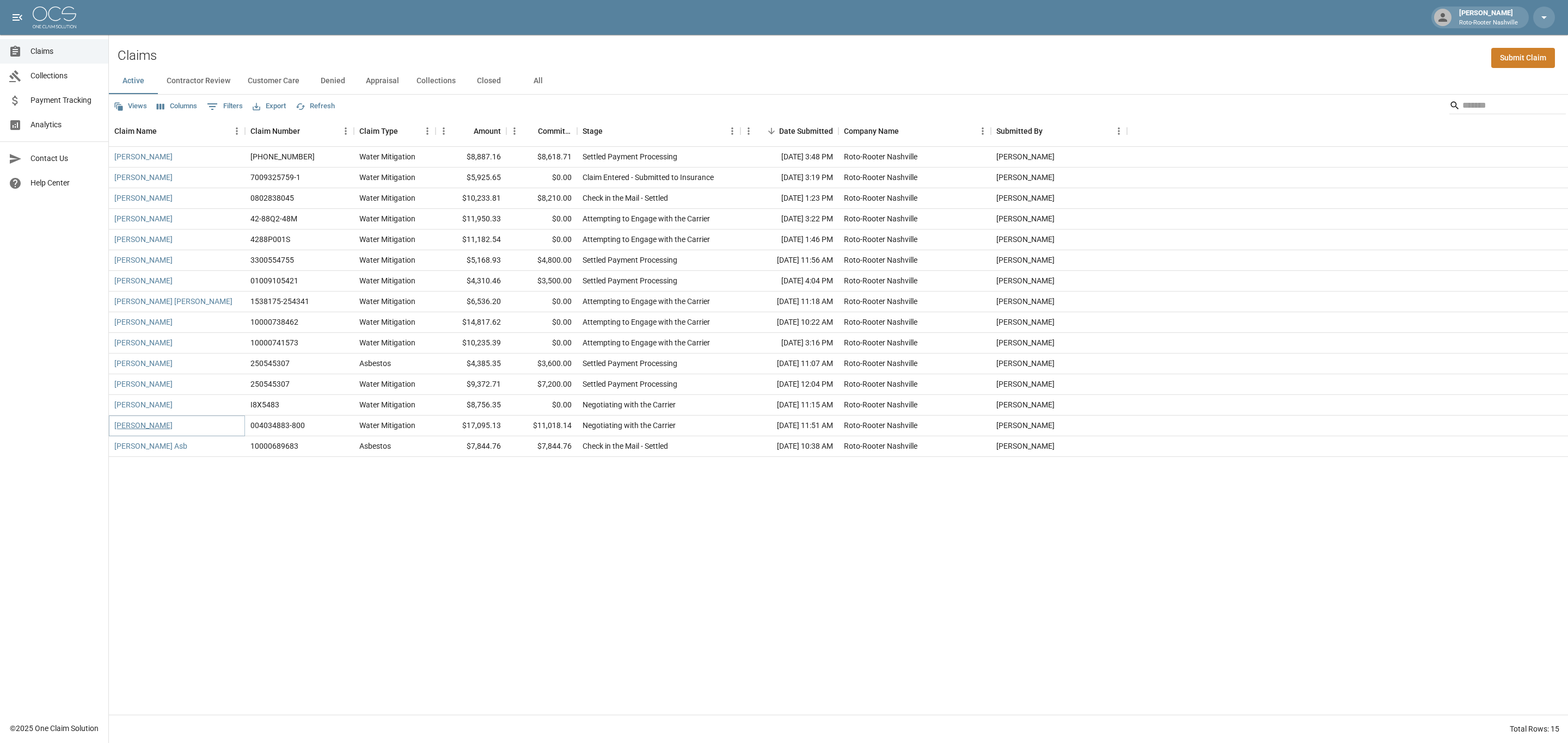
click at [139, 428] on link "[PERSON_NAME]" at bounding box center [143, 426] width 59 height 11
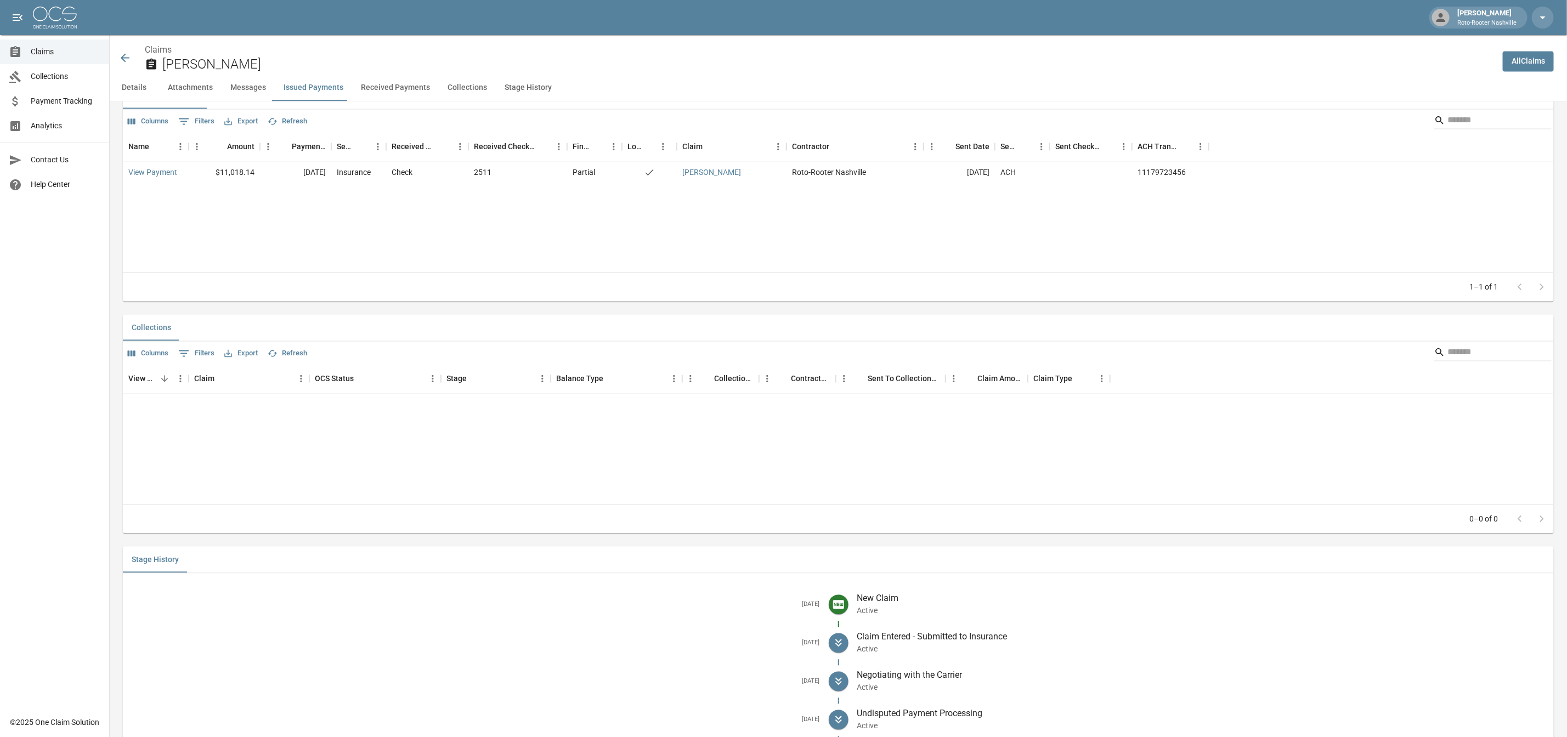
scroll to position [1430, 0]
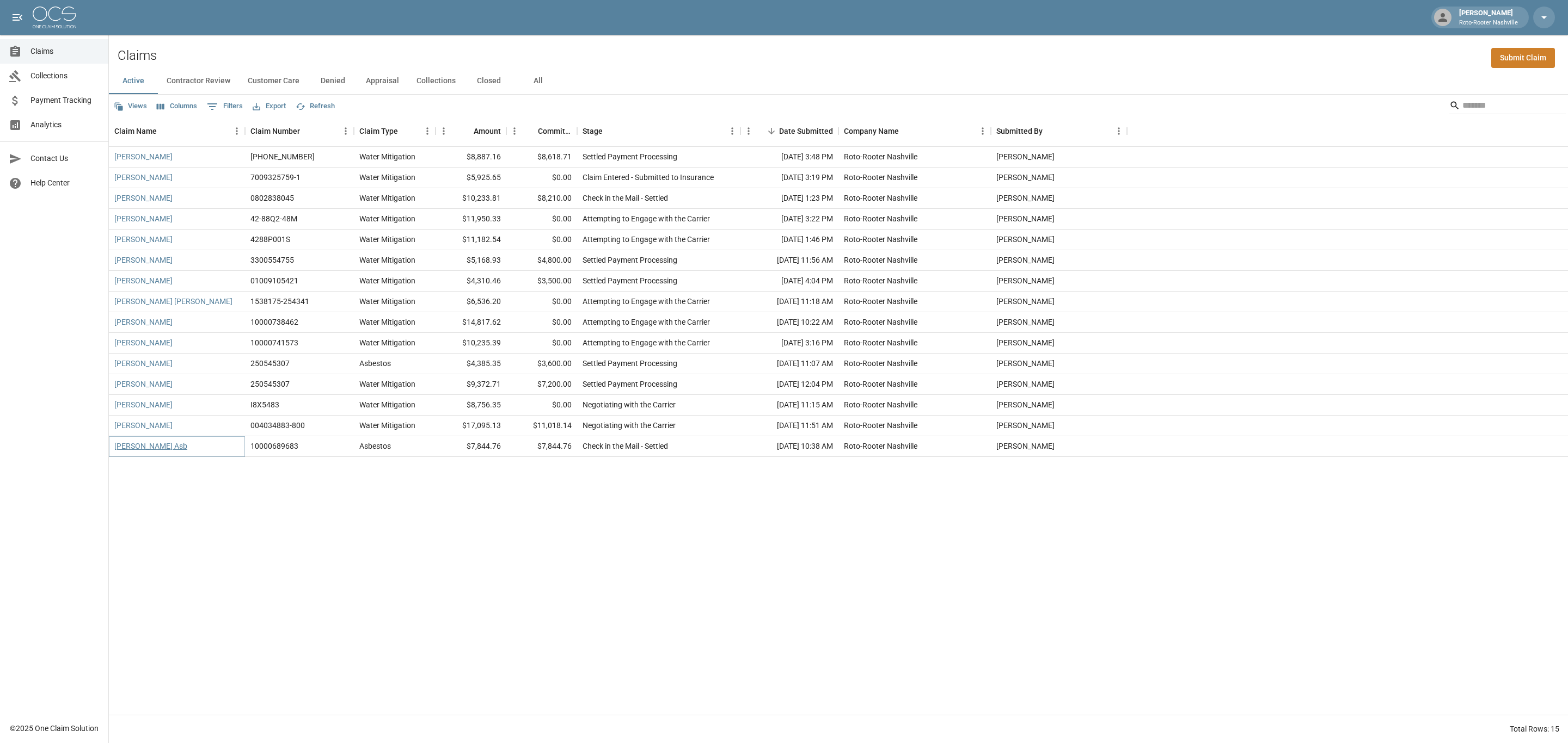
click at [145, 445] on link "[PERSON_NAME] Asb" at bounding box center [151, 445] width 73 height 11
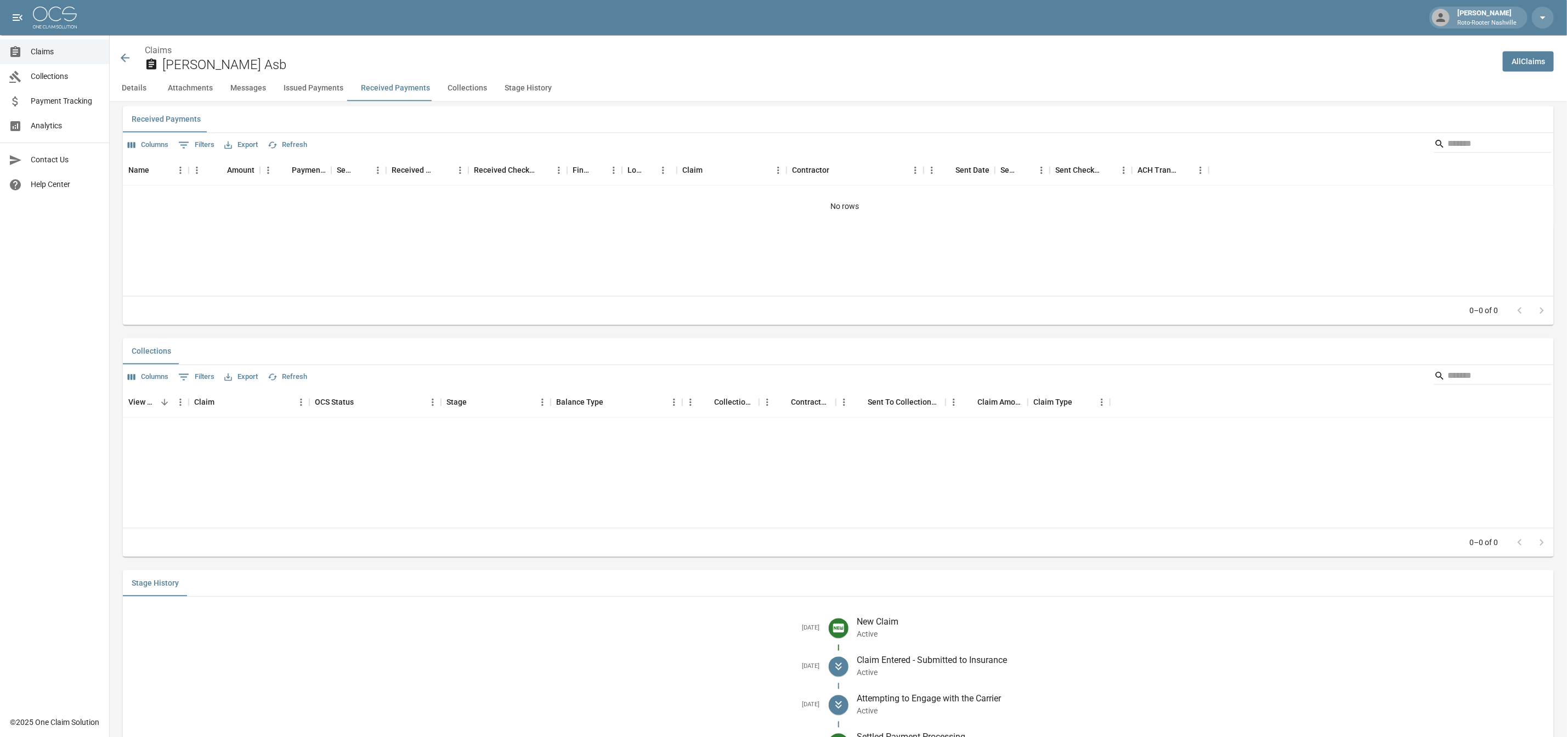
scroll to position [1648, 0]
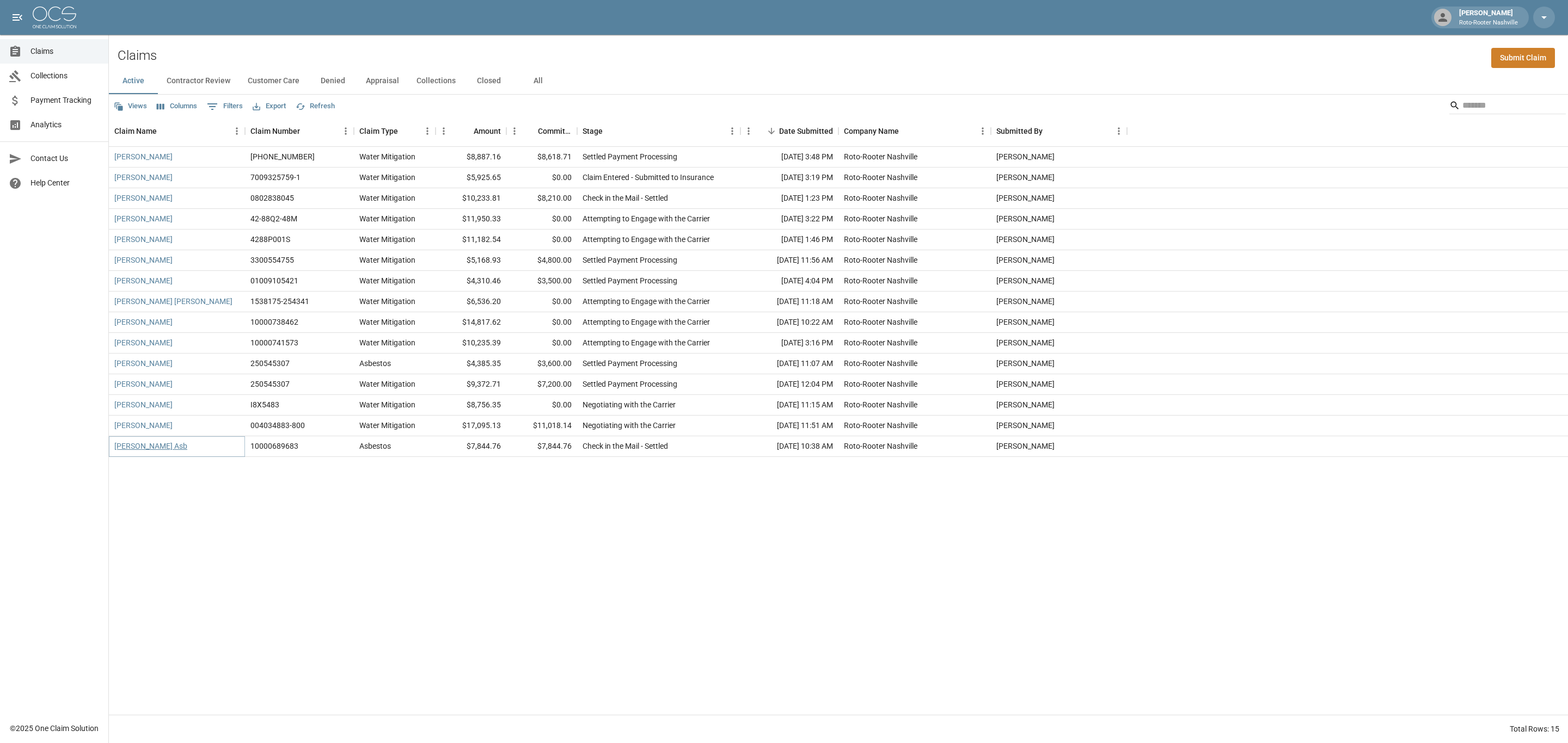
click at [159, 446] on link "[PERSON_NAME] Asb" at bounding box center [151, 445] width 73 height 11
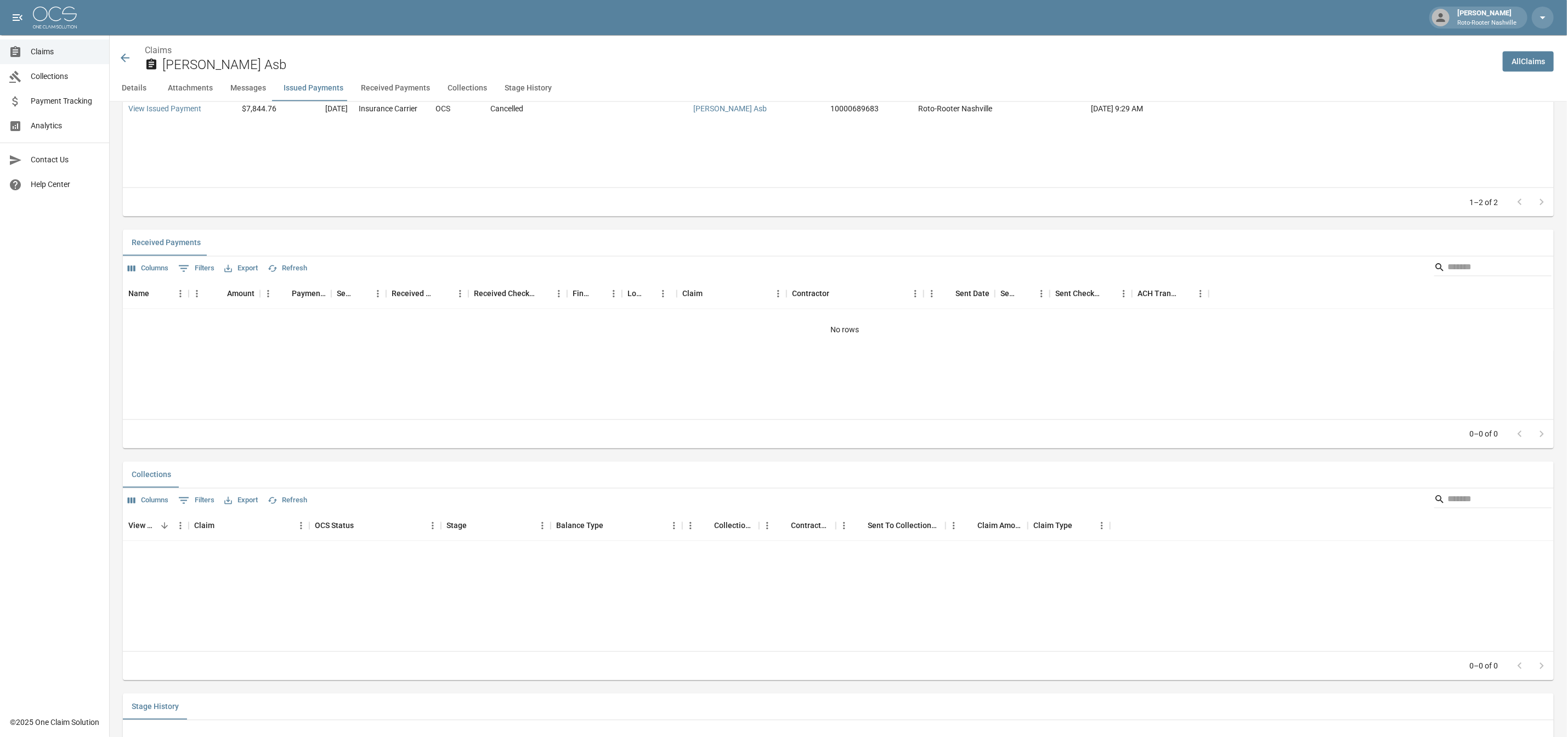
scroll to position [1319, 0]
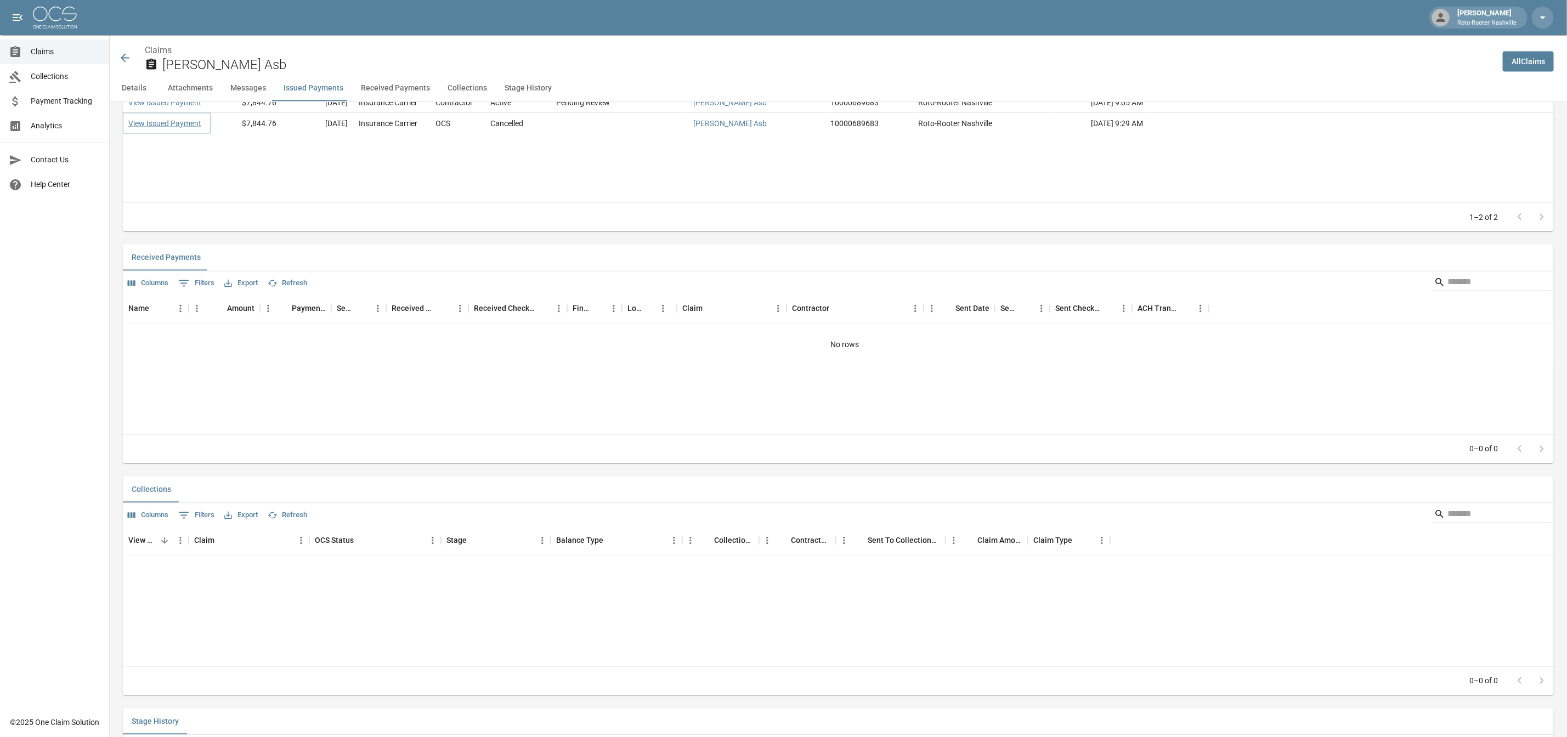
click at [189, 129] on link "View Issued Payment" at bounding box center [164, 123] width 73 height 11
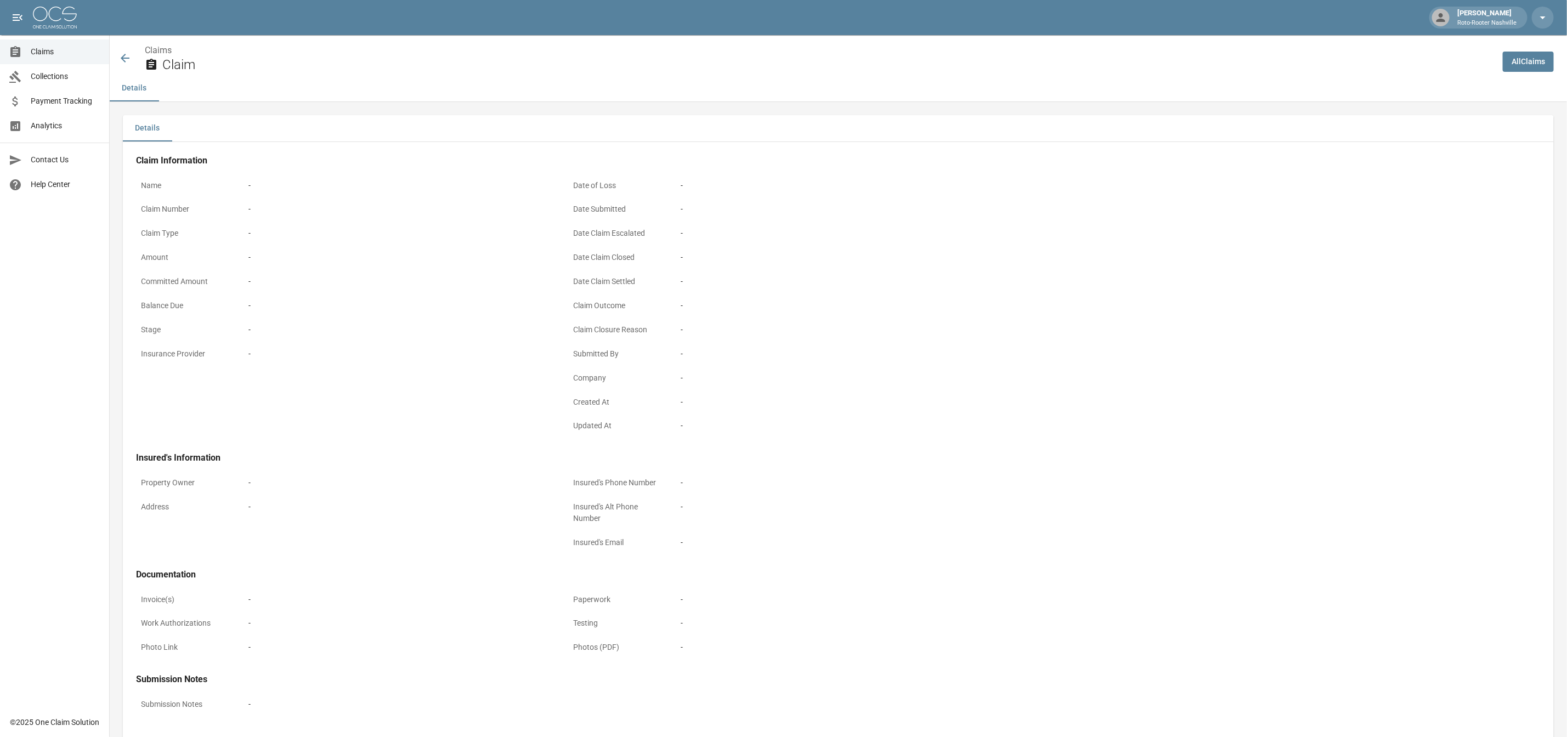
scroll to position [51, 0]
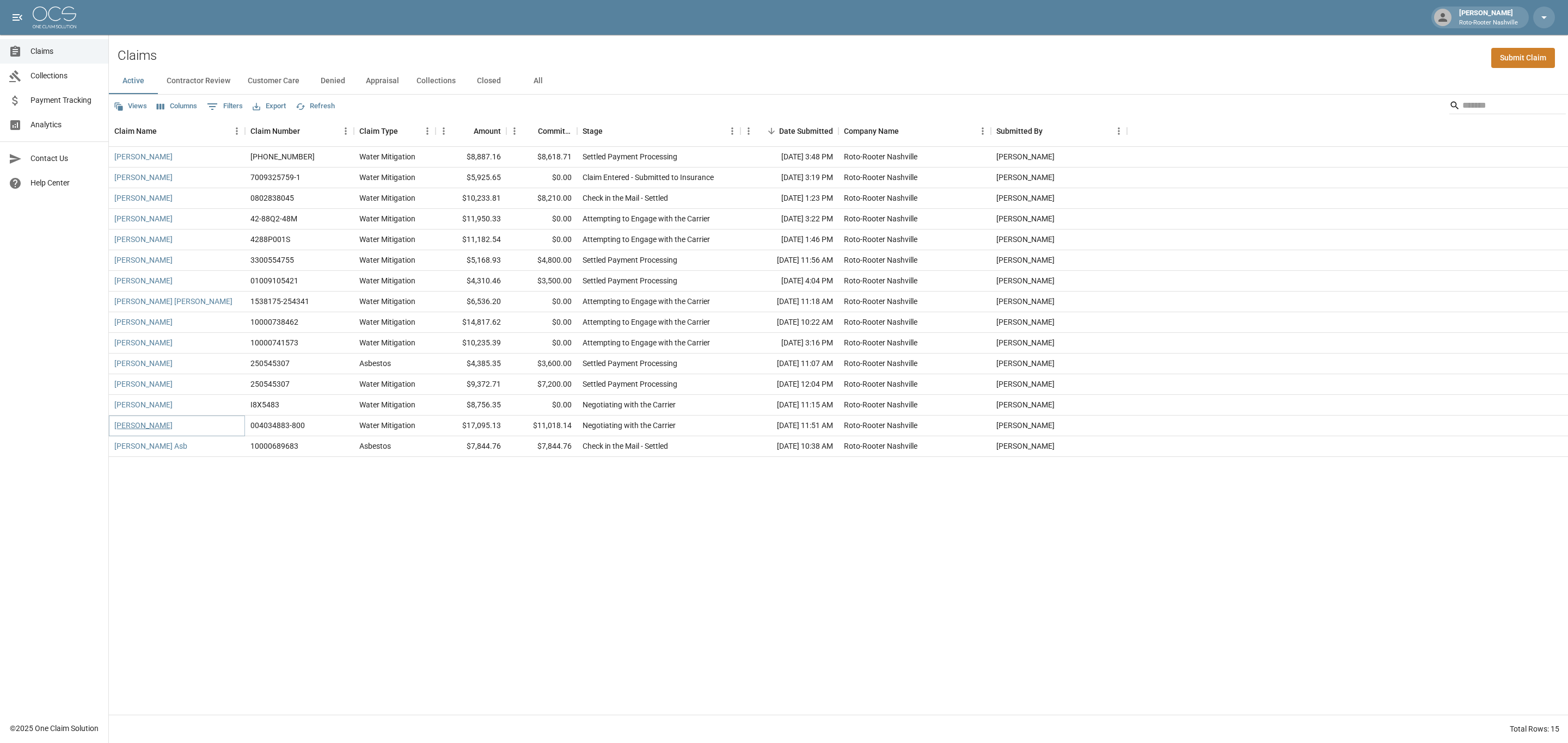
click at [147, 424] on link "[PERSON_NAME]" at bounding box center [143, 426] width 59 height 11
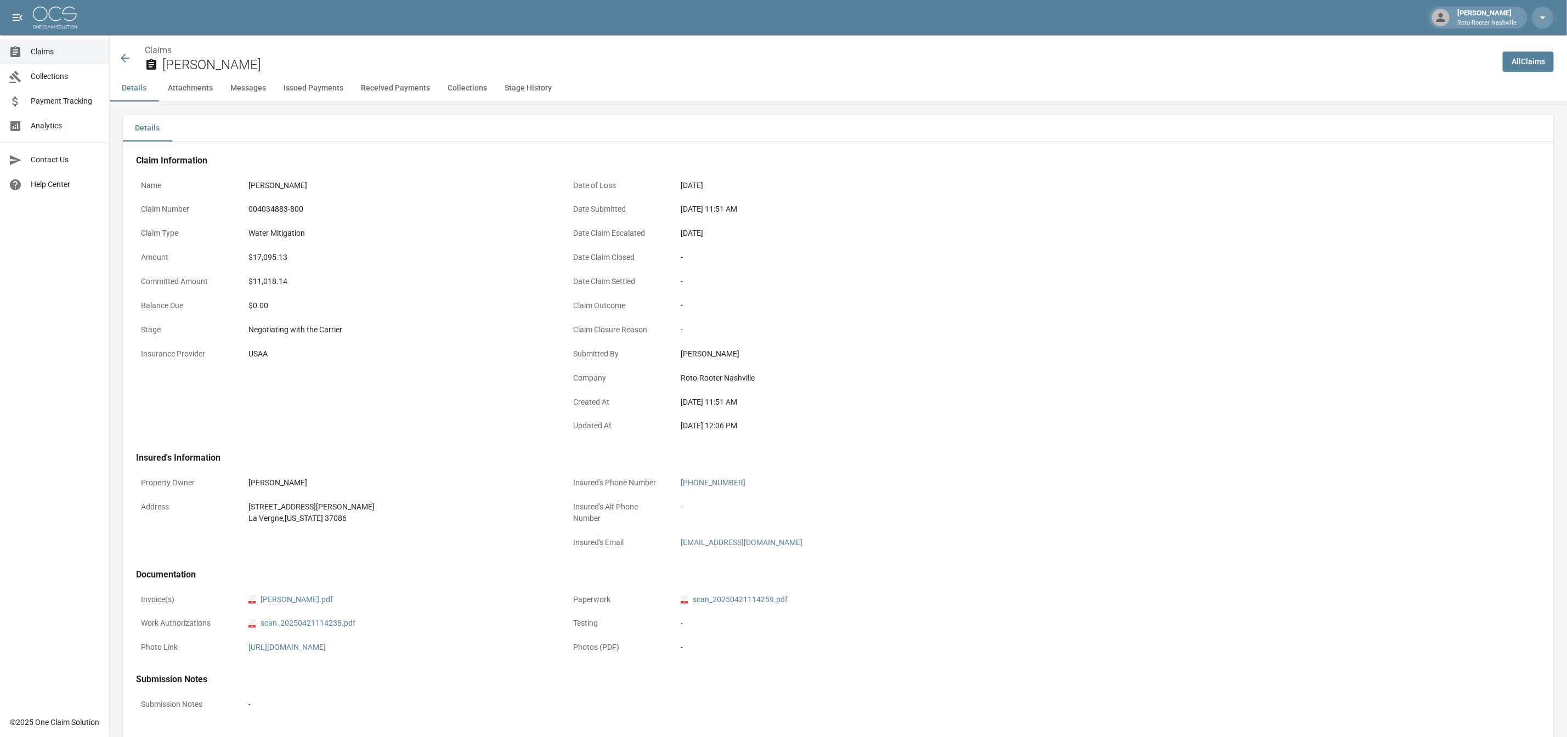
click at [127, 58] on icon at bounding box center [125, 58] width 9 height 9
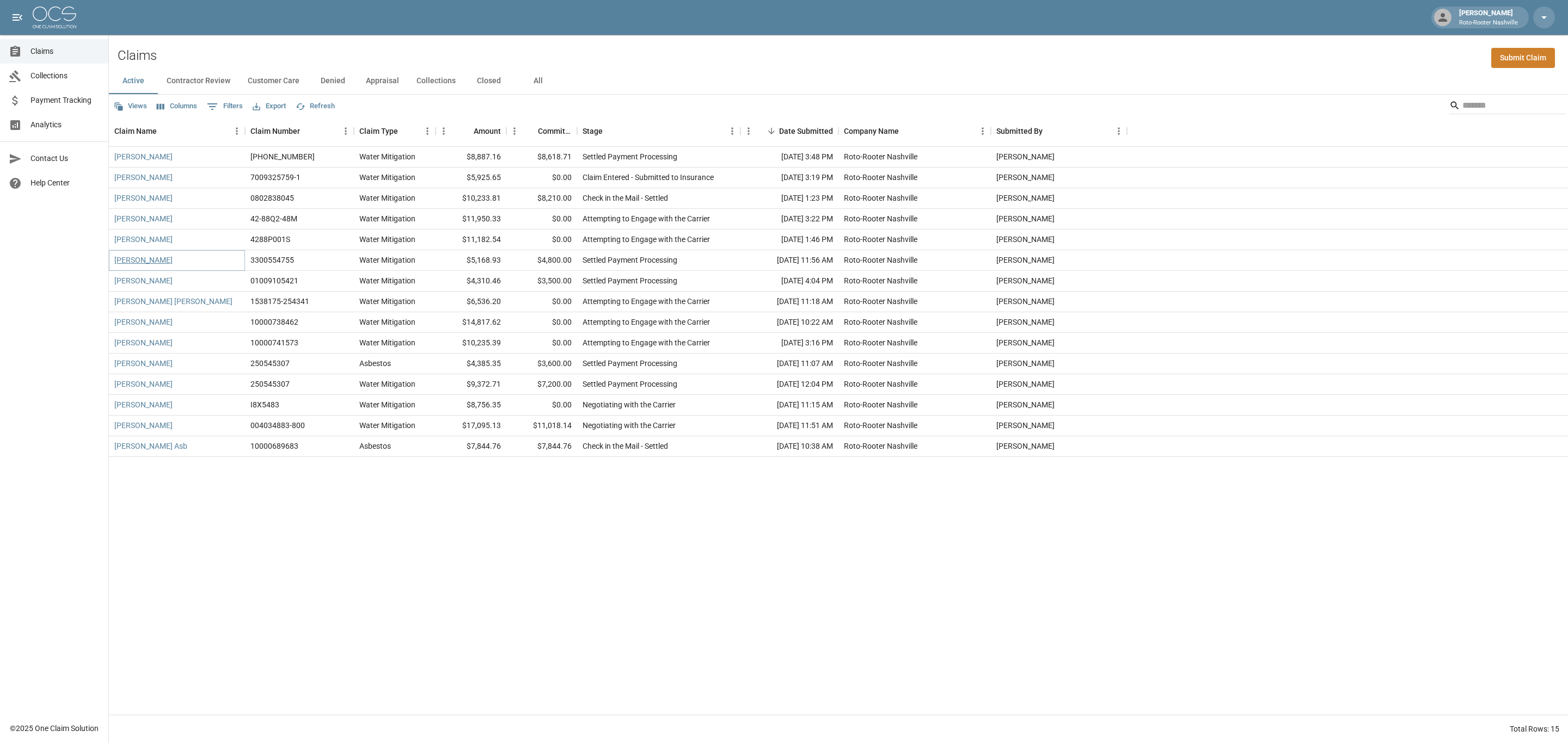
click at [149, 262] on link "[PERSON_NAME]" at bounding box center [143, 260] width 59 height 11
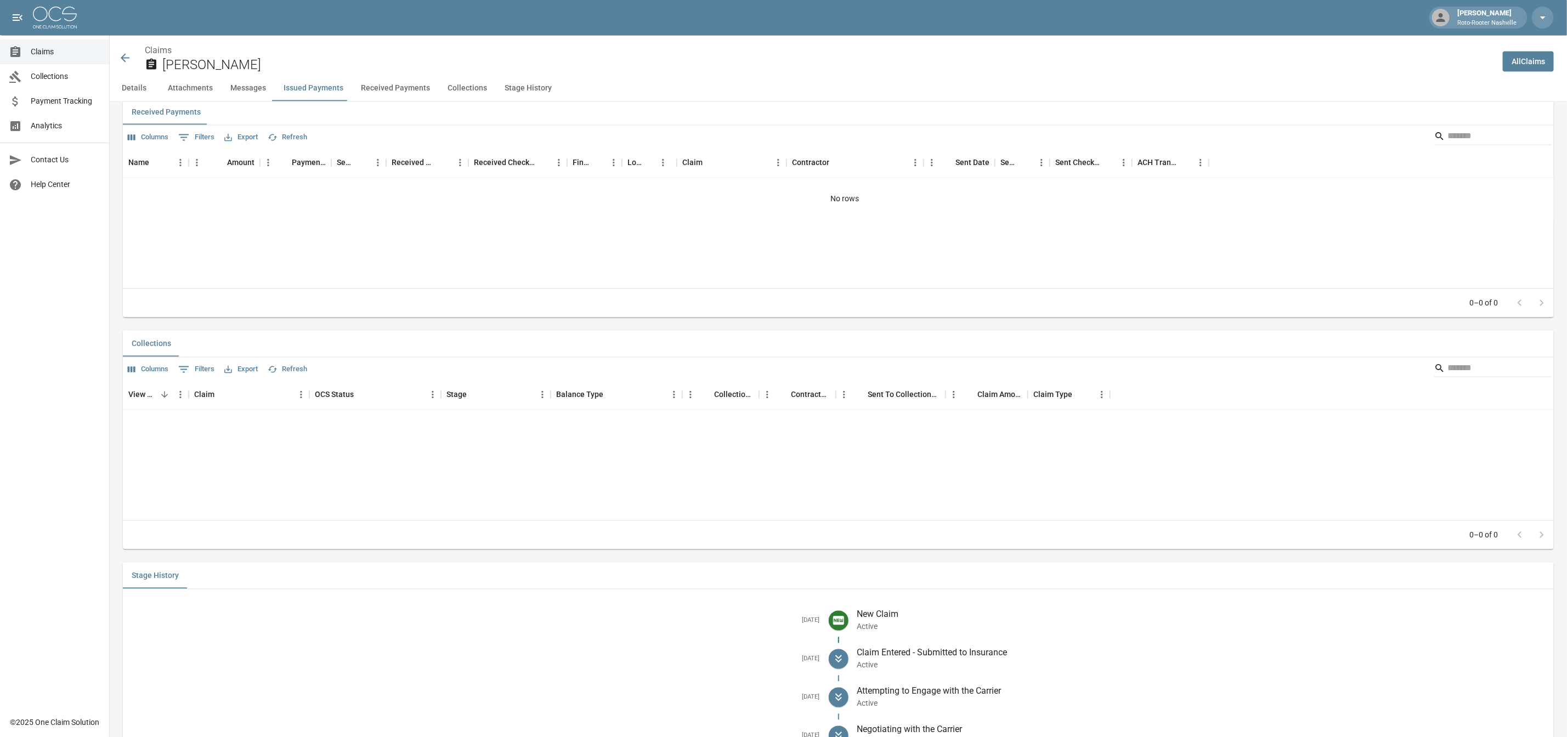
scroll to position [1595, 0]
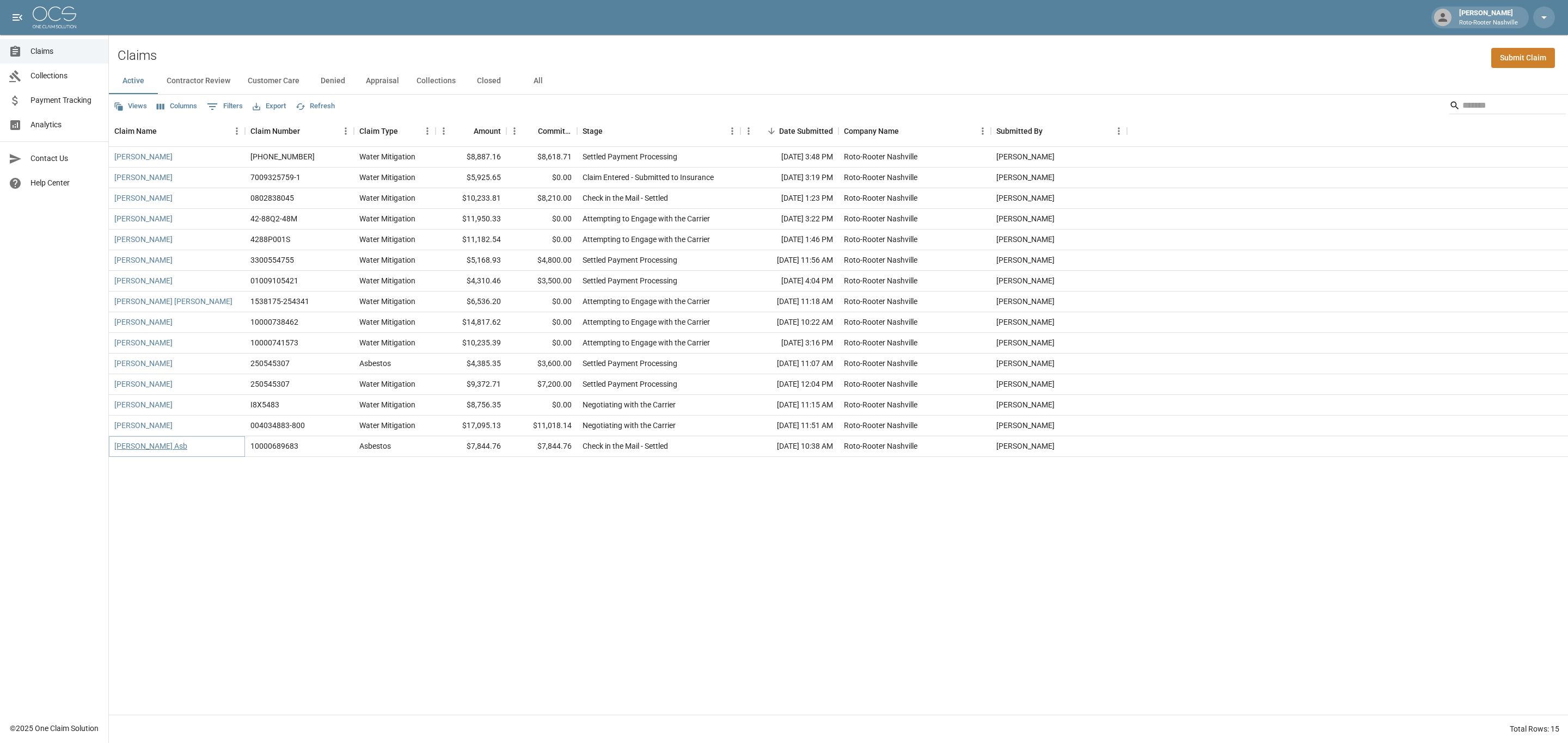
click at [176, 447] on link "[PERSON_NAME] Asb" at bounding box center [151, 445] width 73 height 11
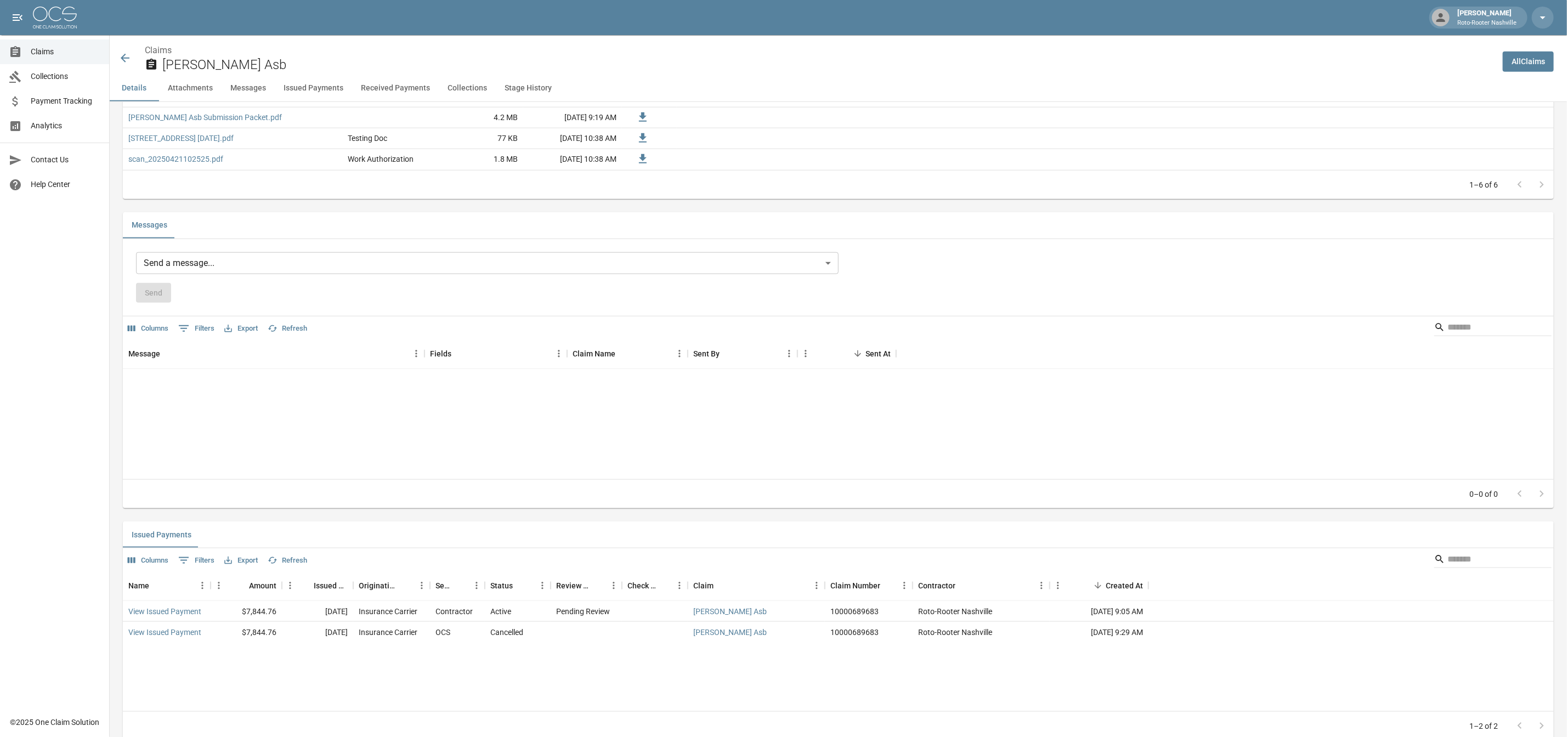
scroll to position [905, 0]
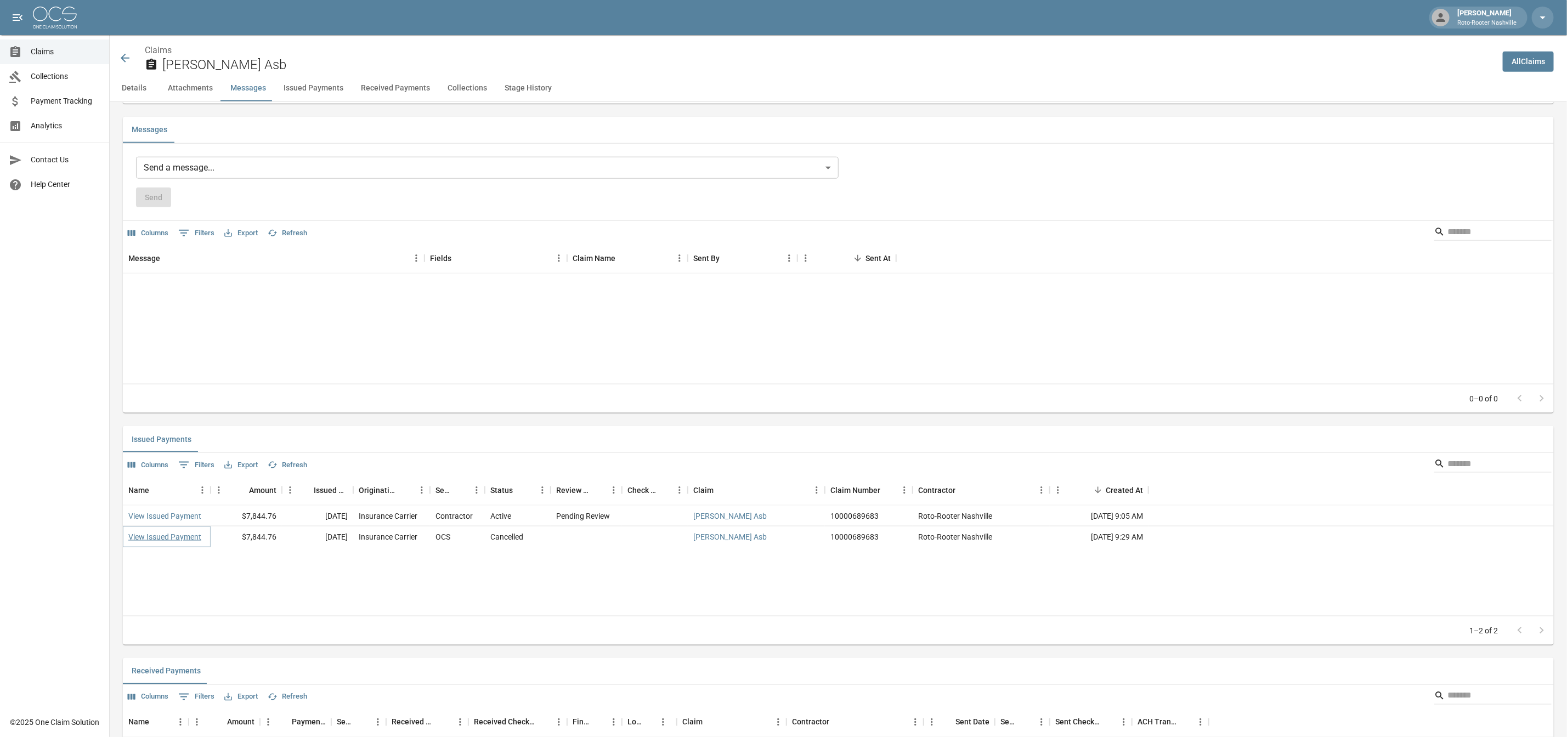
click at [181, 543] on link "View Issued Payment" at bounding box center [164, 537] width 73 height 11
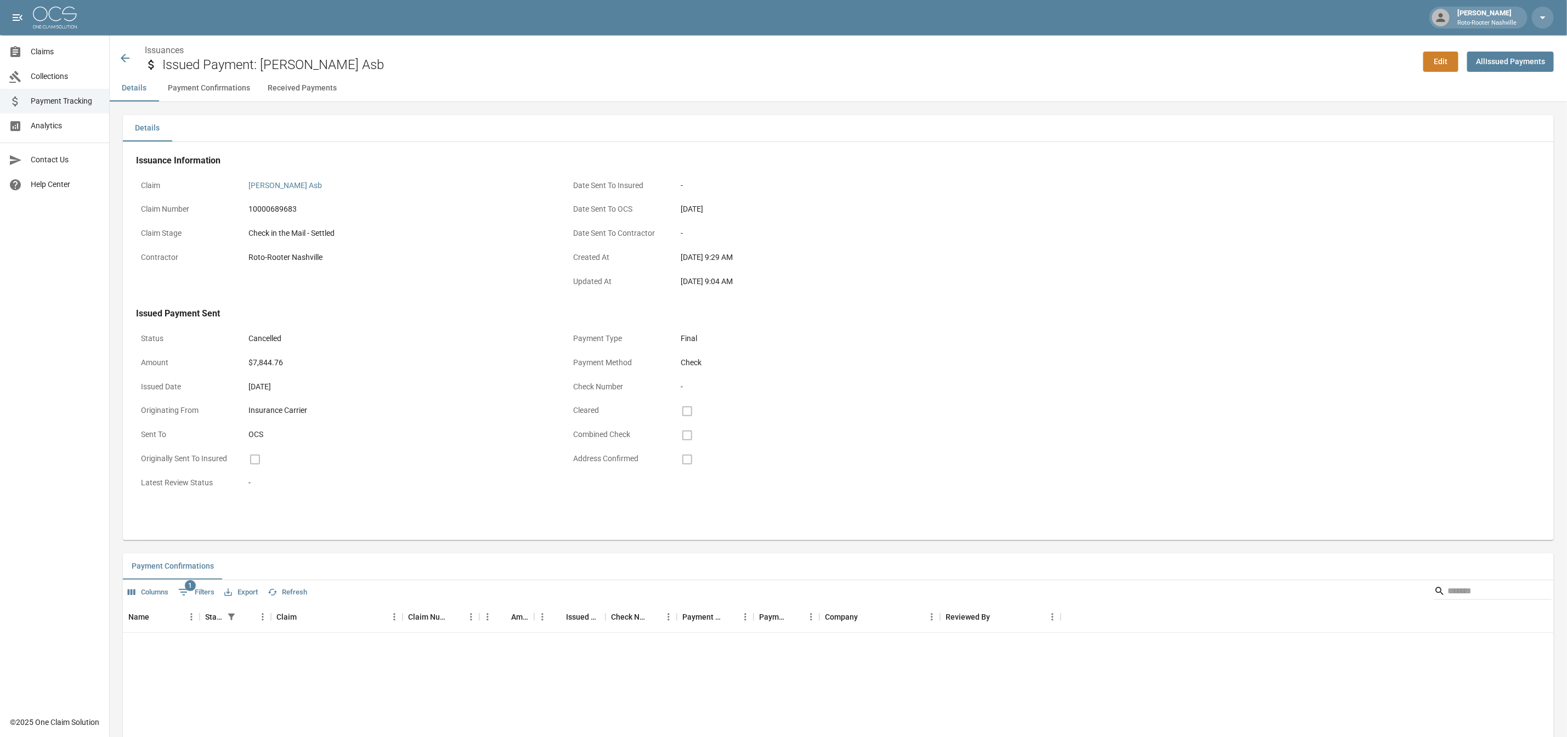
click at [127, 60] on icon at bounding box center [124, 58] width 13 height 13
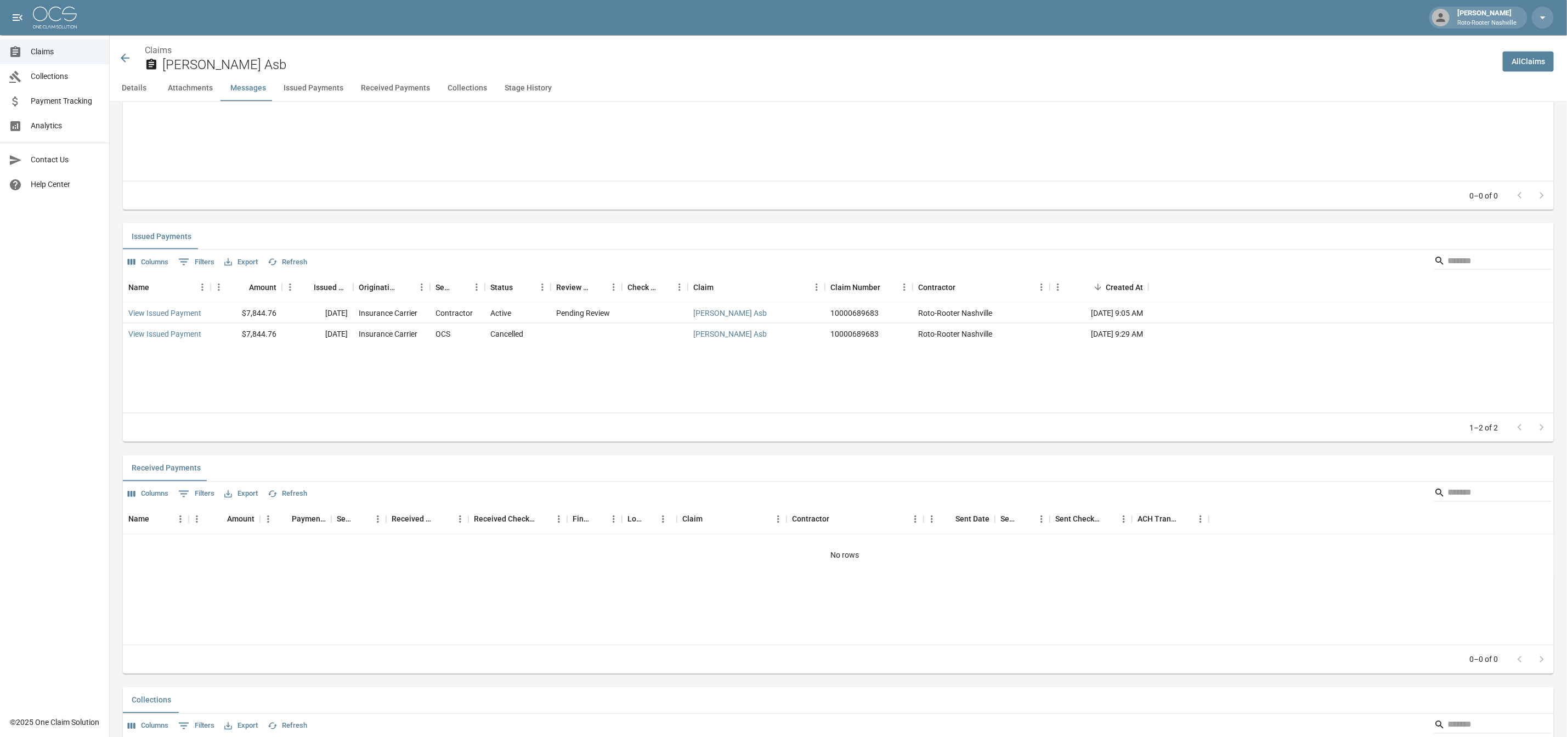
scroll to position [1072, 0]
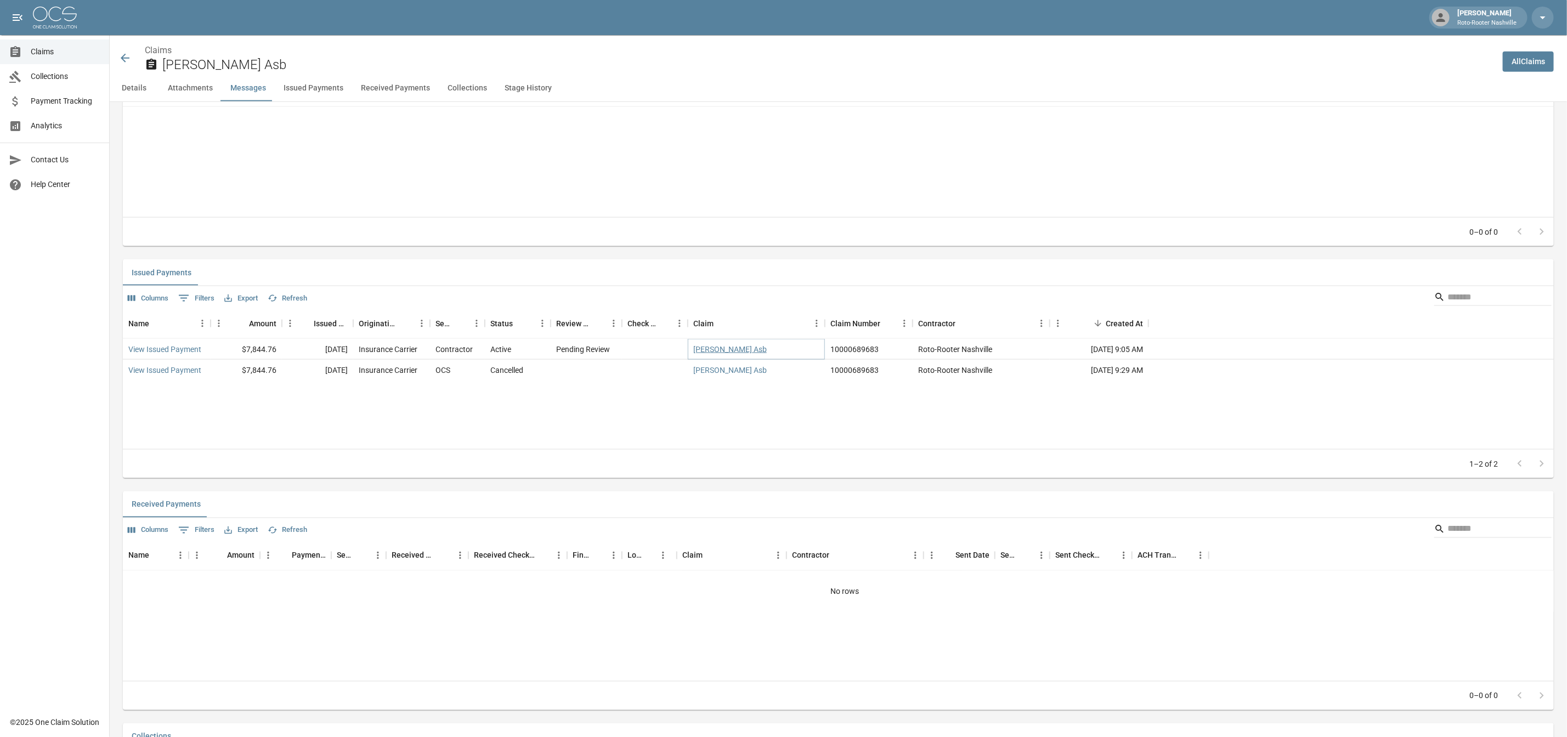
click at [715, 355] on link "[PERSON_NAME] Asb" at bounding box center [730, 349] width 74 height 11
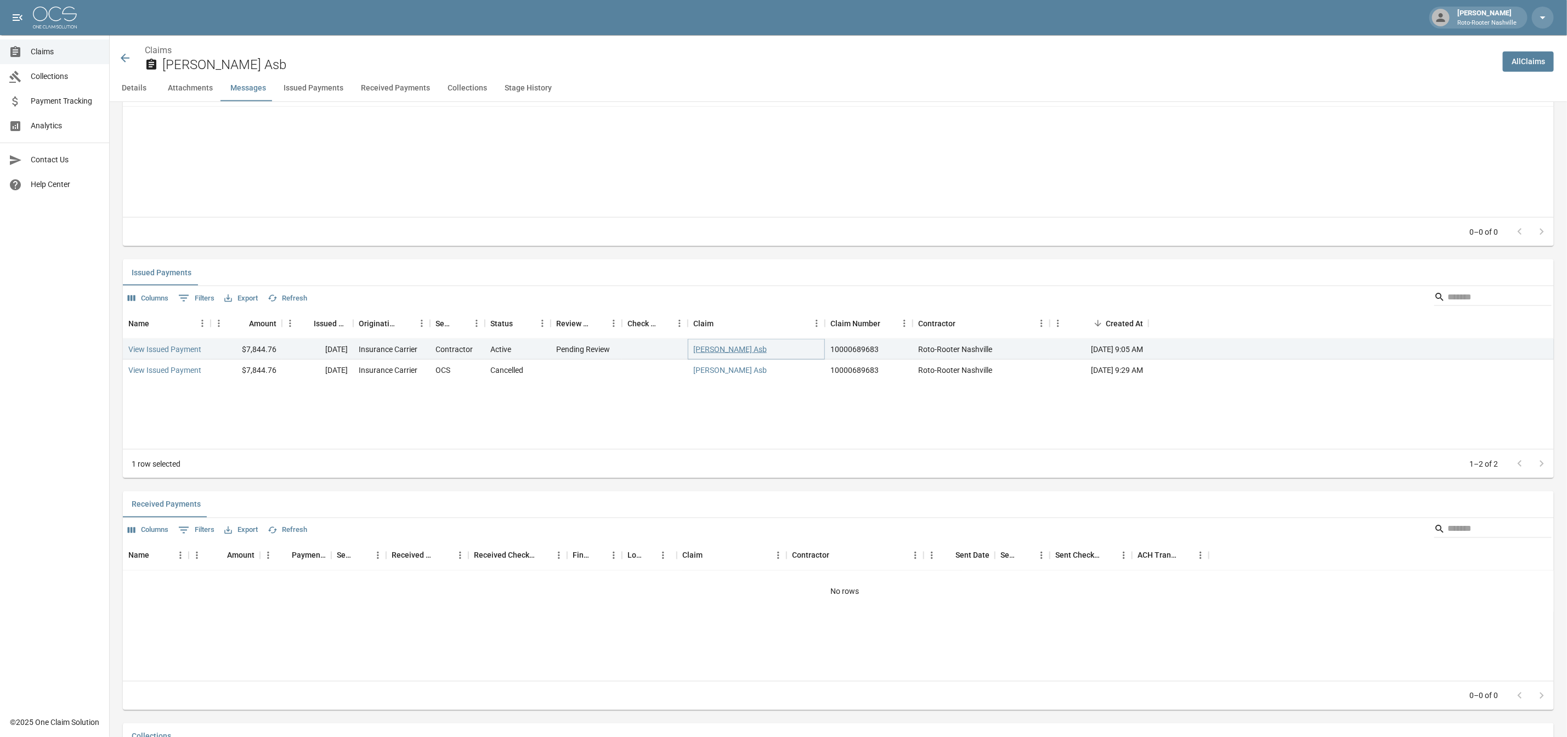
click at [710, 355] on link "[PERSON_NAME] Asb" at bounding box center [730, 349] width 74 height 11
click at [157, 355] on link "View Issued Payment" at bounding box center [164, 349] width 73 height 11
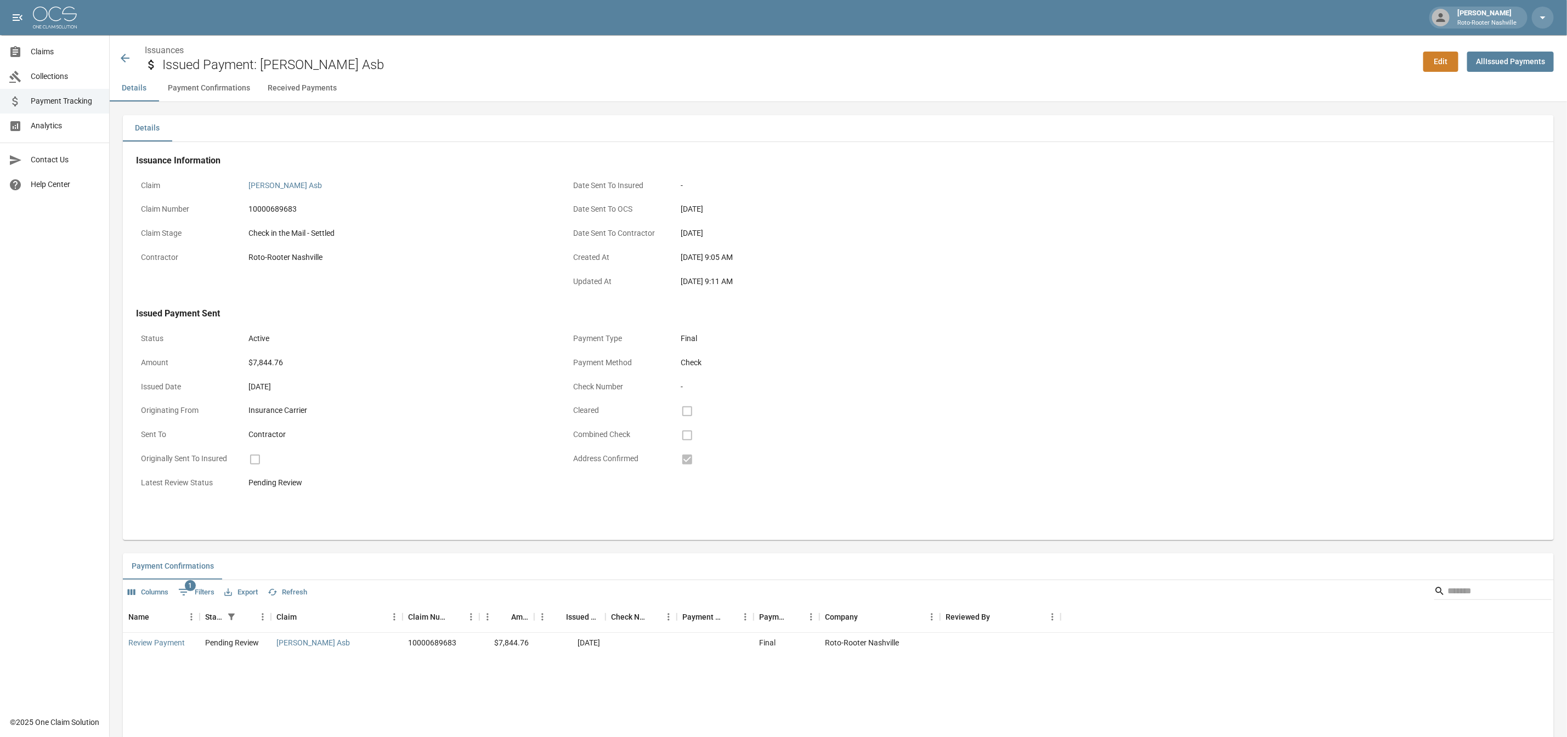
scroll to position [51, 0]
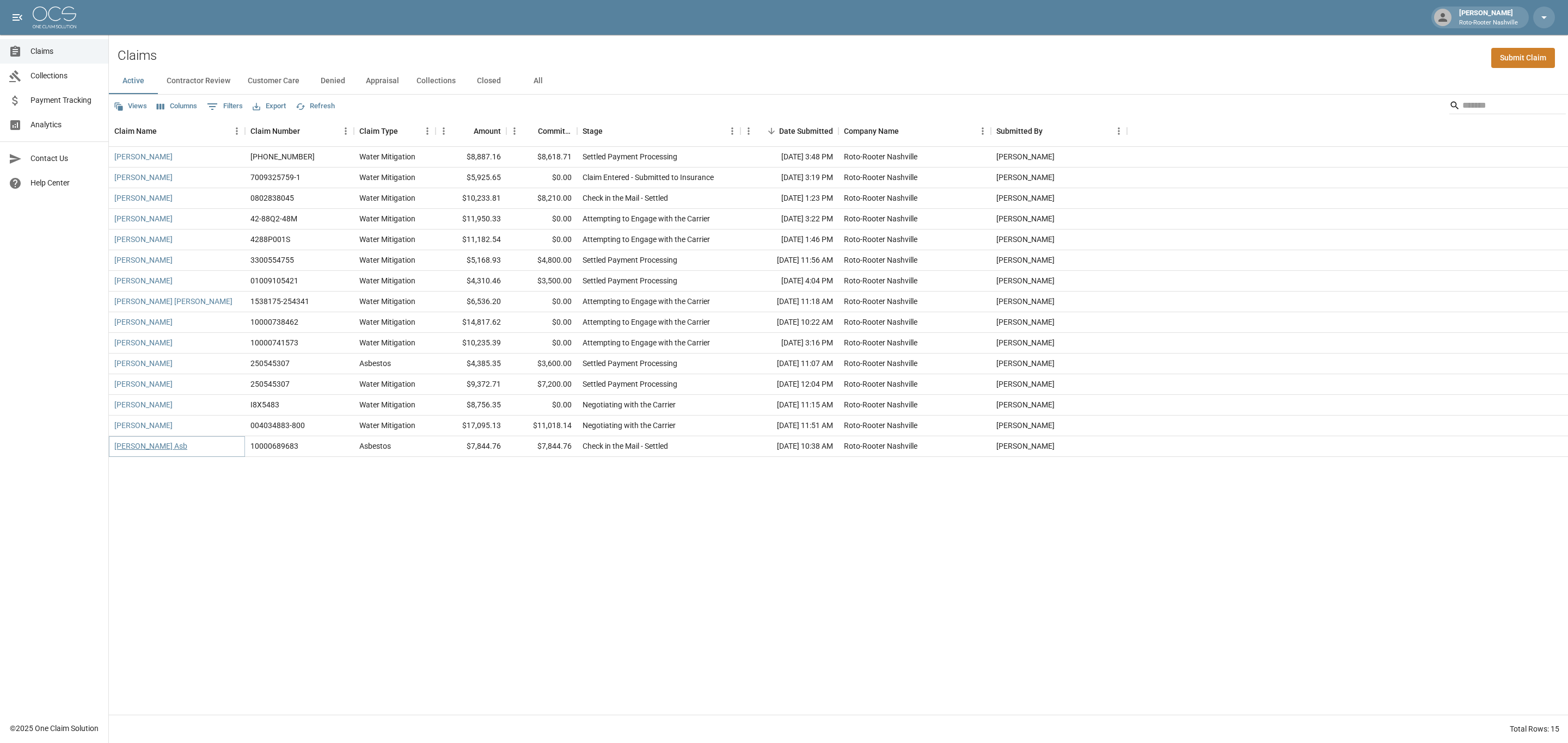
click at [155, 447] on link "[PERSON_NAME] Asb" at bounding box center [151, 445] width 73 height 11
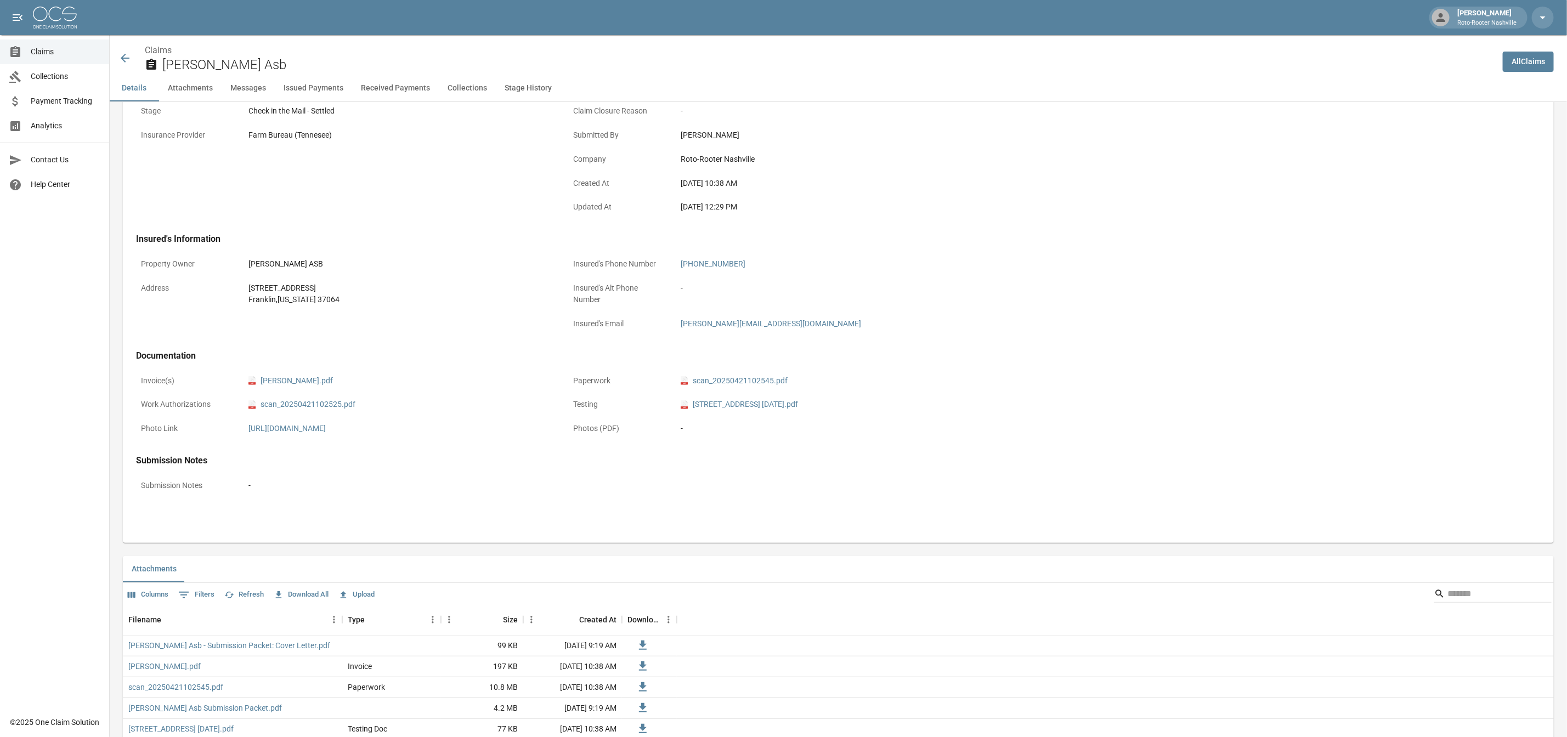
scroll to position [167, 0]
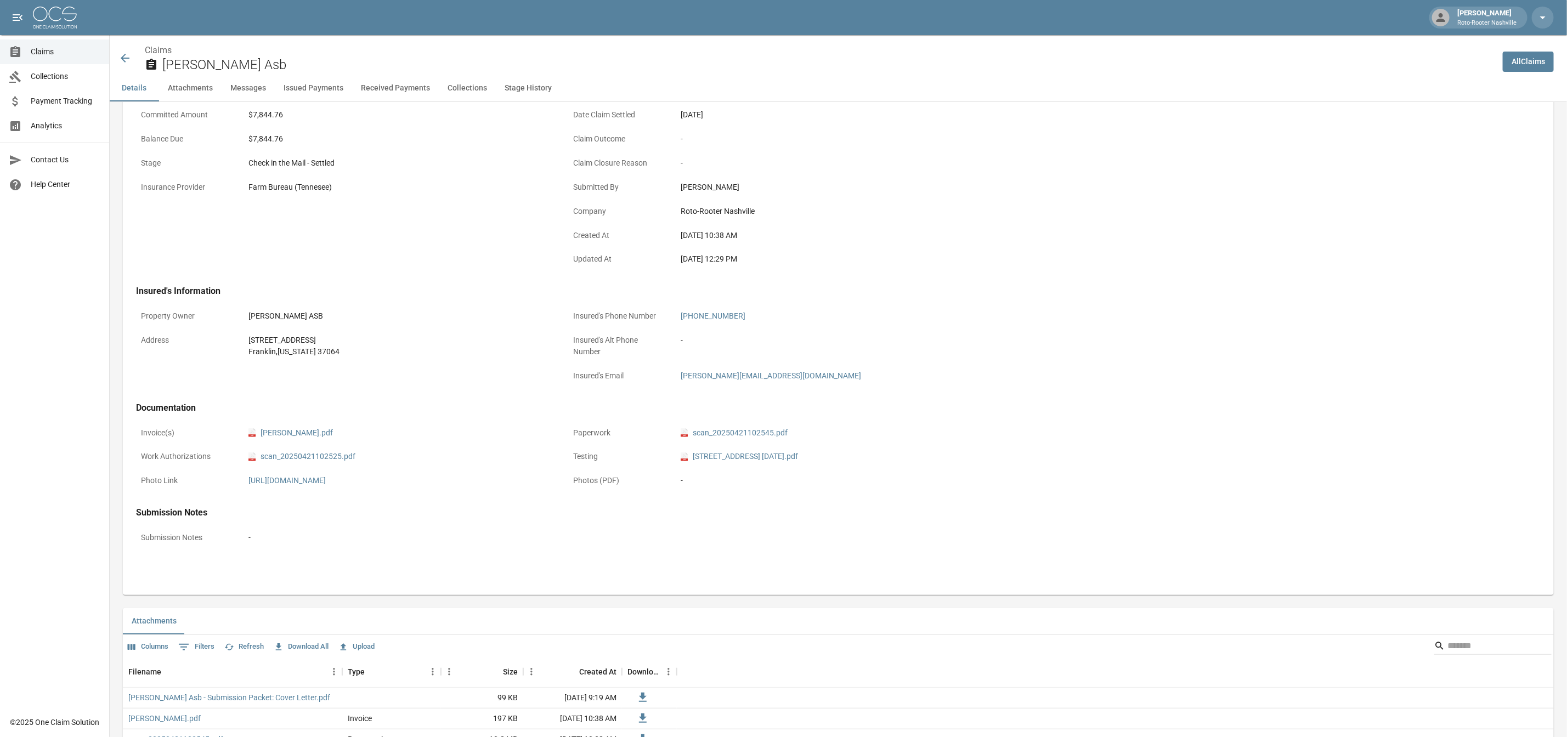
click at [130, 58] on icon at bounding box center [124, 58] width 13 height 13
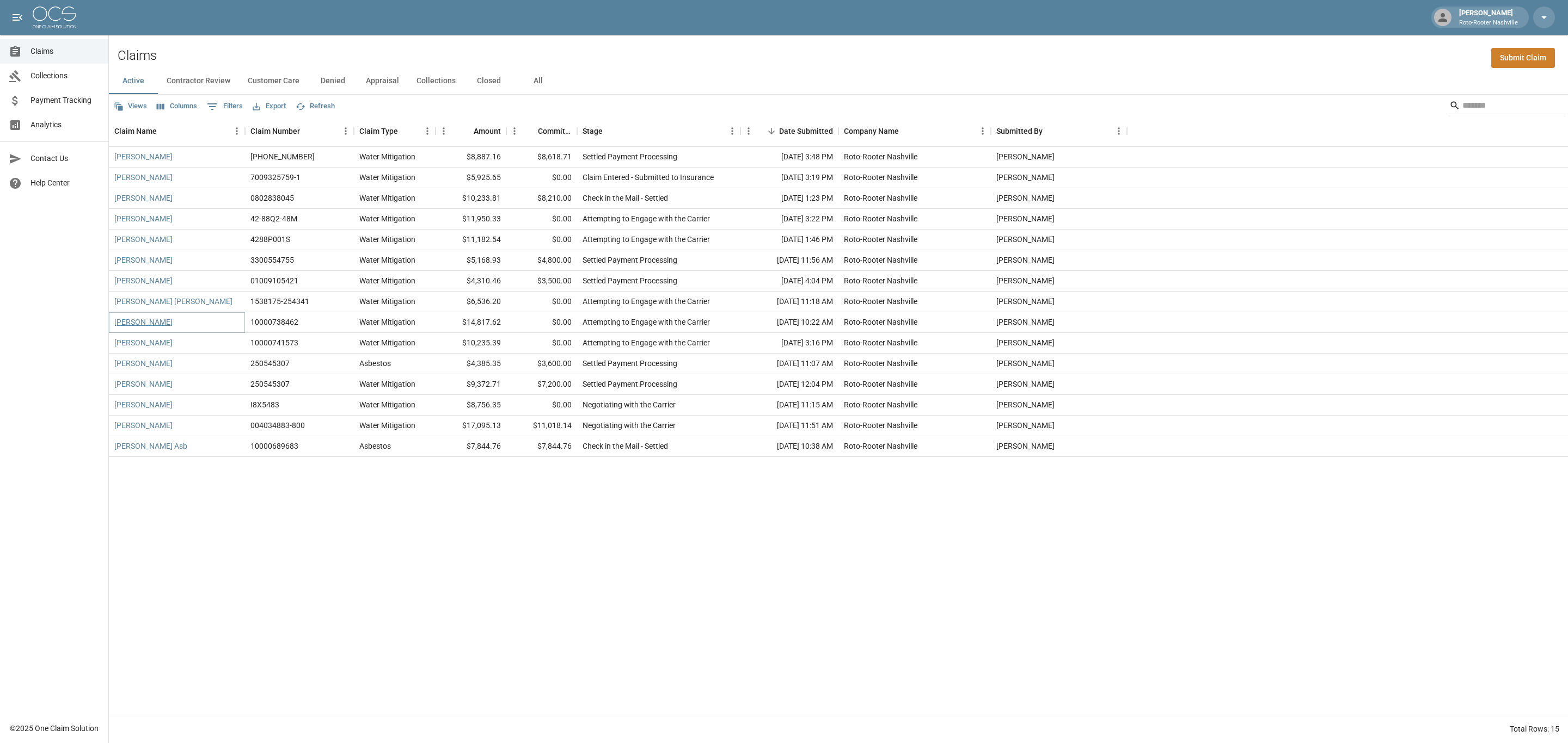
click at [141, 323] on link "[PERSON_NAME]" at bounding box center [143, 321] width 59 height 11
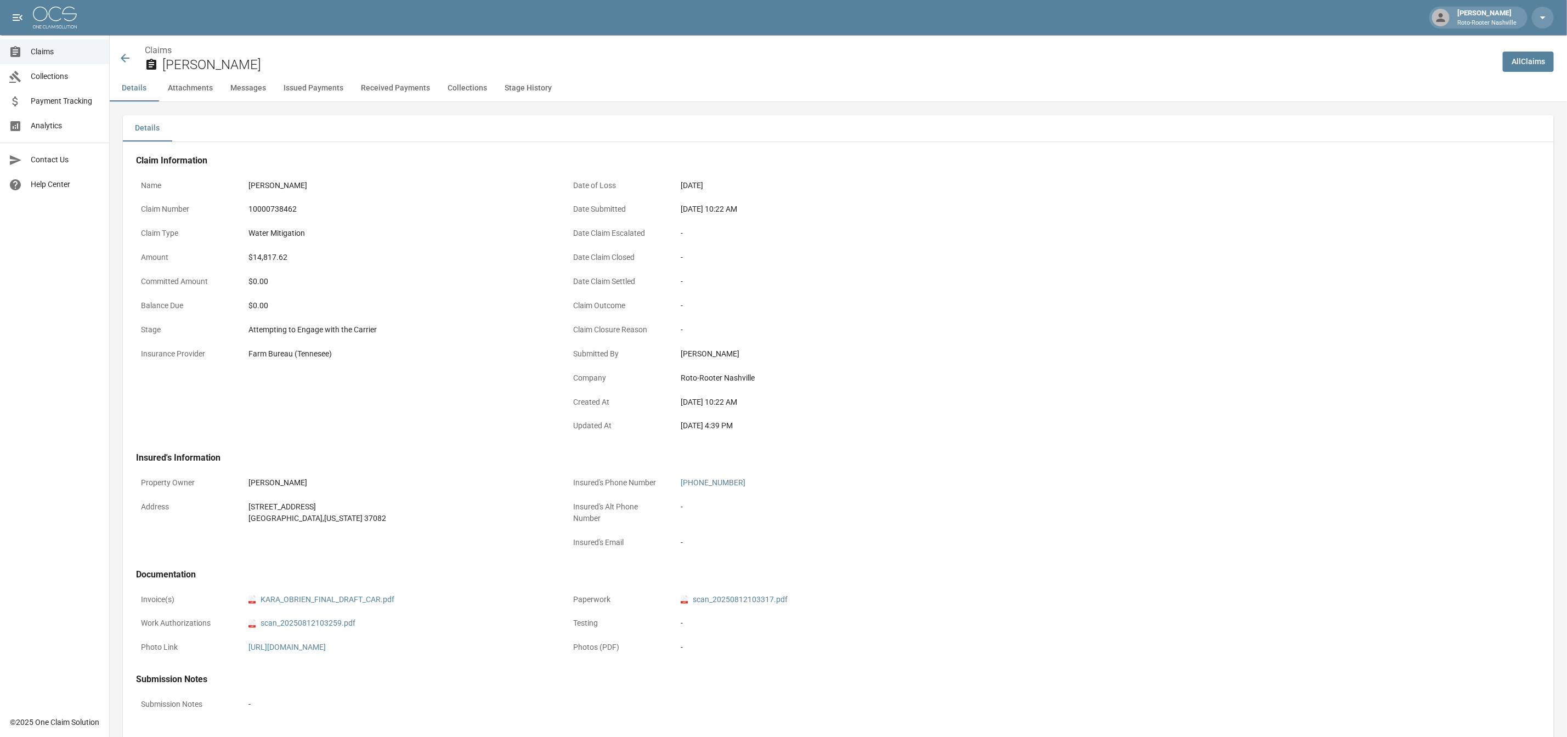
click at [123, 60] on icon at bounding box center [125, 58] width 9 height 9
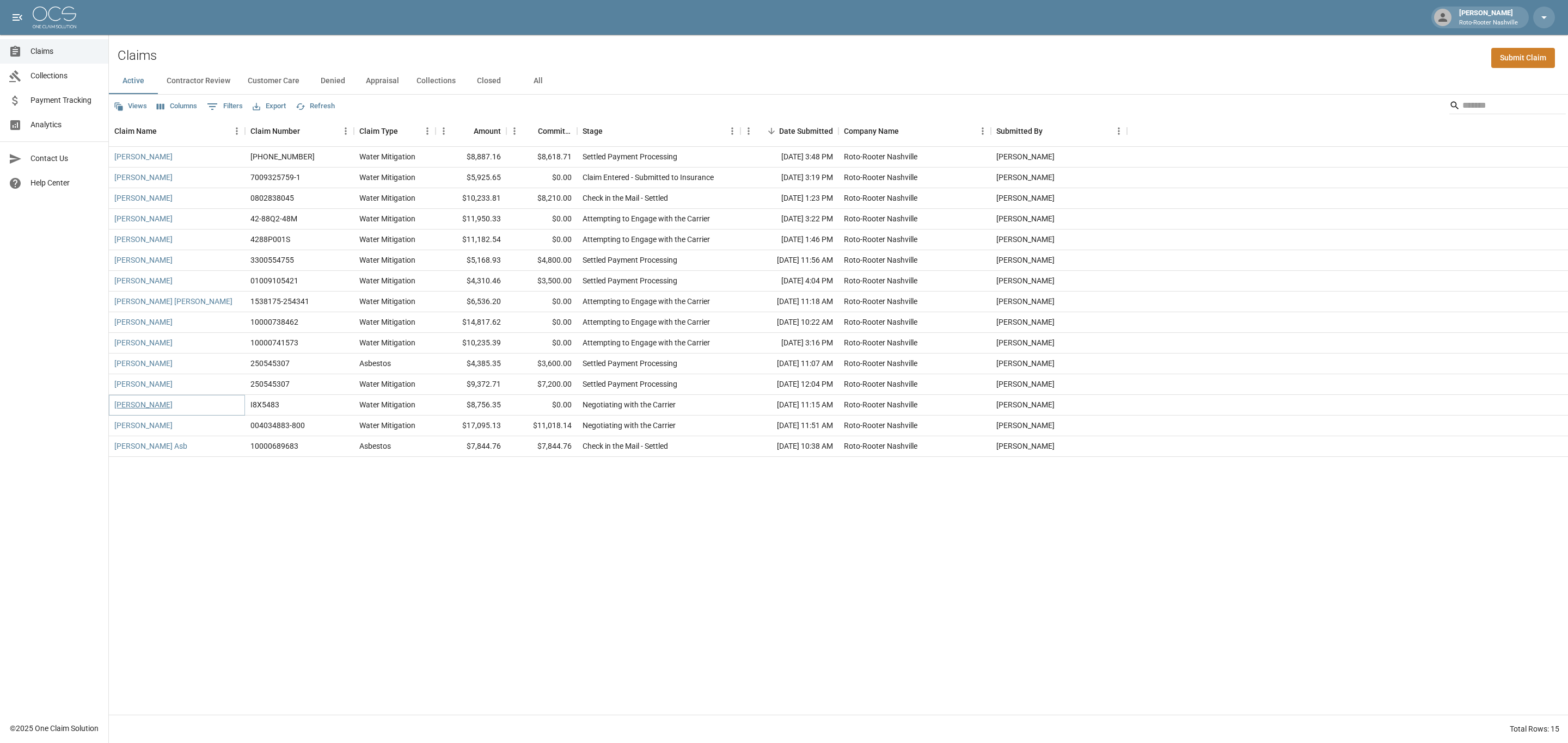
click at [164, 409] on link "[PERSON_NAME]" at bounding box center [143, 405] width 59 height 11
click at [160, 406] on link "[PERSON_NAME]" at bounding box center [143, 405] width 59 height 11
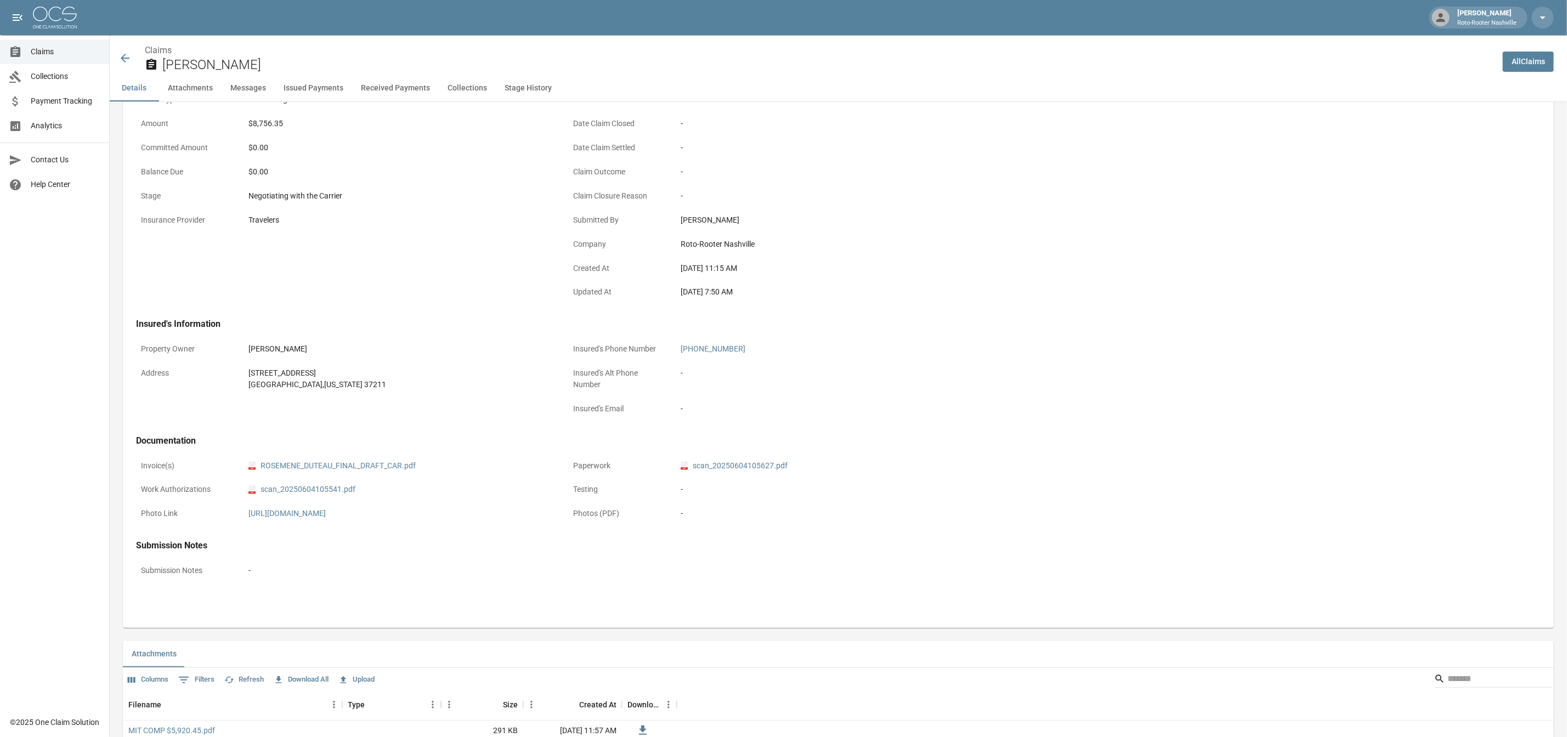
scroll to position [52, 0]
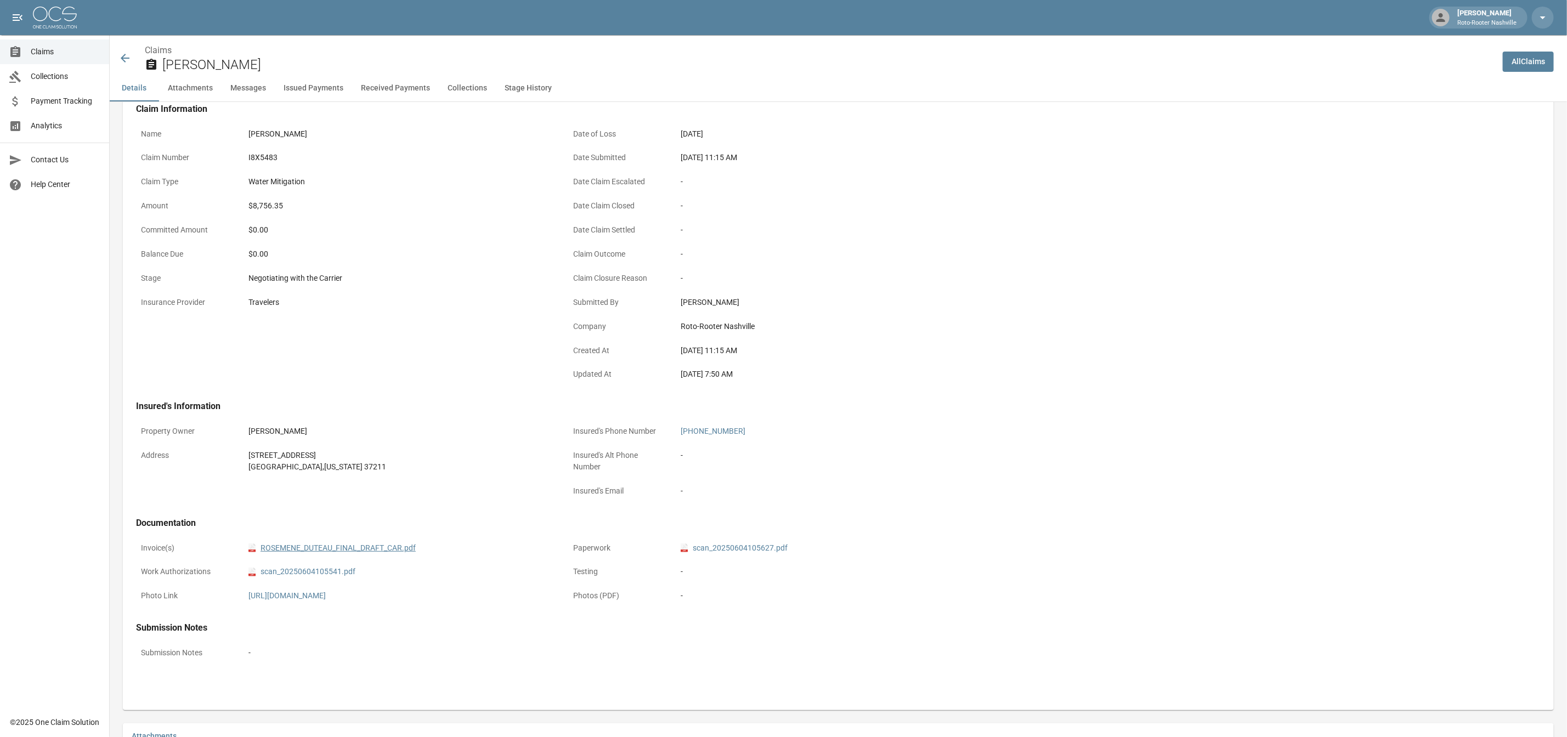
click at [341, 547] on link "pdf ROSEMENE_DUTEAU_FINAL_DRAFT_CAR.pdf" at bounding box center [332, 549] width 167 height 12
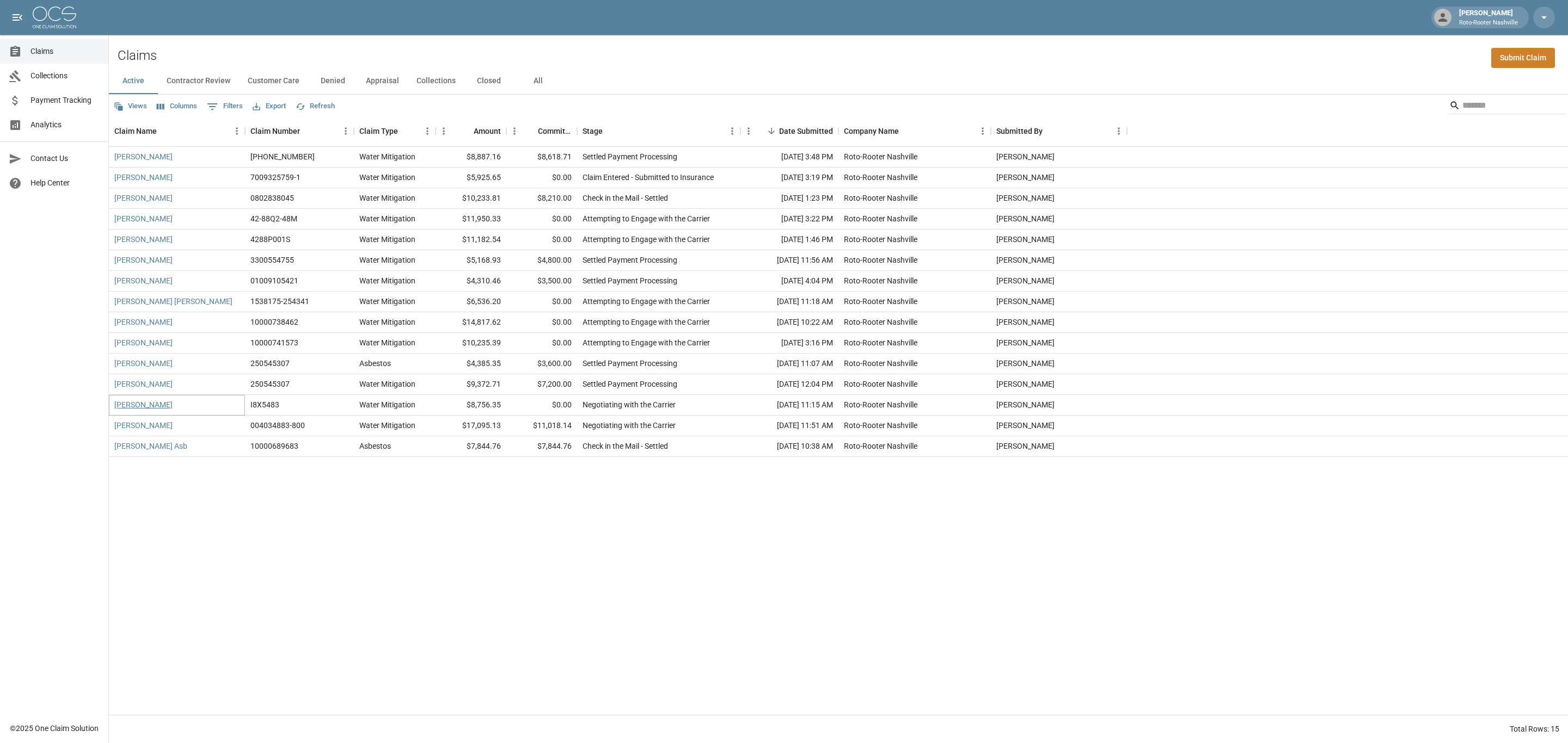
click at [172, 402] on link "[PERSON_NAME]" at bounding box center [143, 405] width 59 height 11
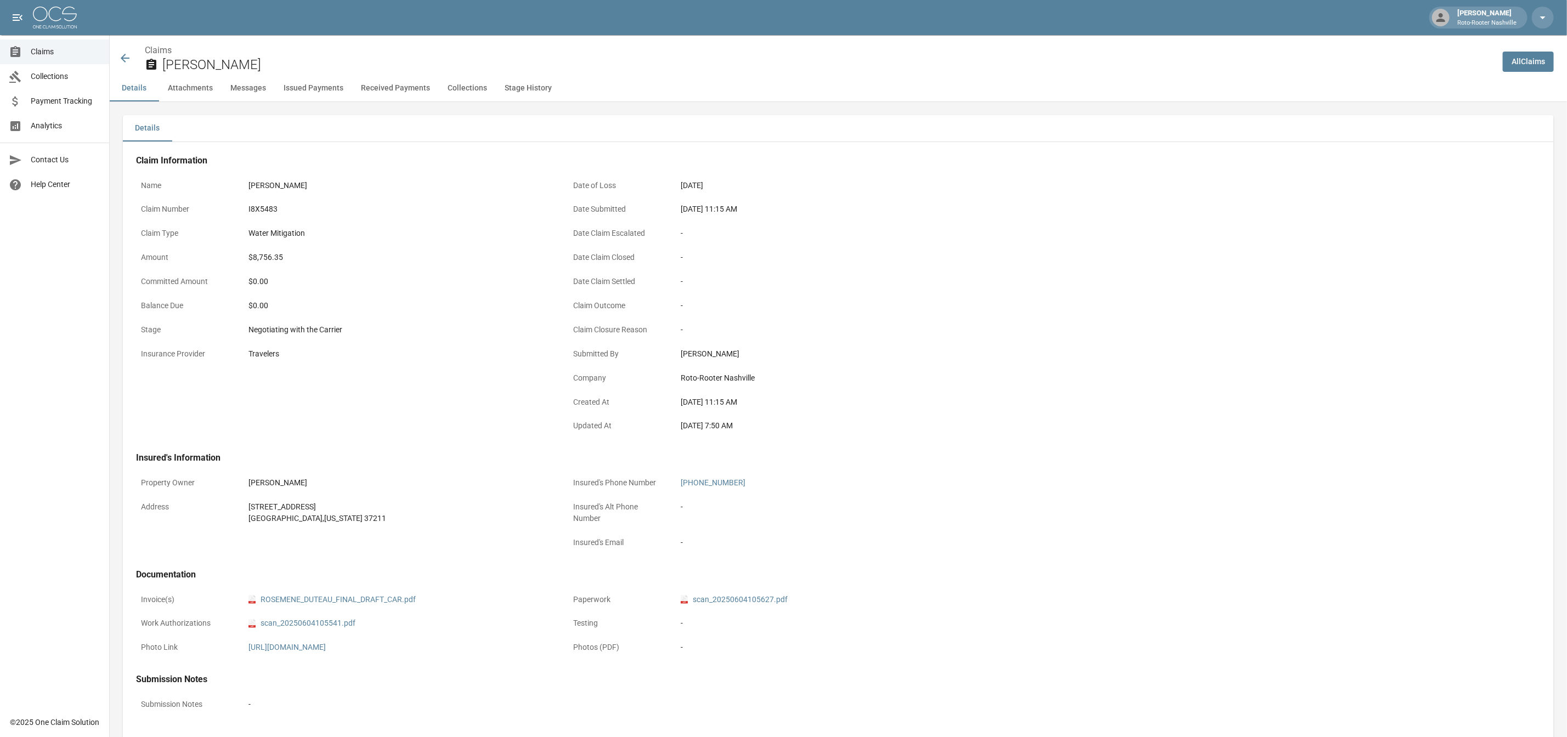
click at [125, 63] on icon at bounding box center [124, 58] width 13 height 13
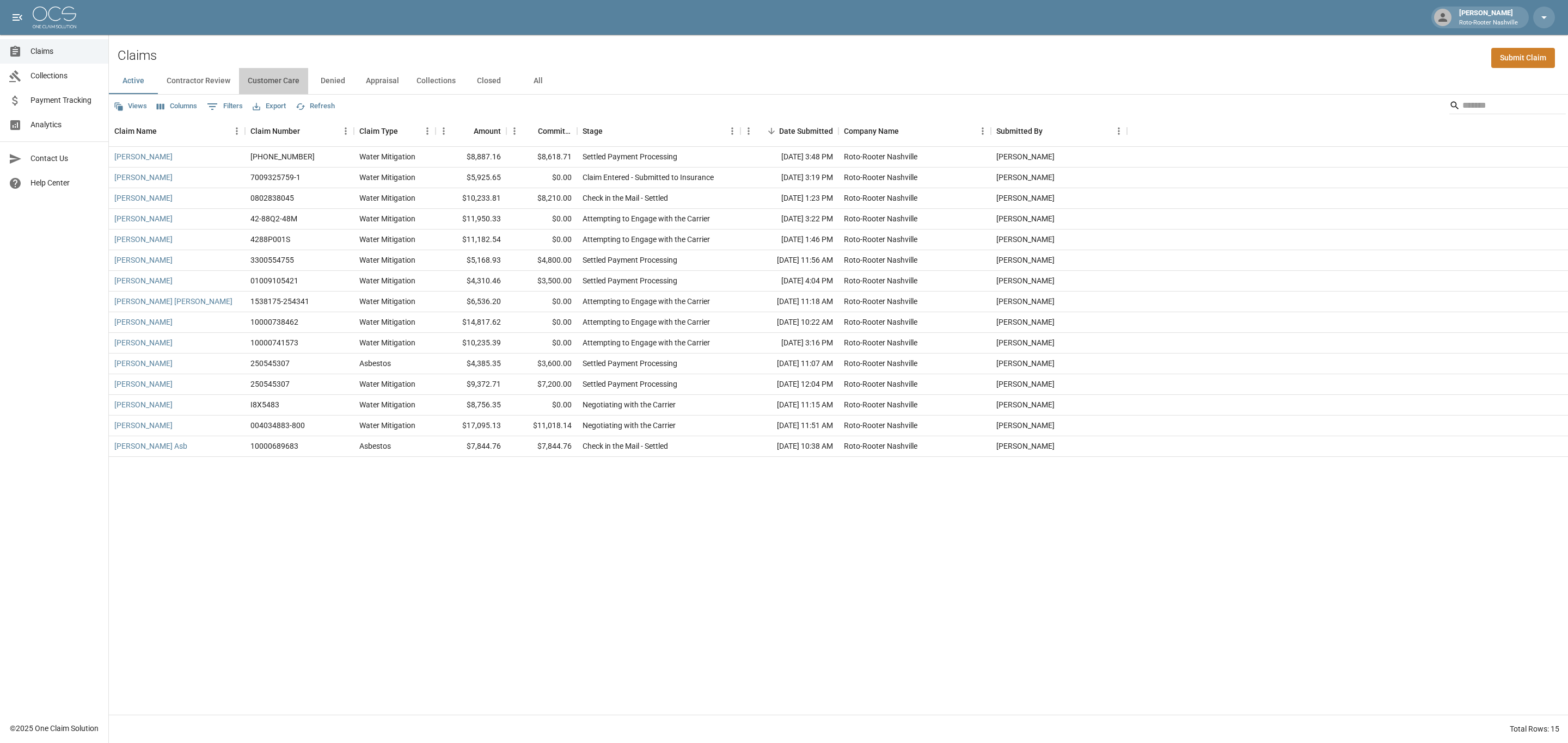
click at [293, 83] on button "Customer Care" at bounding box center [274, 81] width 69 height 26
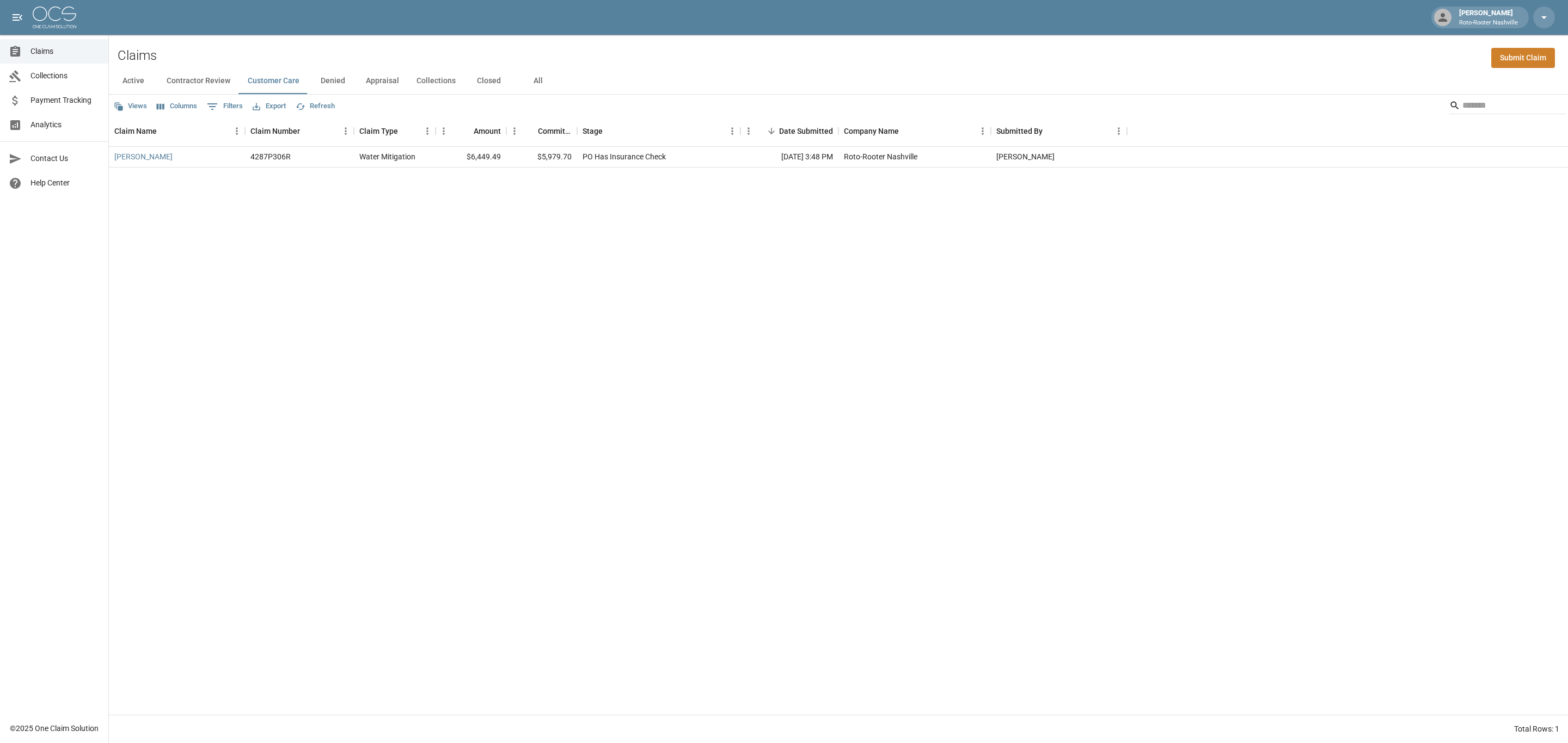
click at [213, 80] on button "Contractor Review" at bounding box center [198, 81] width 81 height 26
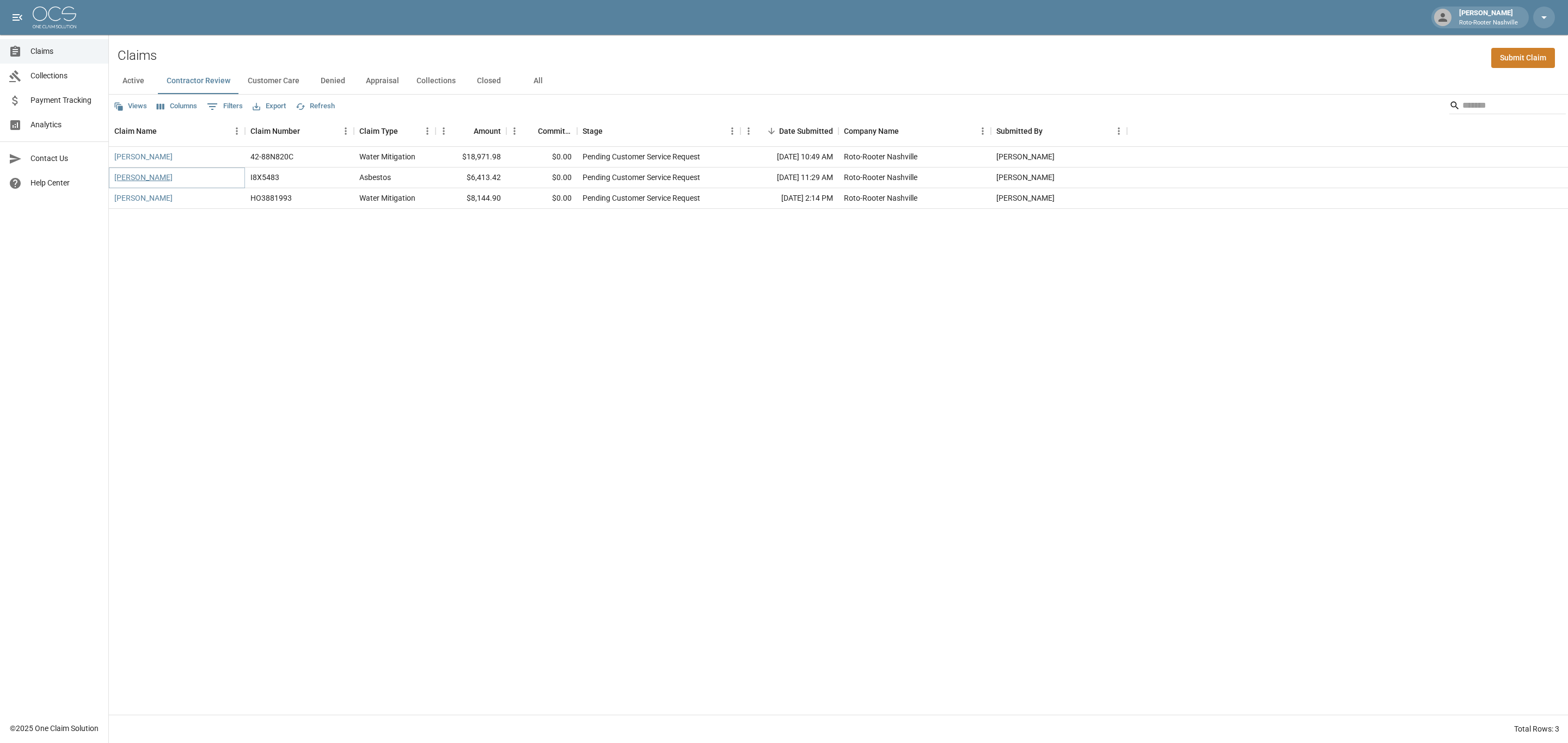
click at [160, 178] on link "[PERSON_NAME]" at bounding box center [143, 177] width 59 height 11
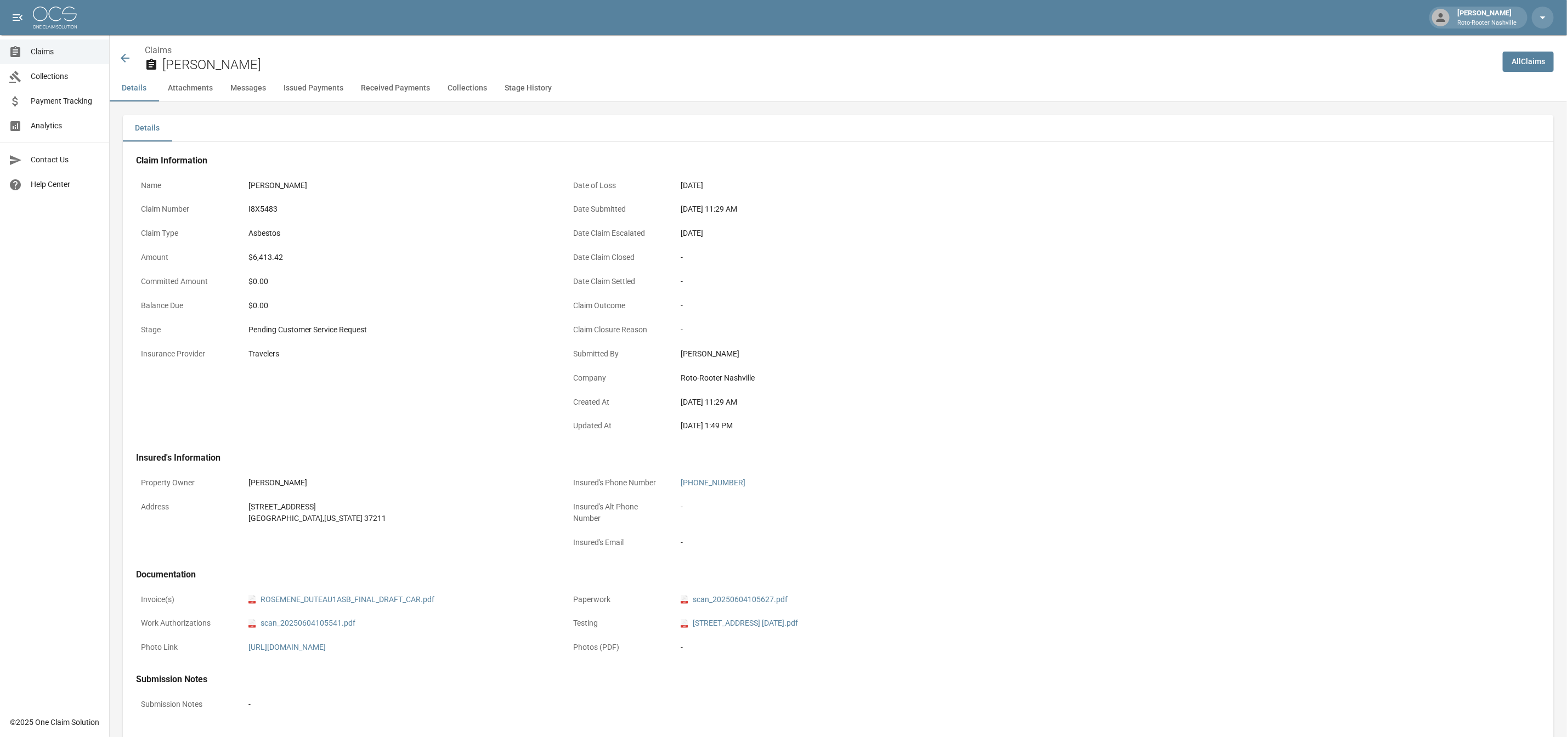
click at [127, 57] on icon at bounding box center [124, 58] width 13 height 13
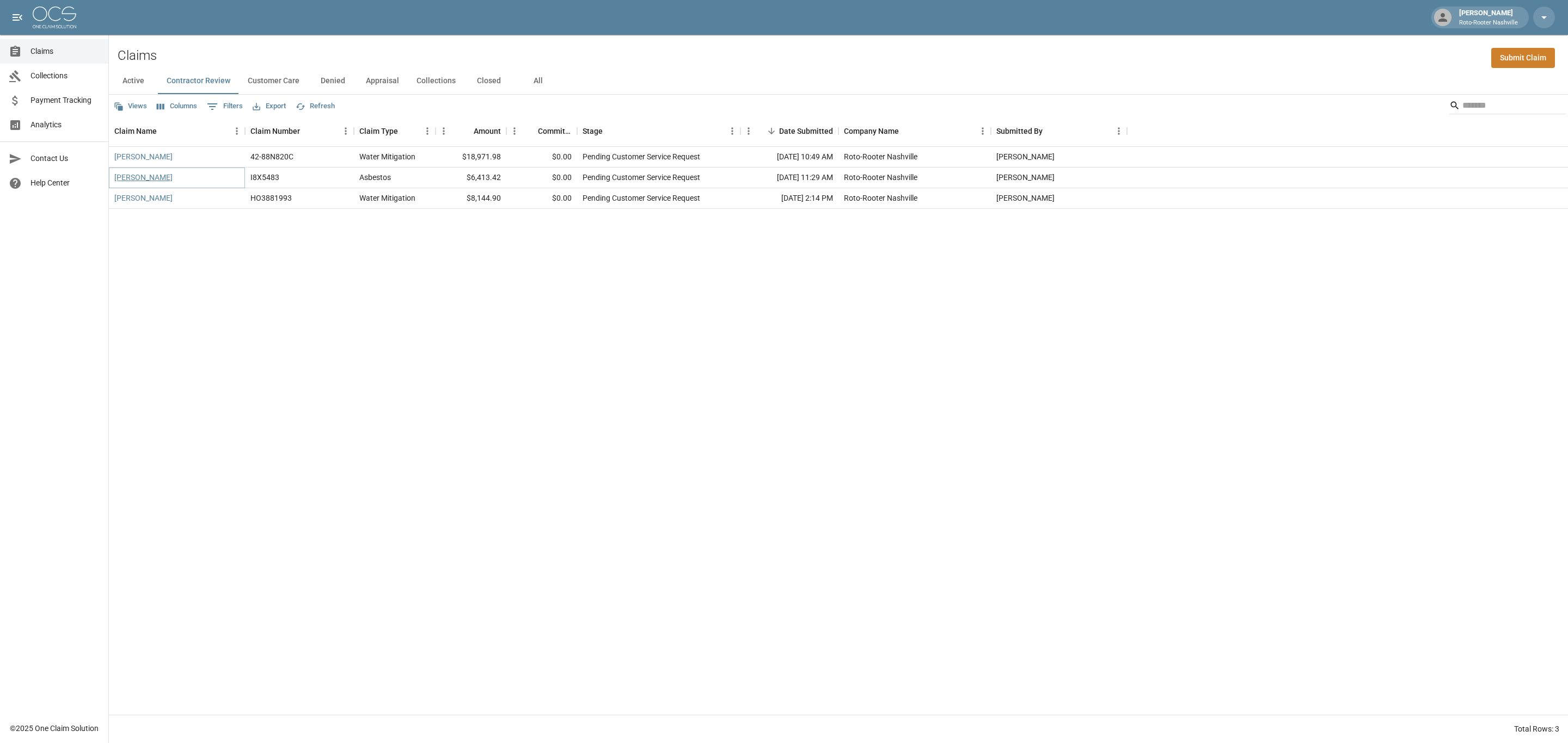
click at [161, 179] on link "[PERSON_NAME]" at bounding box center [143, 177] width 59 height 11
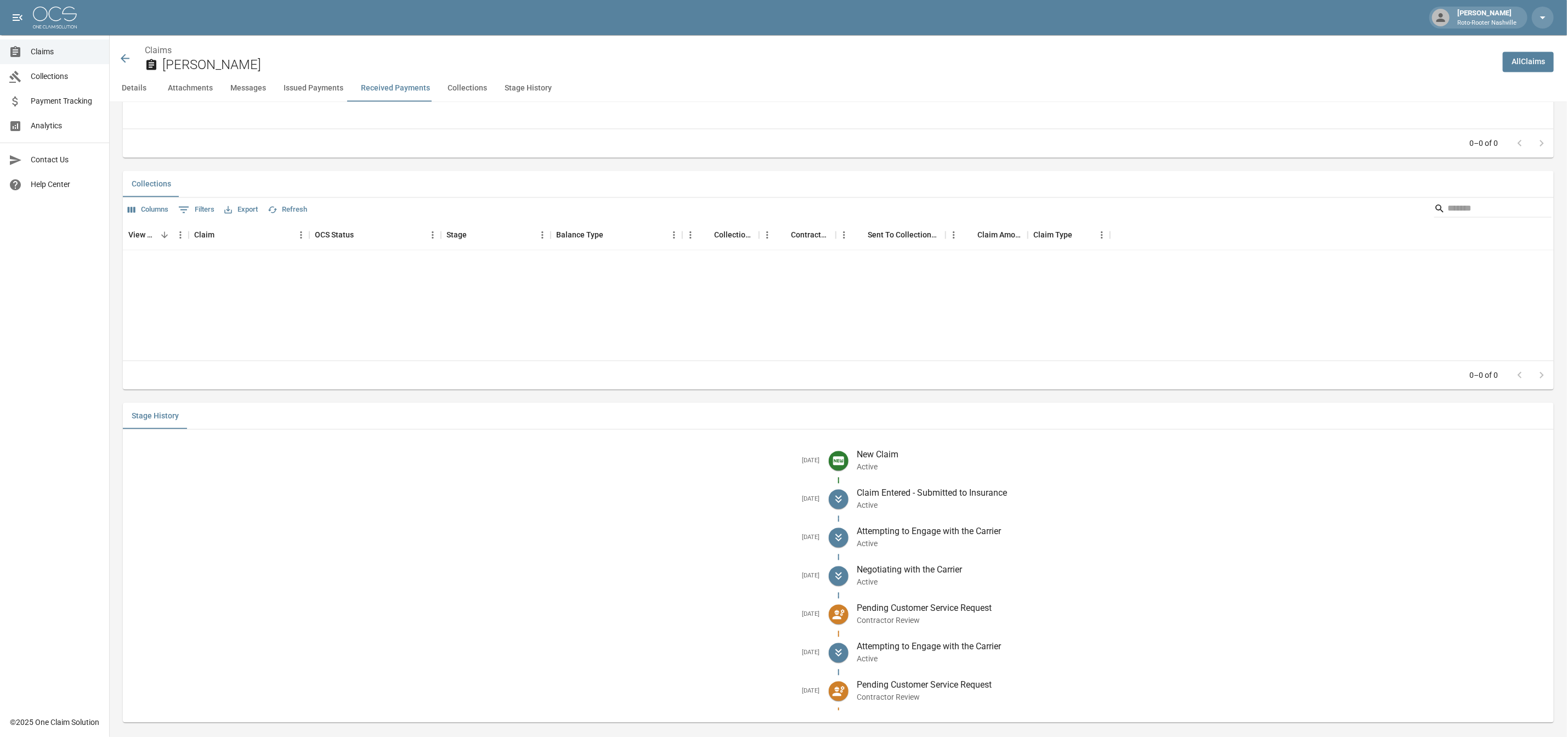
scroll to position [1669, 0]
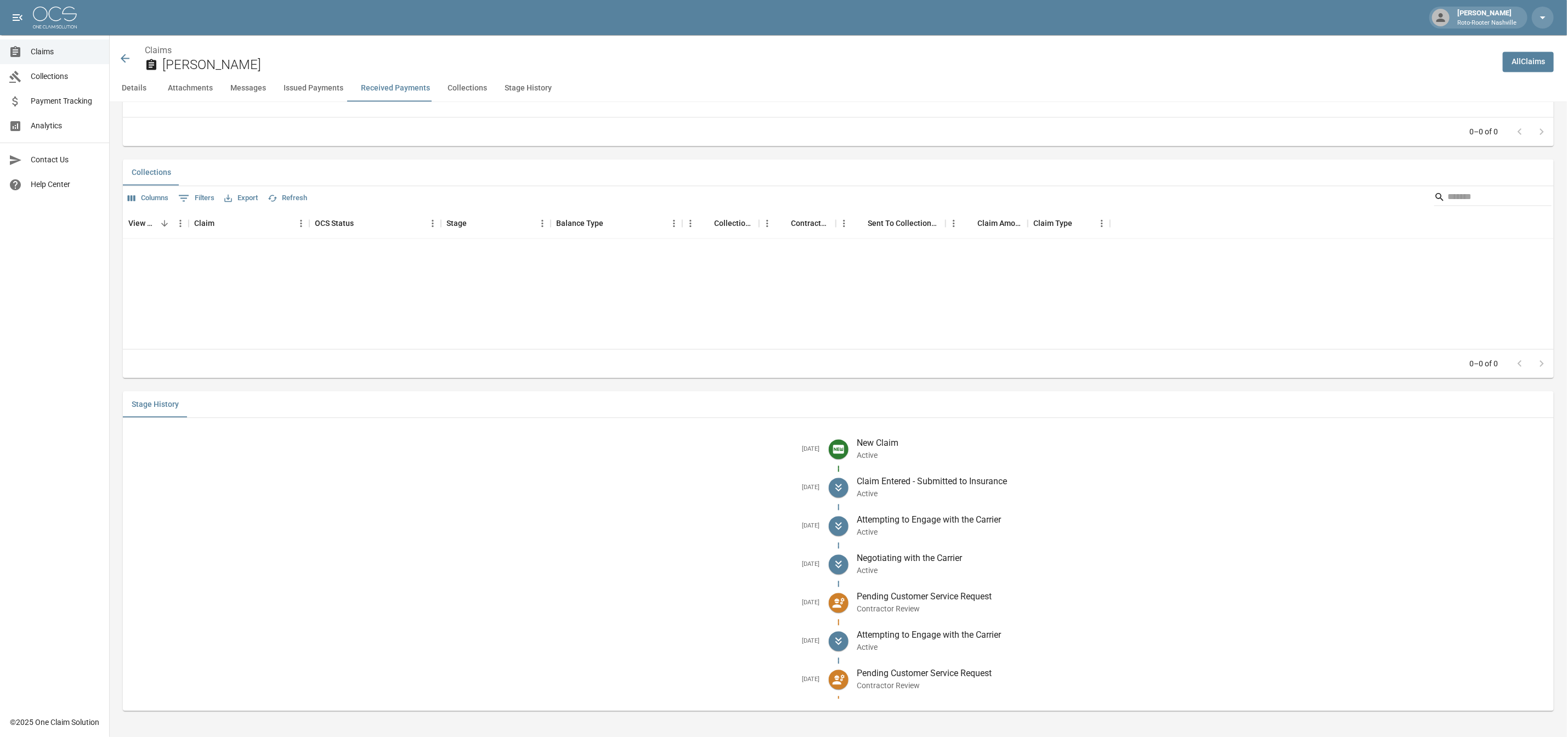
click at [123, 63] on icon at bounding box center [124, 58] width 13 height 13
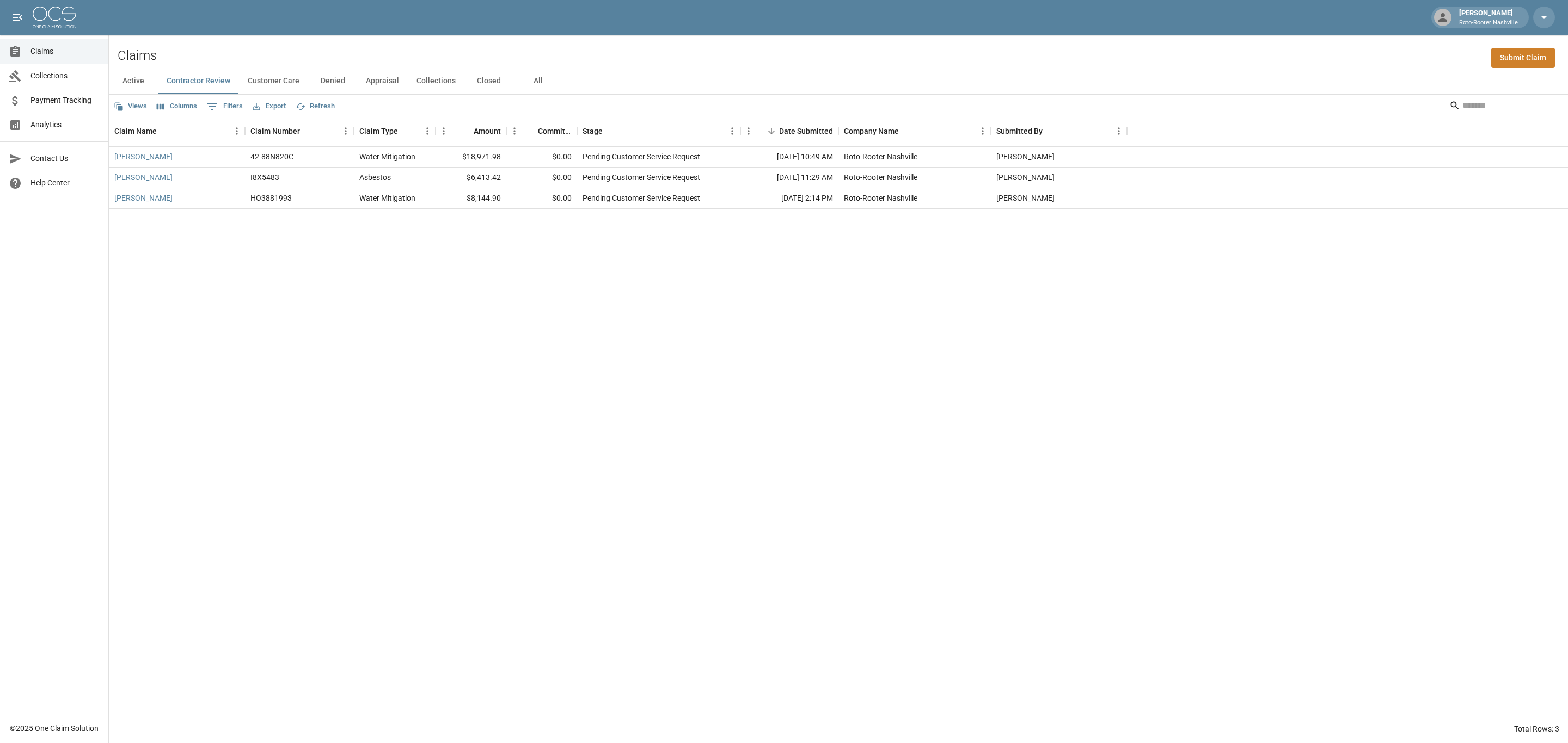
click at [137, 77] on button "Active" at bounding box center [133, 81] width 49 height 26
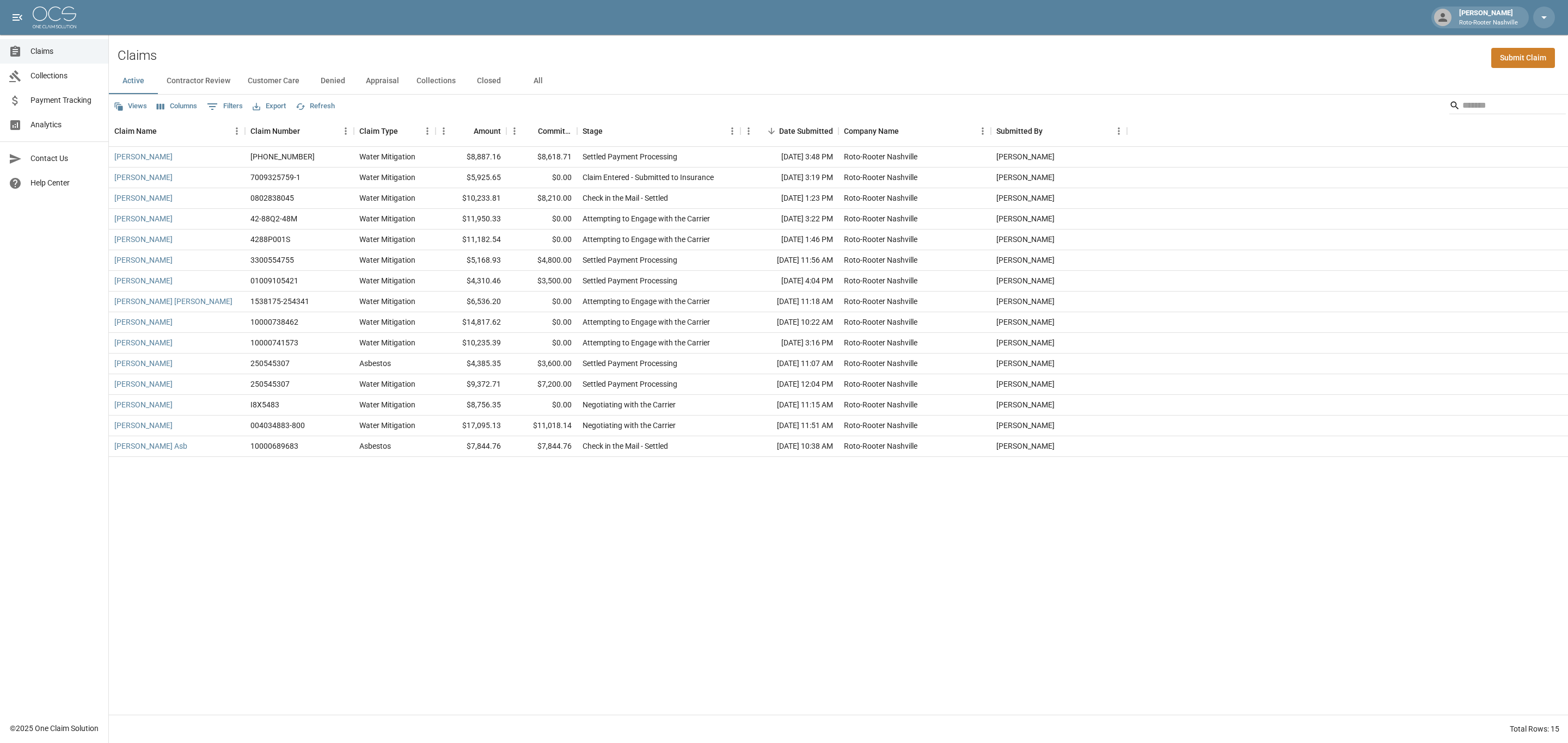
click at [200, 80] on button "Contractor Review" at bounding box center [198, 81] width 81 height 26
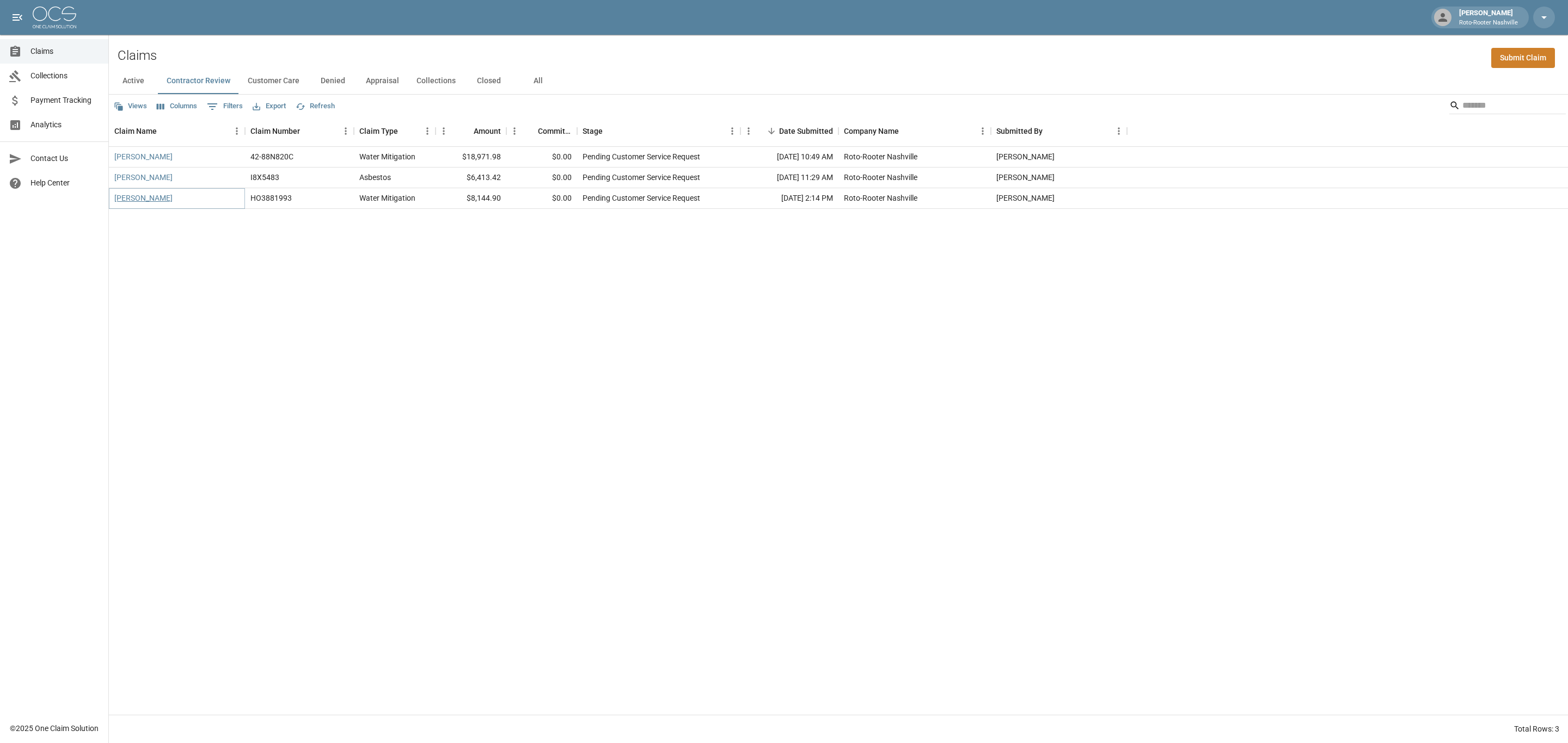
click at [141, 196] on link "Bryan Huynh" at bounding box center [143, 197] width 59 height 11
click at [135, 78] on button "Active" at bounding box center [133, 81] width 49 height 26
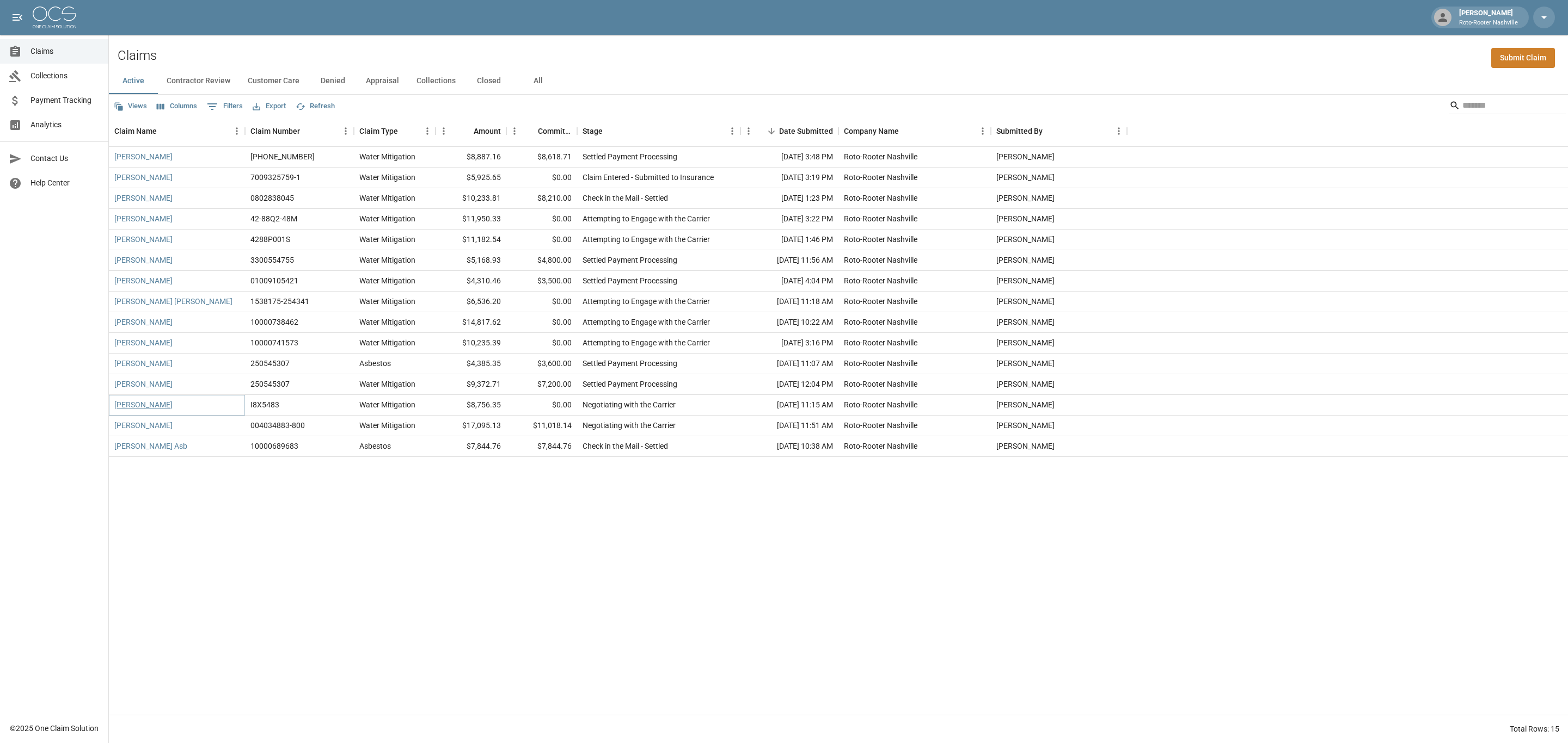
click at [165, 407] on link "[PERSON_NAME]" at bounding box center [143, 405] width 59 height 11
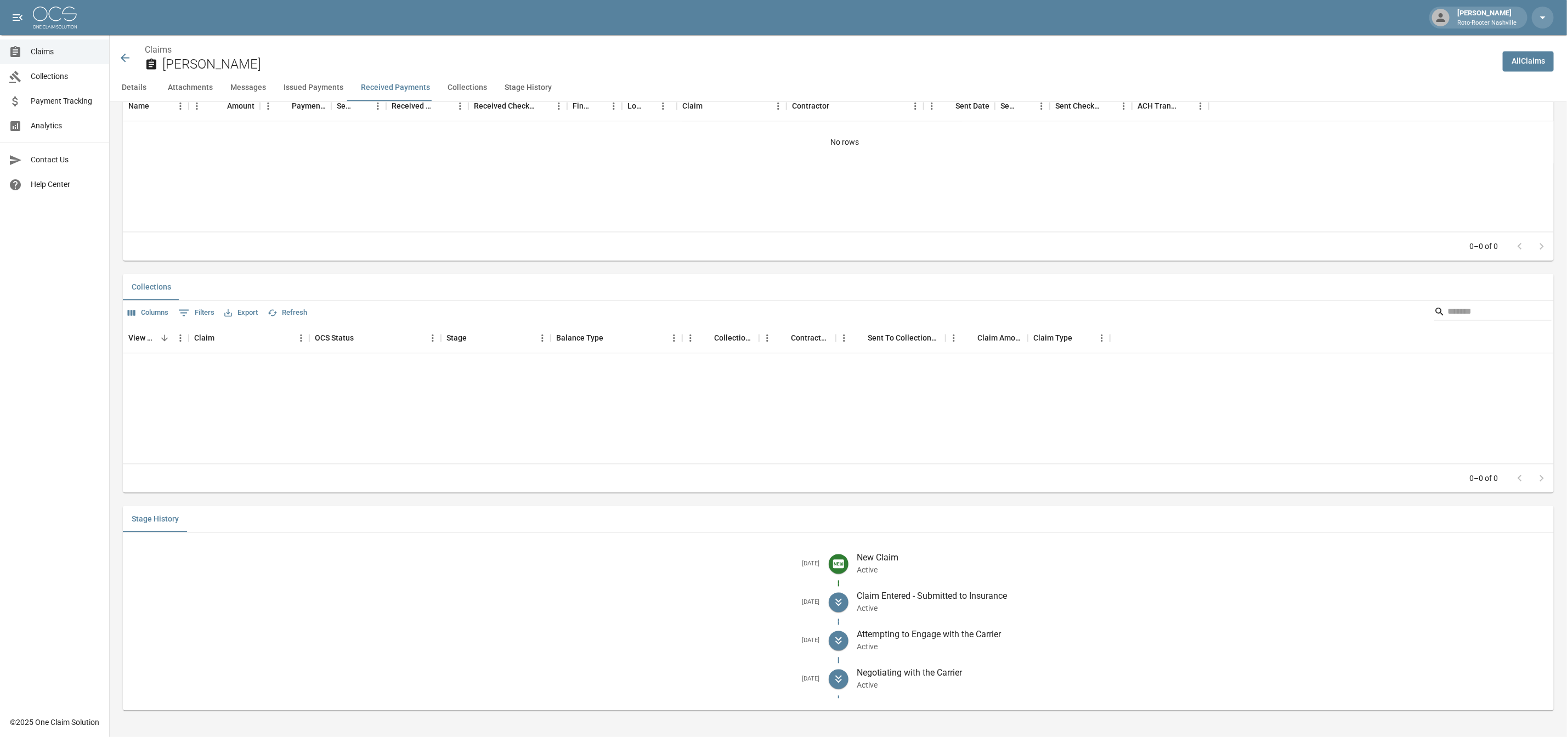
scroll to position [1533, 0]
click at [842, 682] on icon at bounding box center [839, 682] width 7 height 4
